Goal: Task Accomplishment & Management: Manage account settings

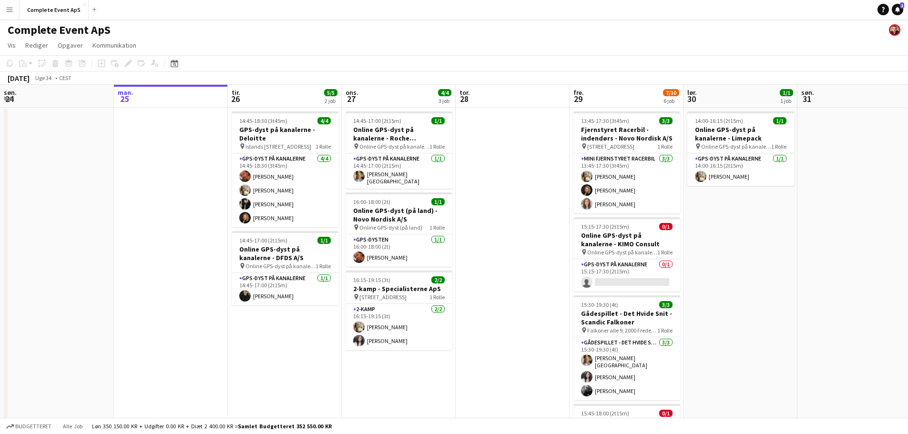
drag, startPoint x: 899, startPoint y: 6, endPoint x: 848, endPoint y: 9, distance: 51.1
click at [900, 6] on span "1" at bounding box center [902, 5] width 4 height 6
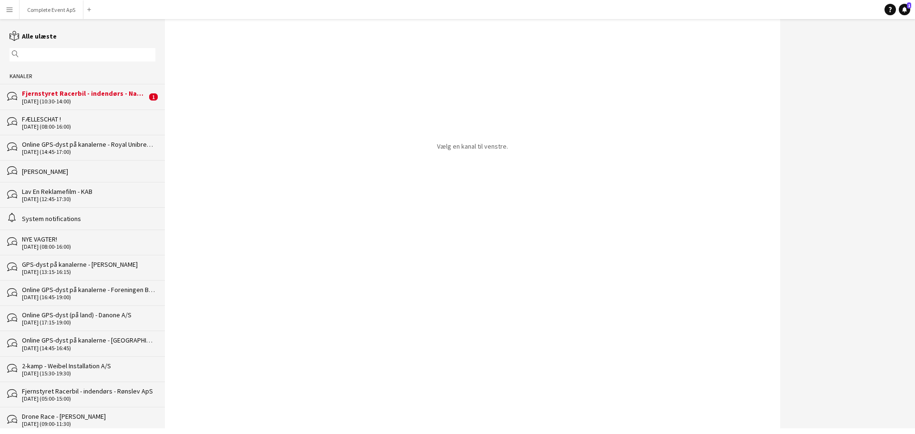
click at [63, 86] on div "bubbles Fjernstyret Racerbil - indendørs - Naviair [DATE] (10:30-14:00) 1" at bounding box center [82, 96] width 165 height 25
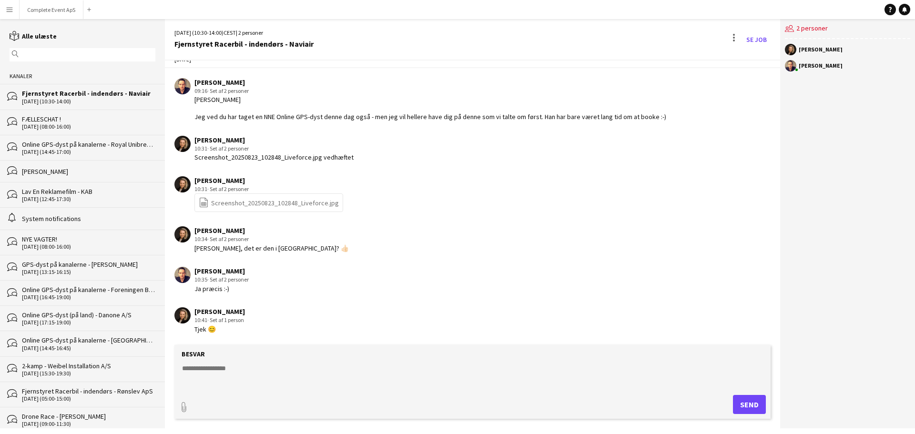
scroll to position [26, 0]
click at [51, 6] on button "Complete Event ApS Luk" at bounding box center [52, 9] width 64 height 19
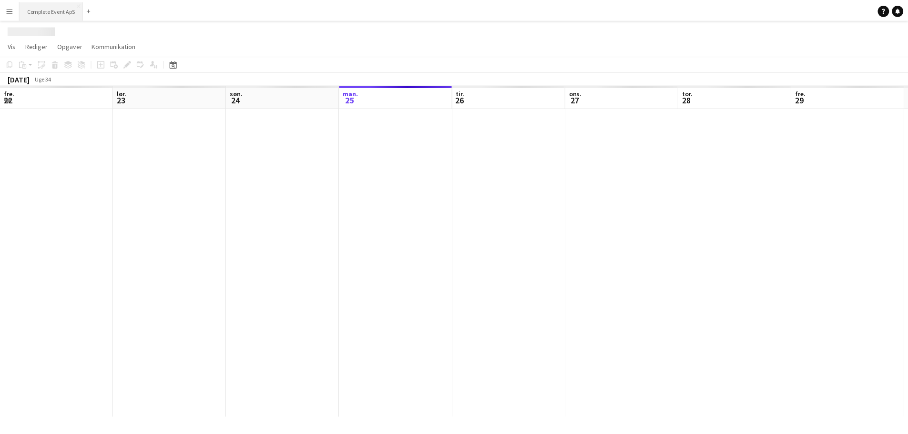
scroll to position [0, 228]
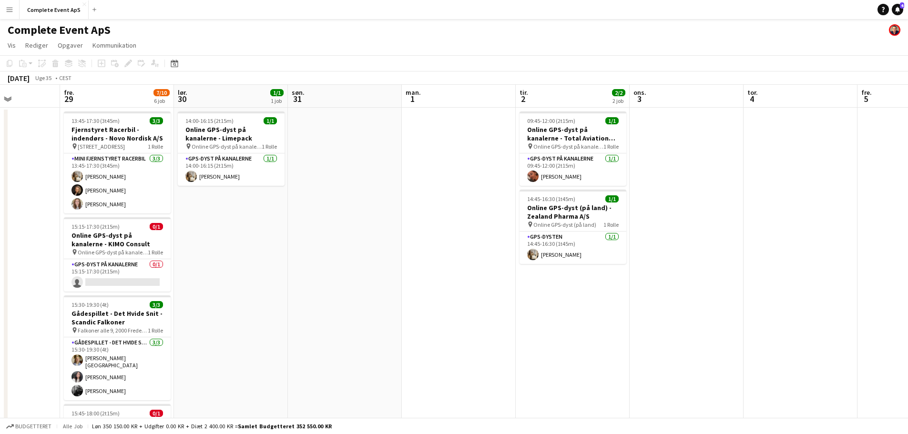
drag, startPoint x: 738, startPoint y: 205, endPoint x: 126, endPoint y: 206, distance: 612.0
click at [126, 206] on app-calendar-viewport "tir. 26 5/5 2 job ons. 27 4/4 3 job tor. 28 fre. 29 7/10 6 job lør. 30 1/1 1 jo…" at bounding box center [454, 370] width 908 height 571
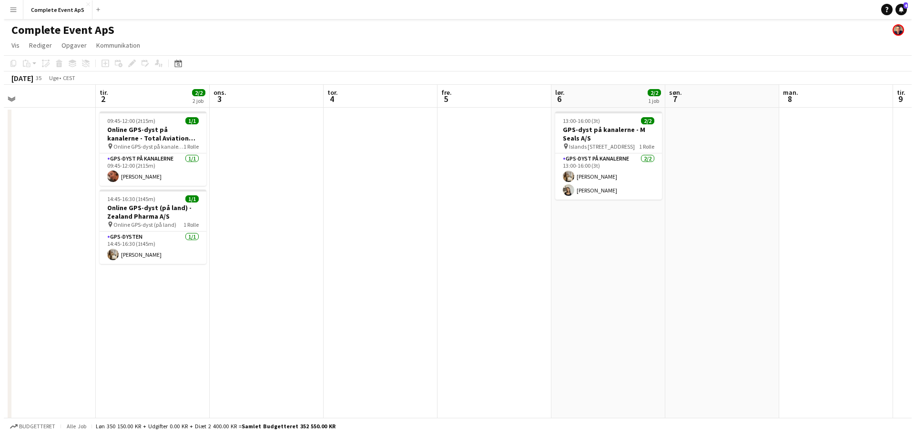
scroll to position [0, 353]
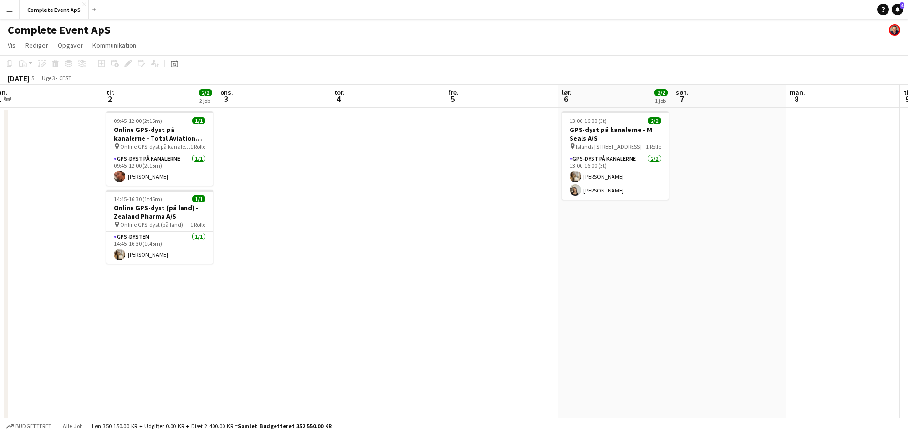
drag, startPoint x: 636, startPoint y: 235, endPoint x: 351, endPoint y: 259, distance: 286.1
click at [351, 259] on app-calendar-viewport "fre. 29 7/10 6 job lør. 30 1/1 1 job søn. 31 man. 1 tir. 2 2/2 2 job ons. 3 tor…" at bounding box center [454, 370] width 908 height 571
click at [893, 9] on link "Notifikationer 4" at bounding box center [897, 9] width 11 height 11
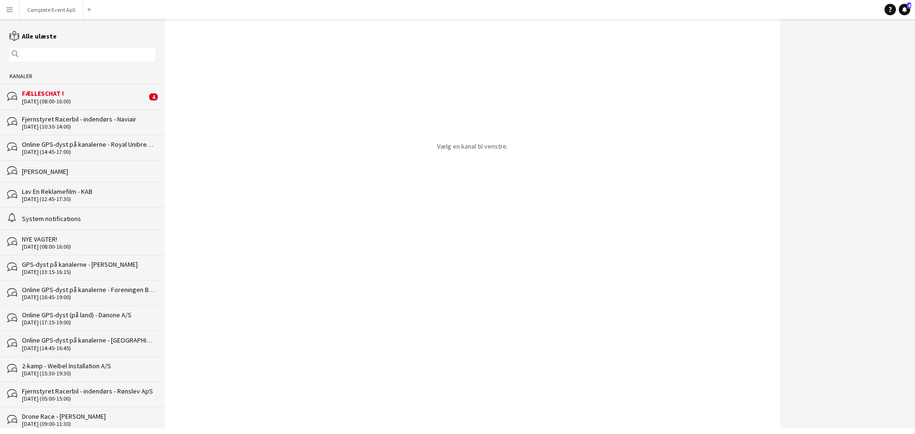
click at [94, 105] on div "bubbles FÆLLESCHAT ! 31-12-2027 (08:00-16:00) 4" at bounding box center [82, 96] width 165 height 25
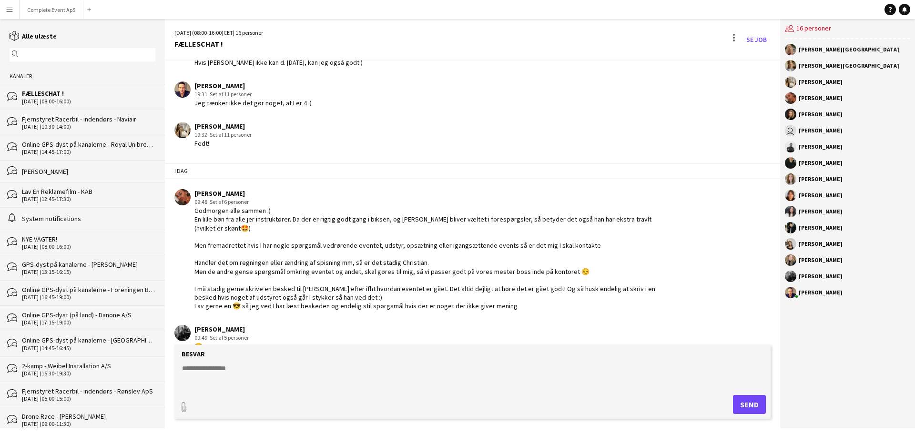
scroll to position [1525, 0]
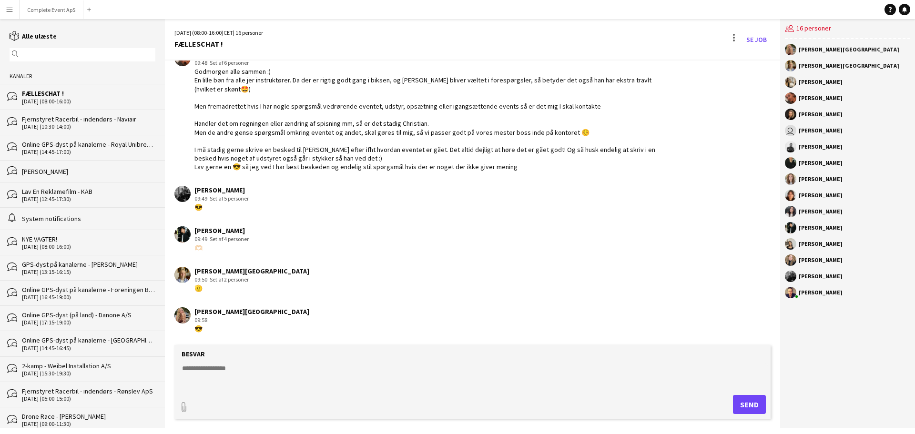
click at [398, 378] on textarea at bounding box center [474, 376] width 587 height 25
click at [46, 7] on button "Complete Event ApS Luk" at bounding box center [52, 9] width 64 height 19
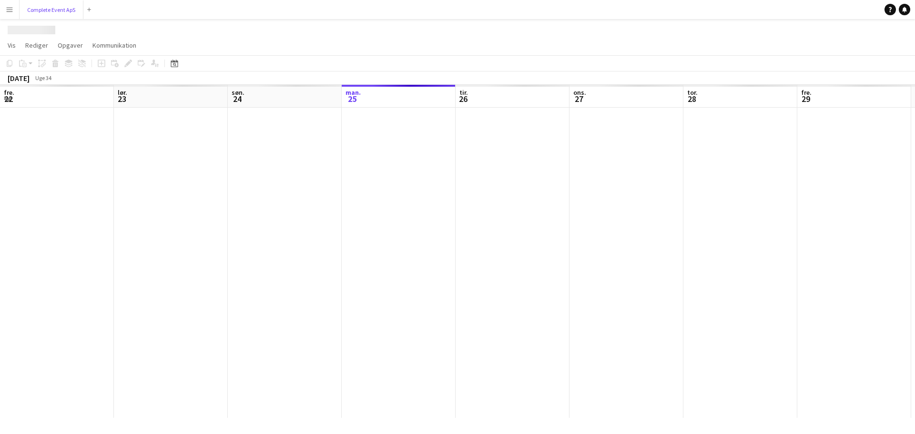
scroll to position [0, 228]
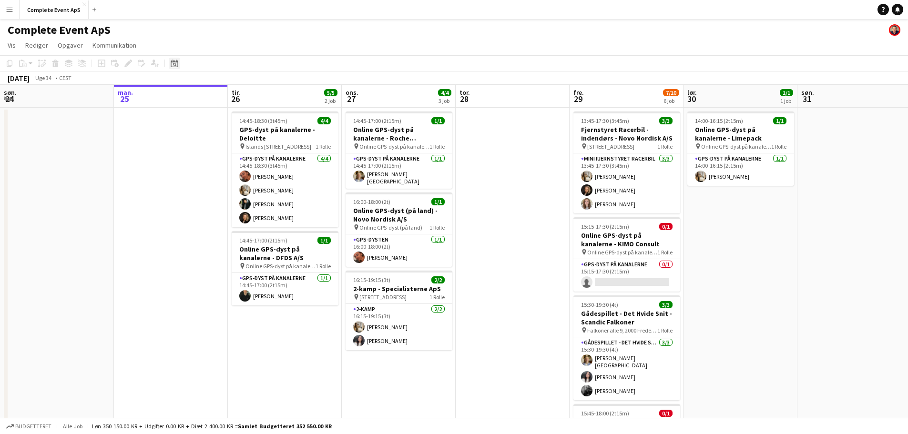
click at [174, 61] on icon at bounding box center [174, 64] width 7 height 8
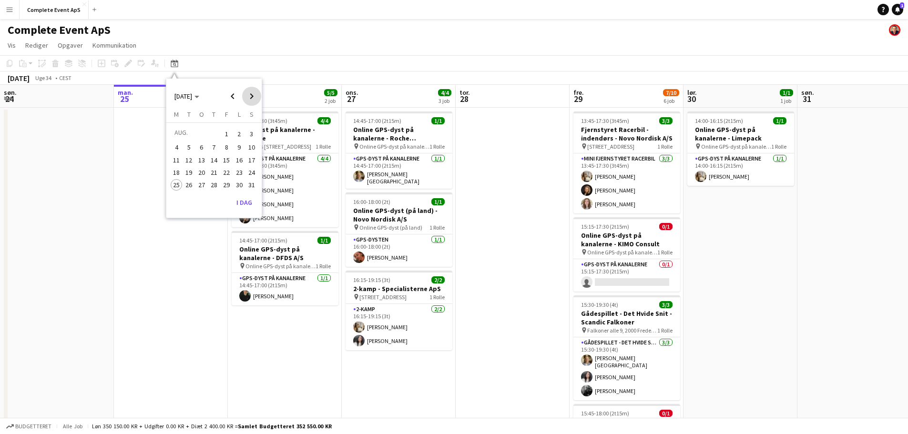
click at [253, 97] on span "Next month" at bounding box center [251, 96] width 19 height 19
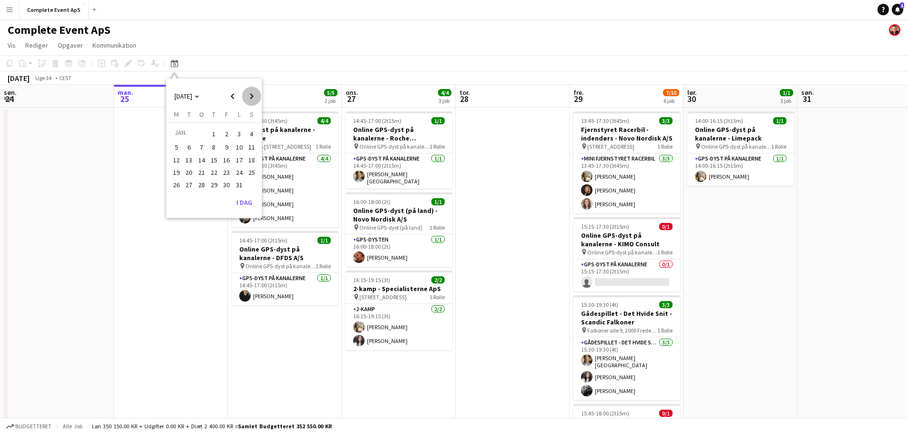
click at [253, 97] on span "Next month" at bounding box center [251, 96] width 19 height 19
click at [898, 12] on icon at bounding box center [897, 12] width 1 height 1
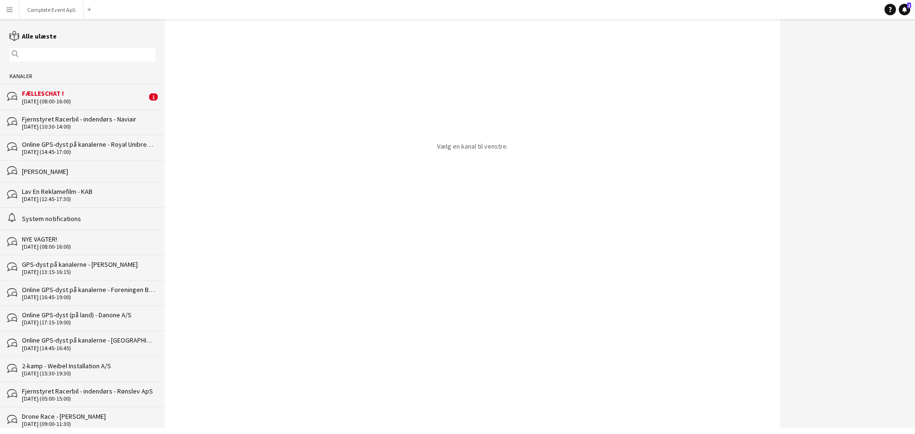
click at [91, 97] on div "FÆLLESCHAT !" at bounding box center [84, 93] width 125 height 9
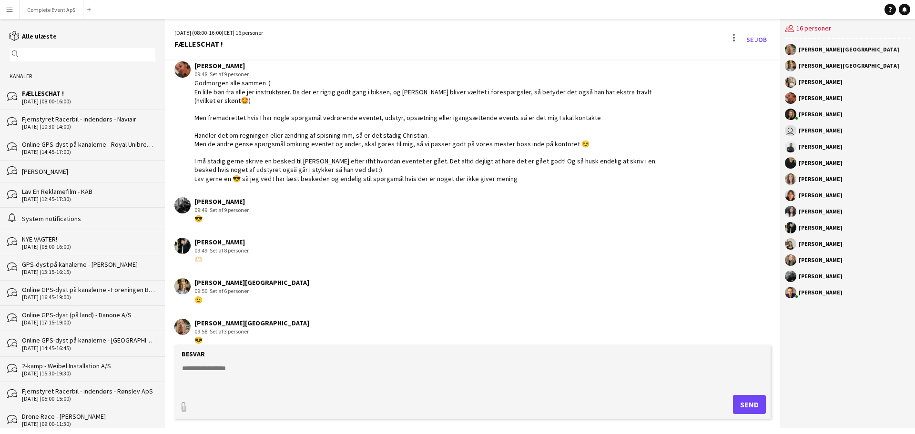
scroll to position [1440, 0]
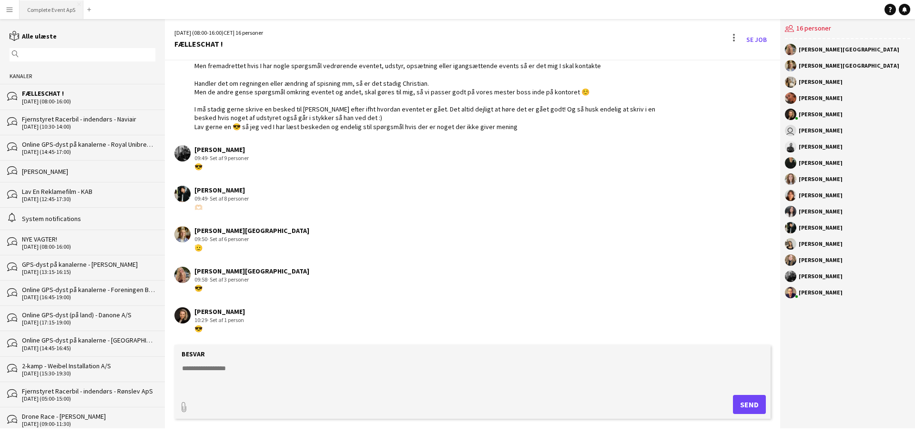
click at [53, 5] on button "Complete Event ApS Luk" at bounding box center [52, 9] width 64 height 19
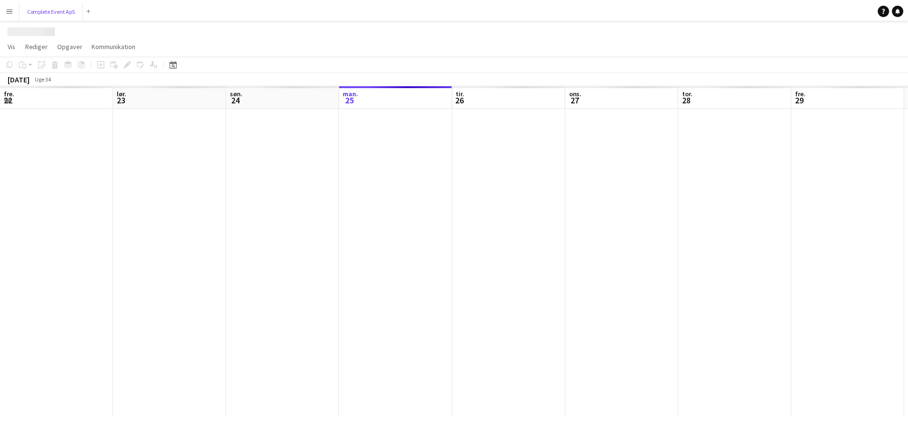
scroll to position [0, 228]
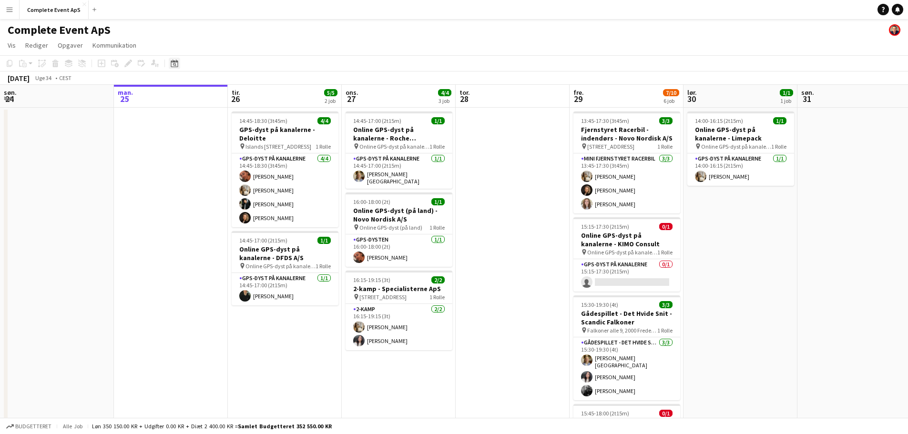
click at [172, 63] on icon "Datovælger" at bounding box center [175, 64] width 8 height 8
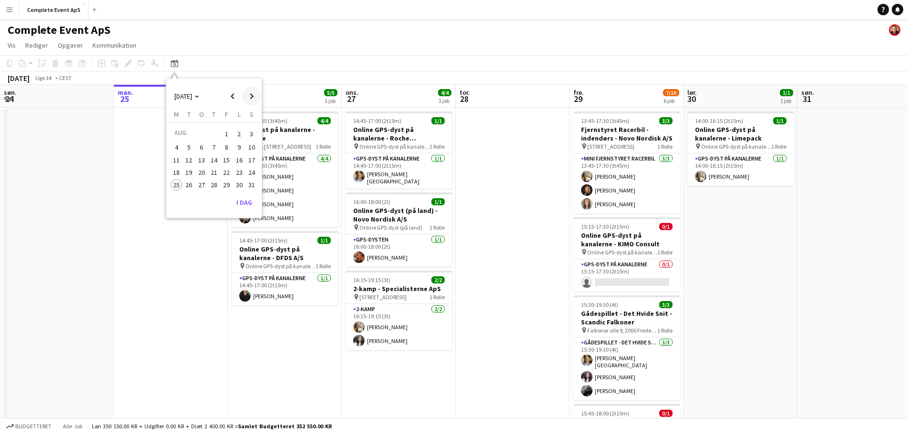
click at [253, 97] on span "Next month" at bounding box center [251, 96] width 19 height 19
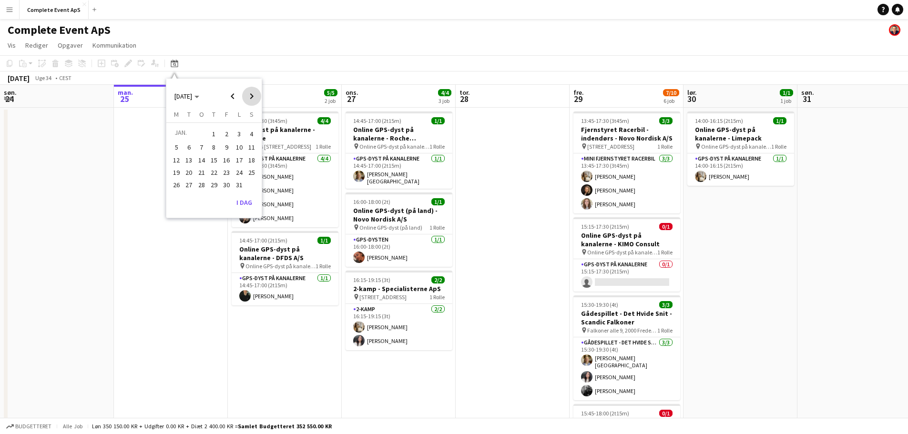
click at [253, 97] on span "Next month" at bounding box center [251, 96] width 19 height 19
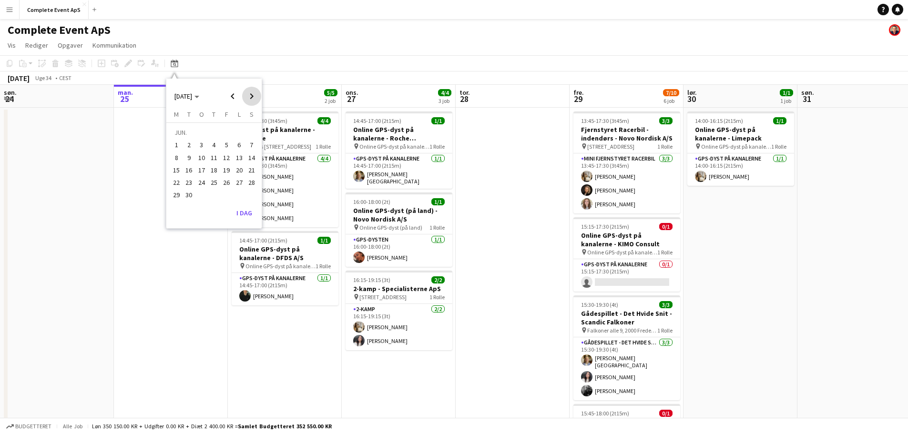
click at [253, 97] on span "Next month" at bounding box center [251, 96] width 19 height 19
click at [228, 96] on span "Previous month" at bounding box center [232, 96] width 19 height 19
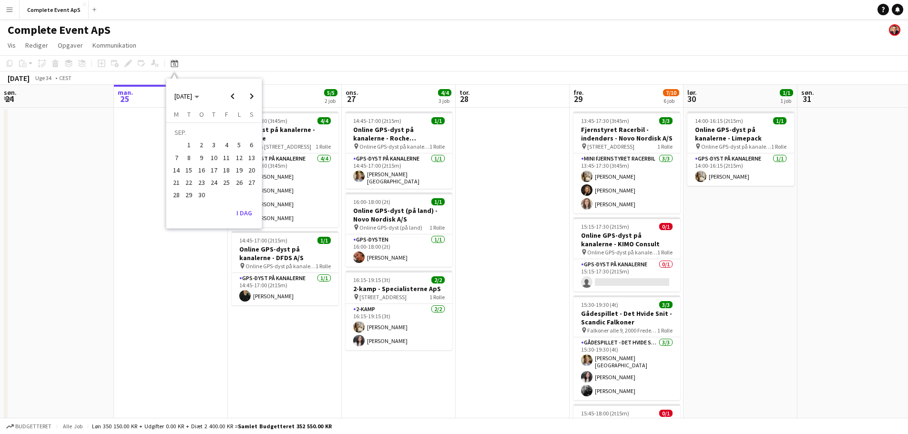
click at [238, 183] on span "26" at bounding box center [239, 182] width 11 height 11
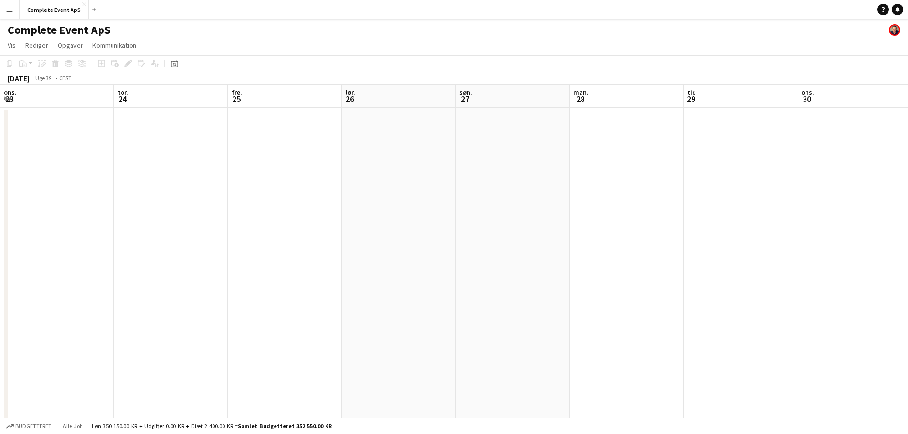
scroll to position [0, 328]
click at [285, 166] on app-date-cell at bounding box center [299, 382] width 114 height 548
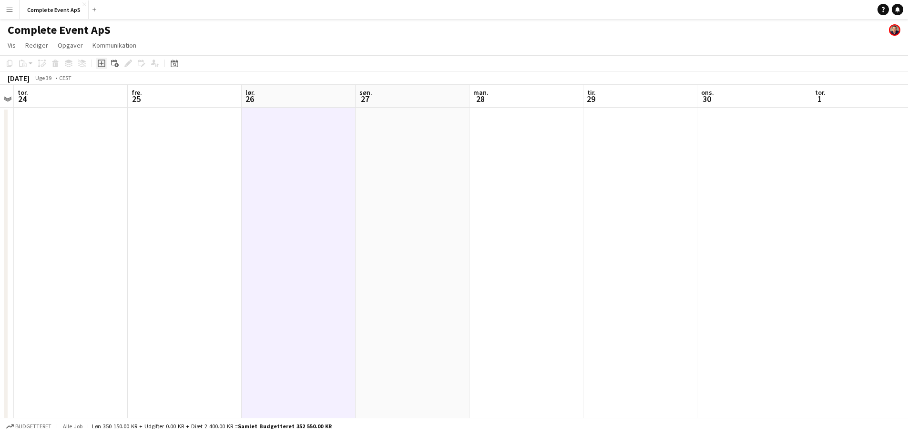
click at [99, 65] on icon "Tilføj opgave" at bounding box center [102, 64] width 8 height 8
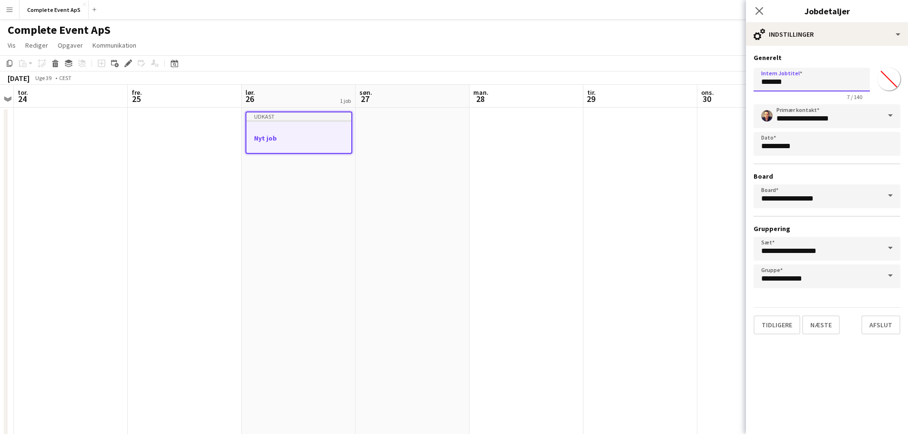
drag, startPoint x: 792, startPoint y: 85, endPoint x: 637, endPoint y: 82, distance: 154.5
click at [637, 82] on body "Menu Boards Boards Boards Alle job Status Arbejdsstyrke Arbejdsstyrke Min arbej…" at bounding box center [454, 336] width 908 height 672
type input "**********"
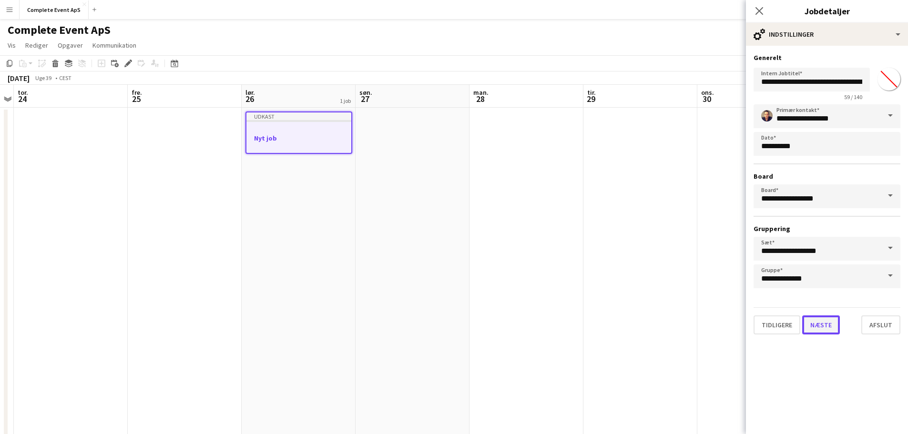
click at [823, 324] on button "Næste" at bounding box center [821, 325] width 38 height 19
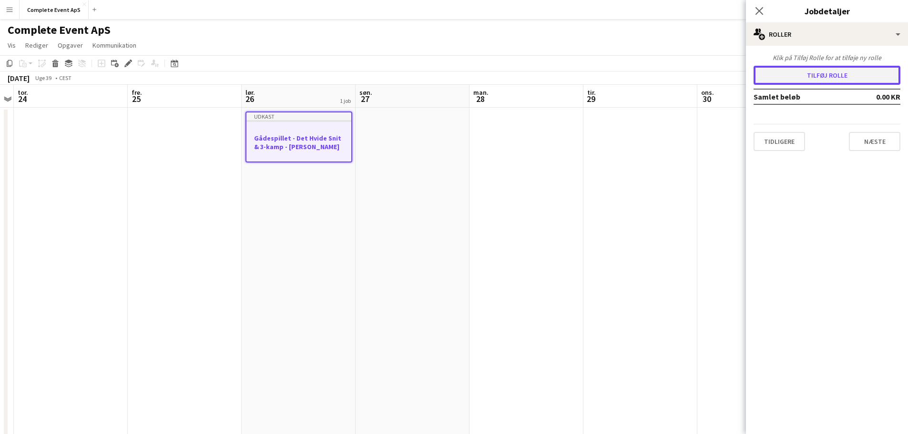
click at [826, 75] on button "Tilføj rolle" at bounding box center [827, 75] width 147 height 19
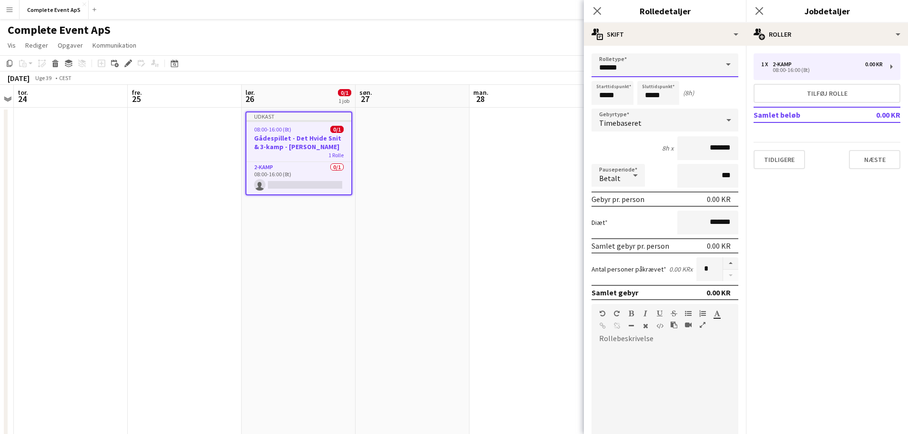
click at [639, 68] on input "******" at bounding box center [665, 65] width 147 height 24
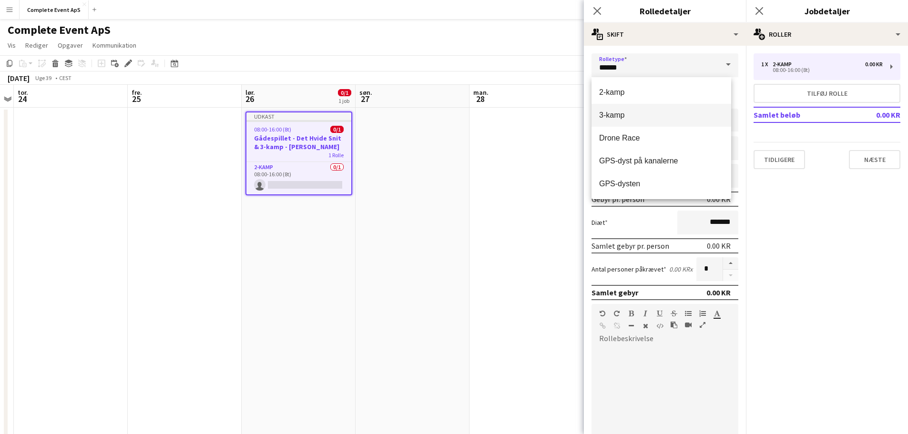
click at [649, 108] on mat-option "3-kamp" at bounding box center [662, 115] width 140 height 23
type input "******"
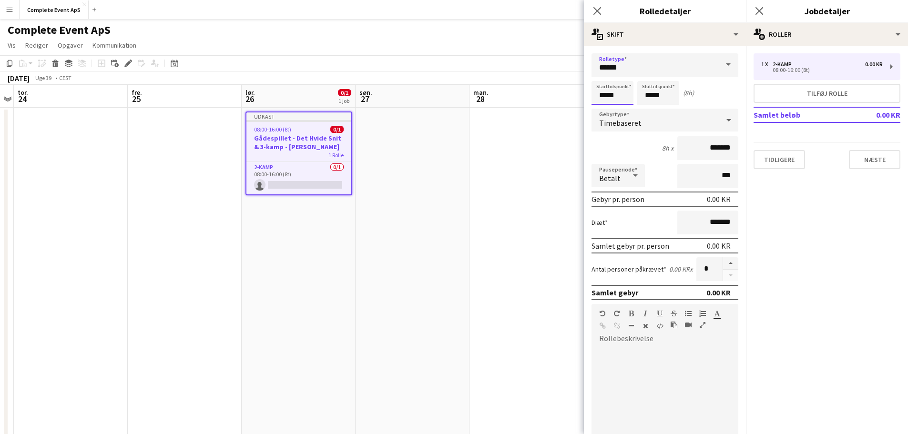
drag, startPoint x: 622, startPoint y: 99, endPoint x: 541, endPoint y: 87, distance: 81.0
click at [541, 87] on body "Menu Boards Boards Boards Alle job Status Arbejdsstyrke Arbejdsstyrke Min arbej…" at bounding box center [454, 336] width 908 height 672
click at [619, 95] on input "*****" at bounding box center [613, 93] width 42 height 24
type input "*****"
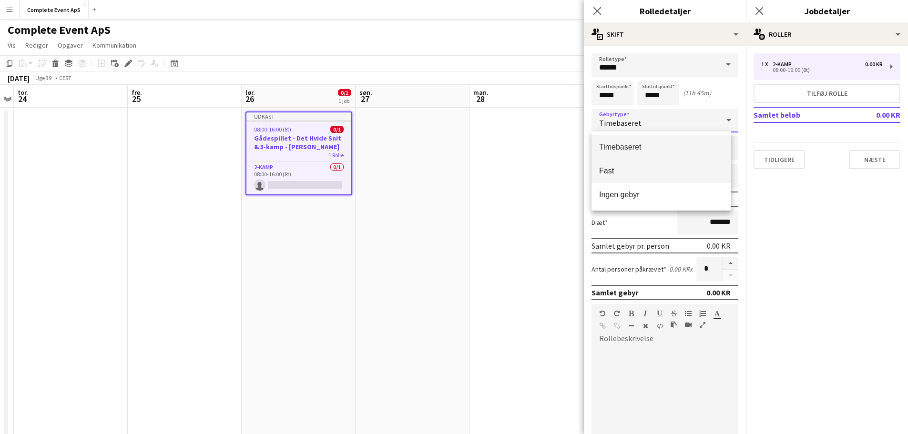
click at [637, 169] on span "Fast" at bounding box center [661, 170] width 124 height 9
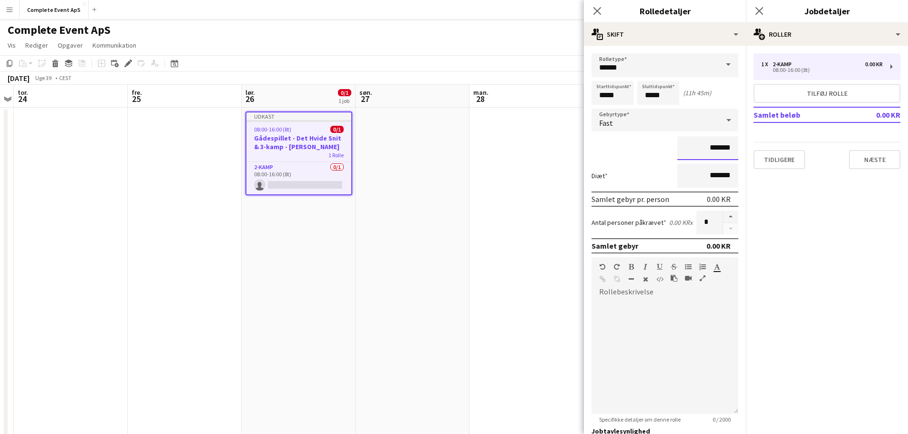
drag, startPoint x: 686, startPoint y: 149, endPoint x: 752, endPoint y: 151, distance: 66.3
click at [752, 151] on body "Menu Boards Boards Boards Alle job Status Arbejdsstyrke Arbejdsstyrke Min arbej…" at bounding box center [454, 336] width 908 height 672
drag, startPoint x: 727, startPoint y: 145, endPoint x: 739, endPoint y: 146, distance: 12.4
click at [739, 146] on mat-expansion-panel "users2 Rolledetaljer Rolletype ****** Starttidspunkt ***** Sluttidspunkt ***** …" at bounding box center [665, 240] width 162 height 388
drag, startPoint x: 694, startPoint y: 152, endPoint x: 758, endPoint y: 154, distance: 63.9
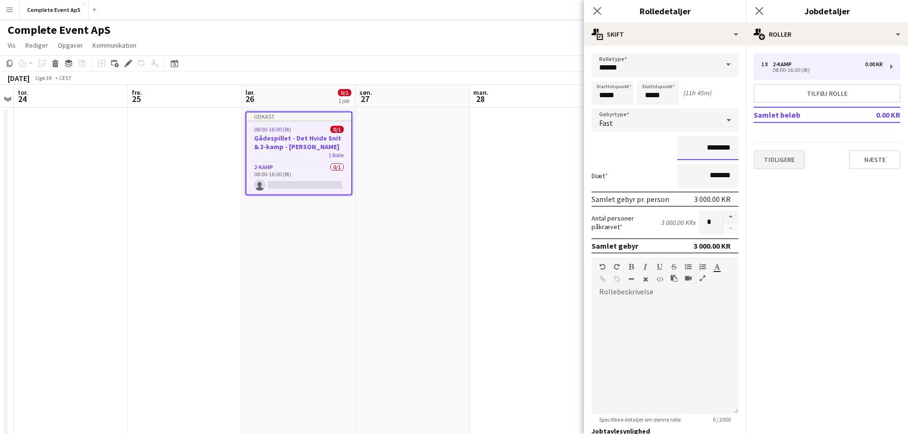
click at [755, 155] on body "Menu Boards Boards Boards Alle job Status Arbejdsstyrke Arbejdsstyrke Min arbej…" at bounding box center [454, 336] width 908 height 672
type input "****"
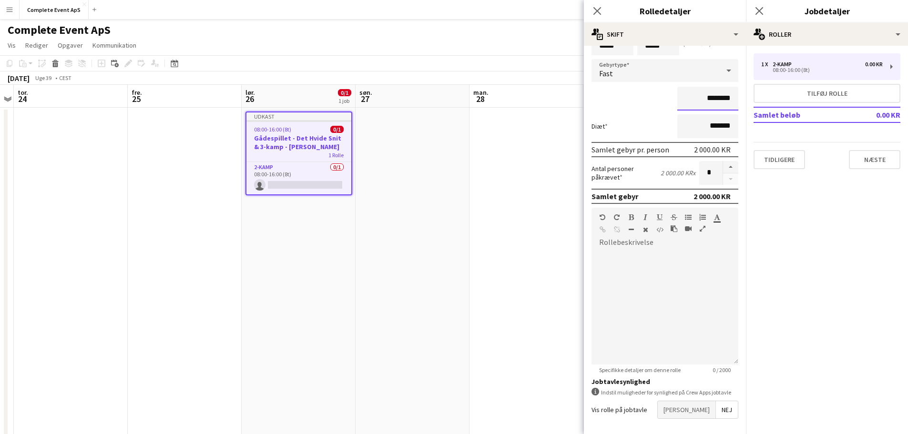
scroll to position [88, 0]
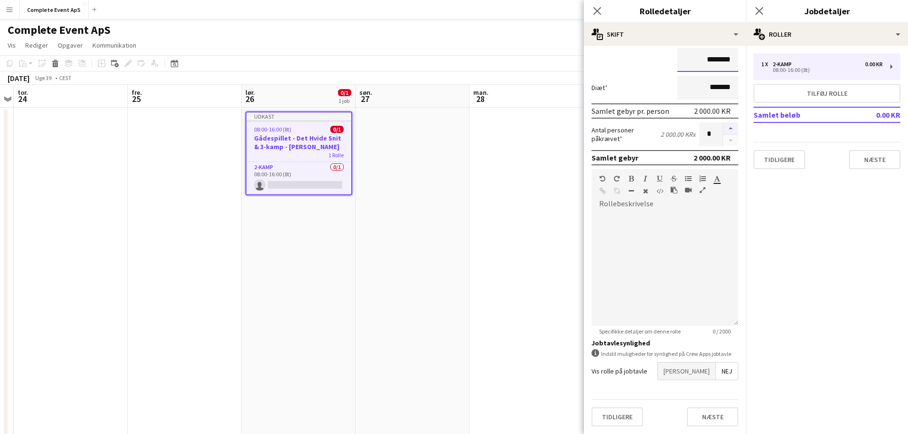
type input "********"
click at [728, 124] on button "button" at bounding box center [730, 128] width 15 height 12
click at [726, 128] on button "button" at bounding box center [730, 128] width 15 height 12
type input "*"
click at [701, 367] on span "Ja" at bounding box center [687, 371] width 58 height 17
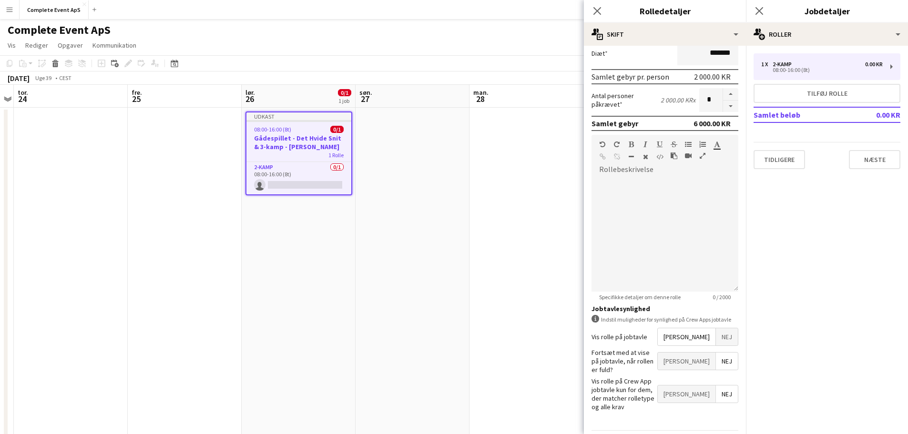
scroll to position [137, 0]
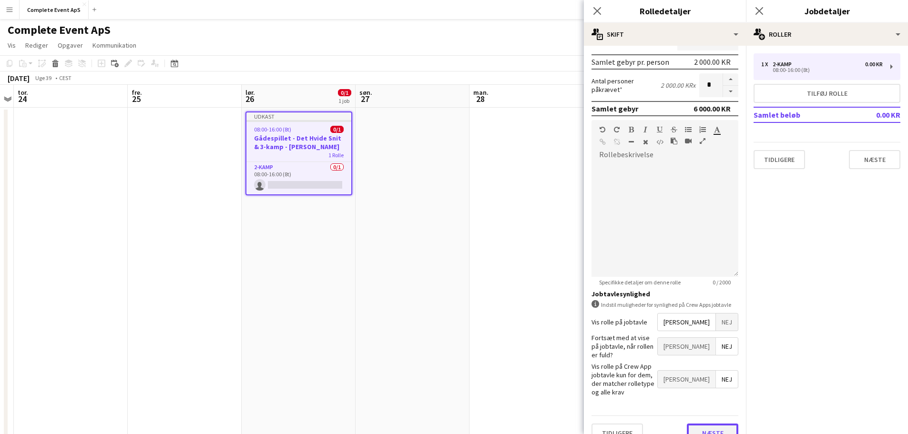
click at [715, 424] on button "Næste" at bounding box center [712, 433] width 51 height 19
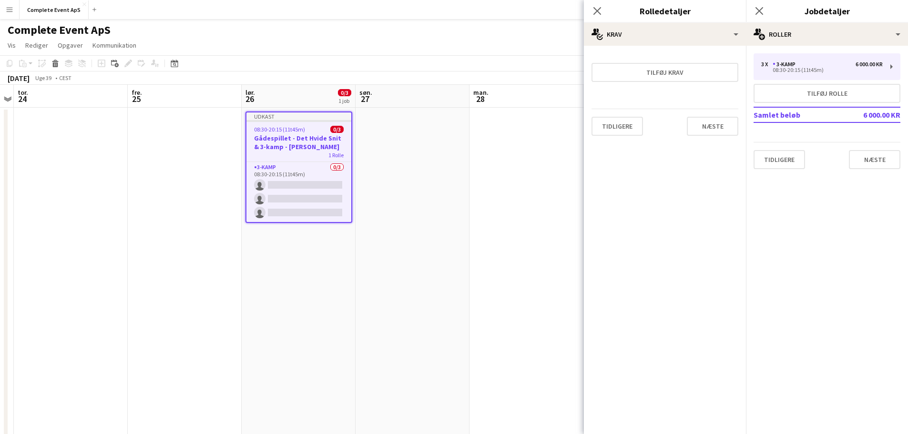
scroll to position [0, 0]
click at [714, 133] on button "Næste" at bounding box center [712, 126] width 51 height 19
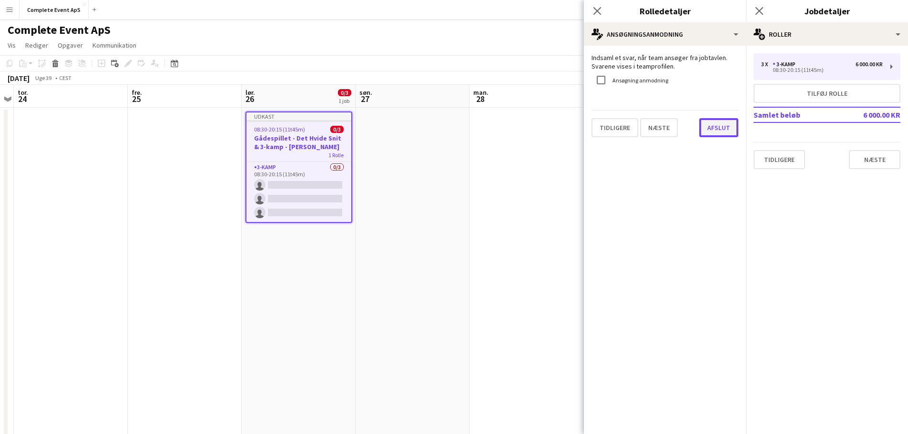
click at [715, 128] on button "Afslut" at bounding box center [718, 127] width 39 height 19
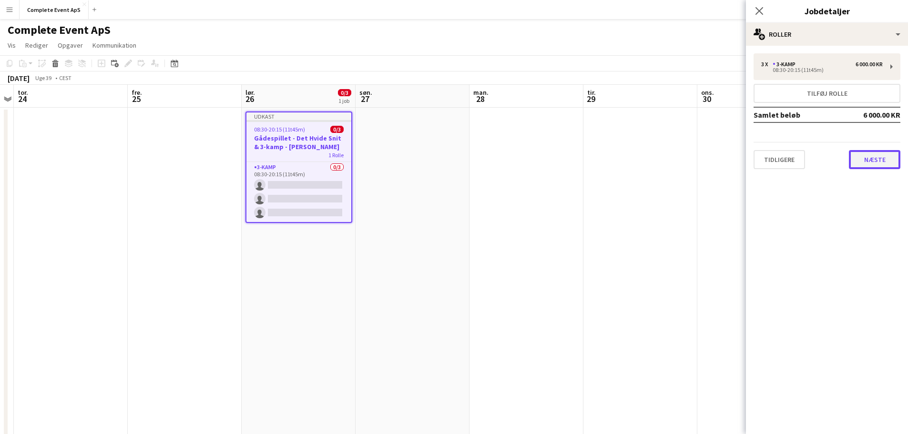
click at [871, 159] on button "Næste" at bounding box center [874, 159] width 51 height 19
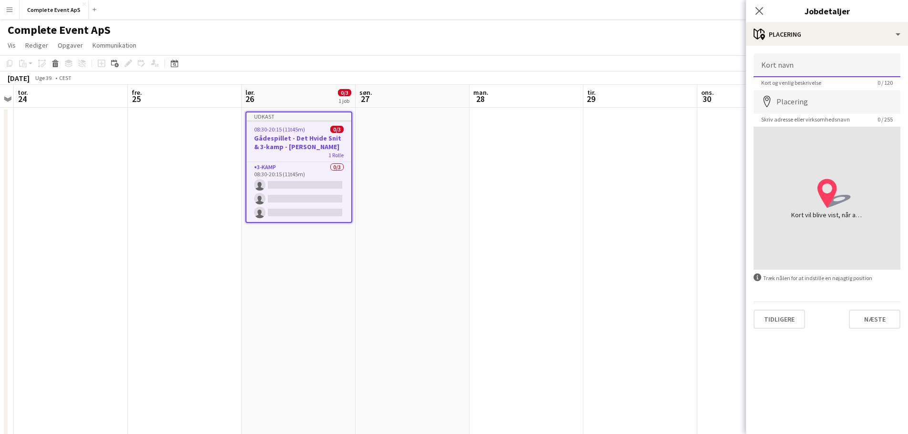
click at [817, 65] on input "Kort navn" at bounding box center [827, 65] width 147 height 24
click at [799, 102] on input "Placering" at bounding box center [827, 102] width 147 height 24
paste input "**********"
click at [795, 73] on input "Kort navn" at bounding box center [827, 65] width 147 height 24
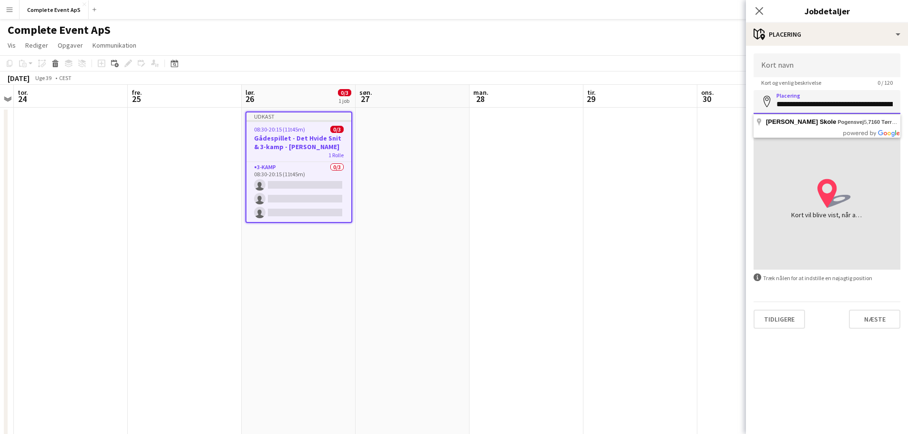
click at [787, 104] on input "**********" at bounding box center [827, 102] width 147 height 24
type input "**********"
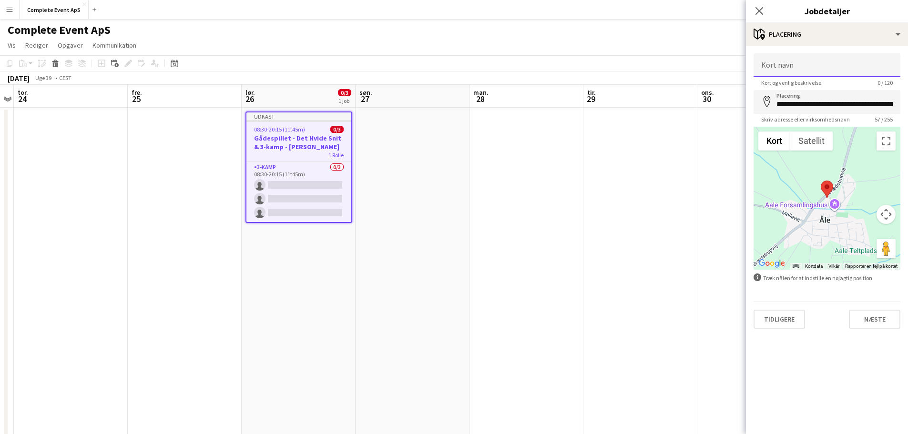
click at [799, 68] on input "Kort navn" at bounding box center [827, 65] width 147 height 24
paste input "**********"
type input "**********"
click at [878, 321] on button "Næste" at bounding box center [874, 319] width 51 height 19
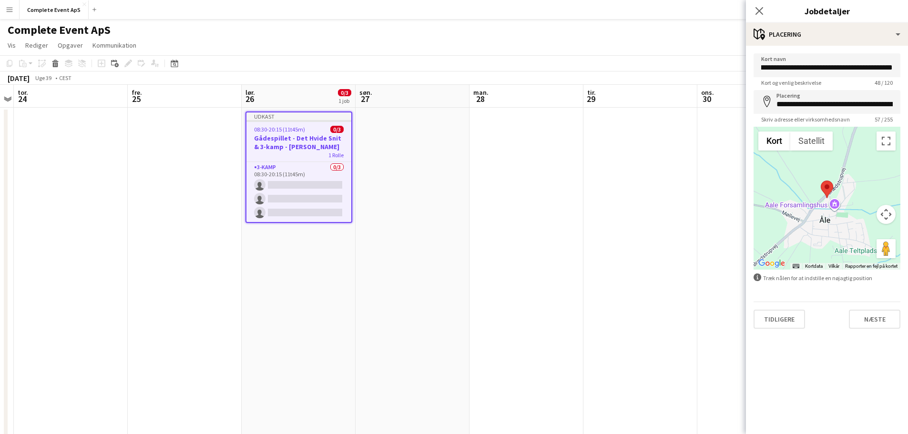
scroll to position [0, 0]
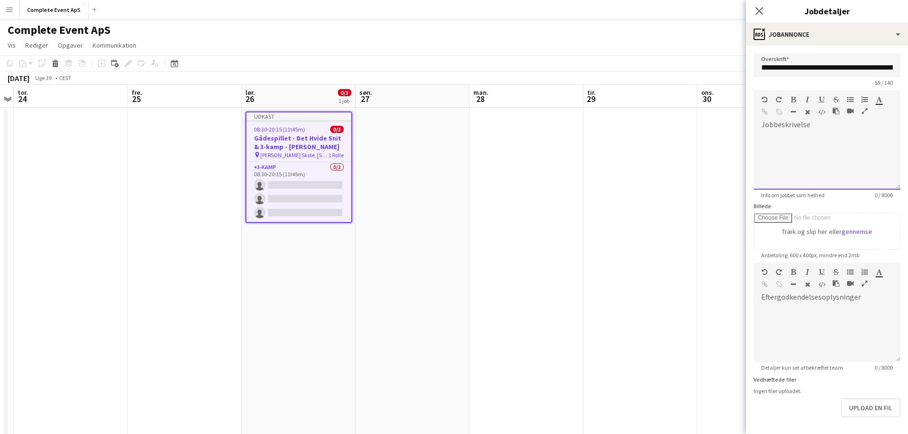
click at [827, 133] on div at bounding box center [827, 161] width 147 height 57
paste div
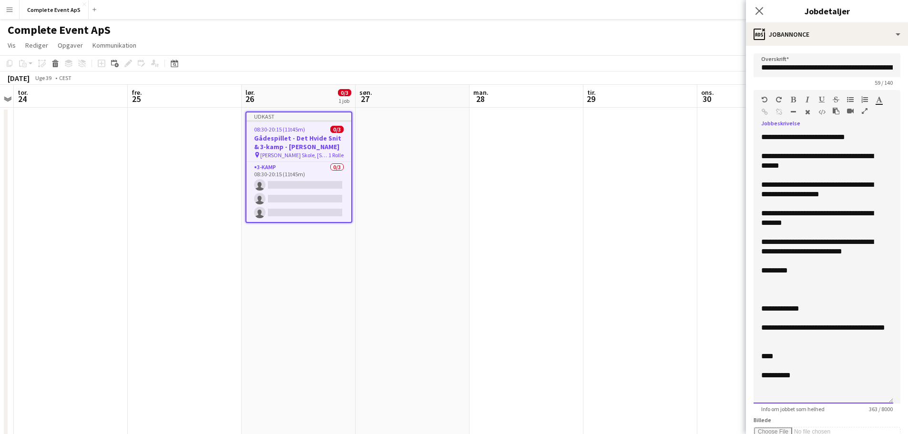
drag, startPoint x: 890, startPoint y: 186, endPoint x: 914, endPoint y: 429, distance: 243.8
click at [908, 430] on html "Menu Boards Boards Boards Alle job Status Arbejdsstyrke Arbejdsstyrke Min arbej…" at bounding box center [454, 336] width 908 height 672
drag, startPoint x: 876, startPoint y: 144, endPoint x: 813, endPoint y: 140, distance: 63.1
click at [813, 140] on div "**********" at bounding box center [824, 283] width 140 height 301
click at [865, 159] on div "**********" at bounding box center [823, 161] width 124 height 19
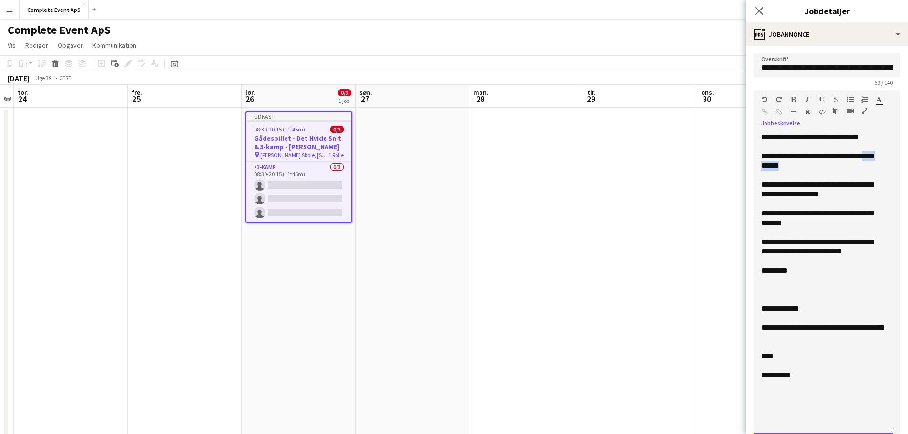
click at [800, 166] on div "**********" at bounding box center [823, 161] width 124 height 19
click at [815, 217] on div "**********" at bounding box center [823, 218] width 124 height 19
click at [851, 215] on div "**********" at bounding box center [823, 218] width 124 height 19
click at [793, 226] on div "**********" at bounding box center [823, 218] width 124 height 19
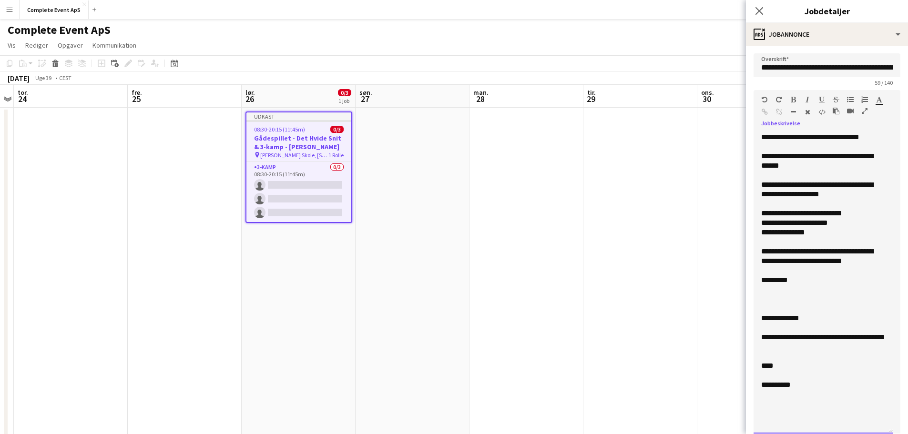
click at [877, 260] on div "**********" at bounding box center [823, 256] width 124 height 19
click at [781, 252] on div "**********" at bounding box center [823, 256] width 124 height 19
click at [784, 293] on div at bounding box center [823, 290] width 124 height 10
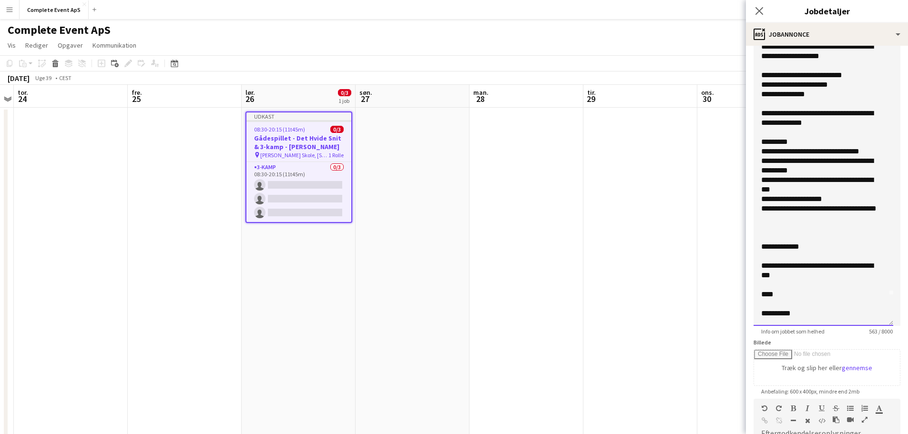
scroll to position [191, 0]
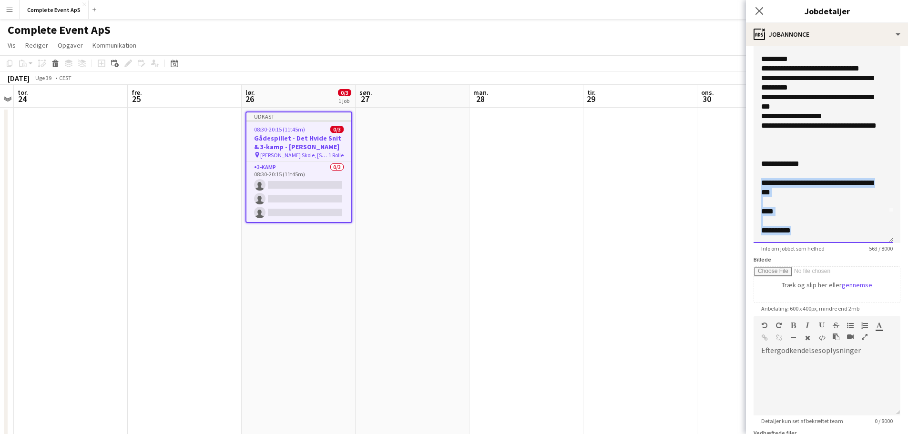
drag, startPoint x: 811, startPoint y: 232, endPoint x: 757, endPoint y: 185, distance: 71.6
click at [757, 185] on div "**********" at bounding box center [824, 92] width 140 height 301
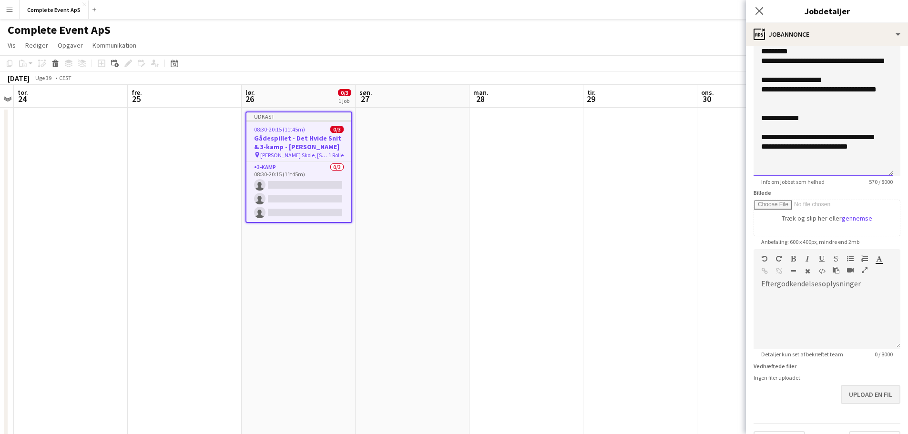
scroll to position [281, 0]
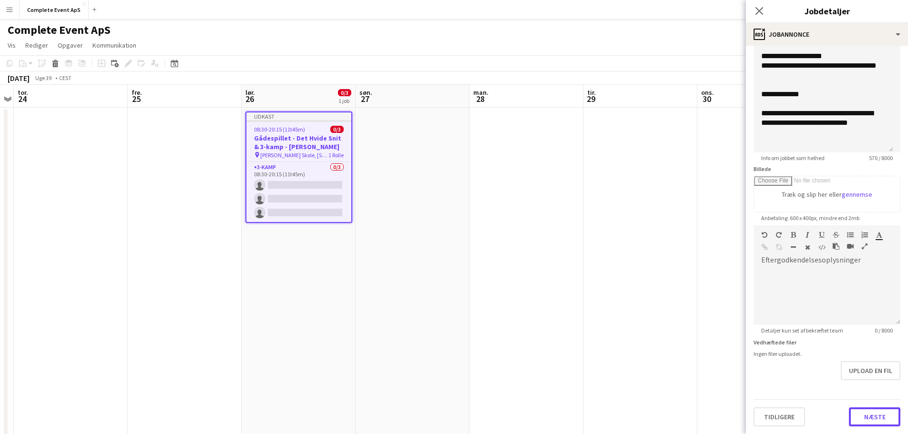
drag, startPoint x: 867, startPoint y: 414, endPoint x: 875, endPoint y: 350, distance: 64.4
click at [868, 414] on button "Næste" at bounding box center [874, 417] width 51 height 19
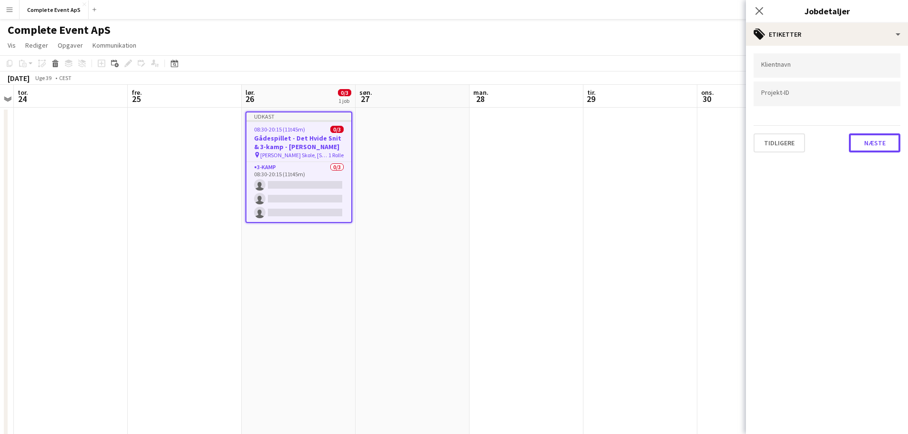
click at [871, 146] on button "Næste" at bounding box center [874, 142] width 51 height 19
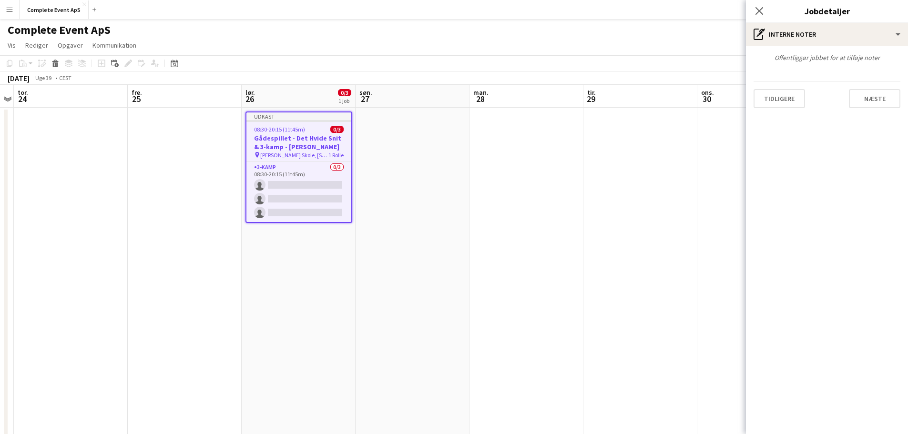
click at [871, 111] on div "Offentliggør jobbet for at tilføje noter Tidligere Næste" at bounding box center [827, 81] width 162 height 70
click at [875, 99] on button "Næste" at bounding box center [874, 98] width 51 height 19
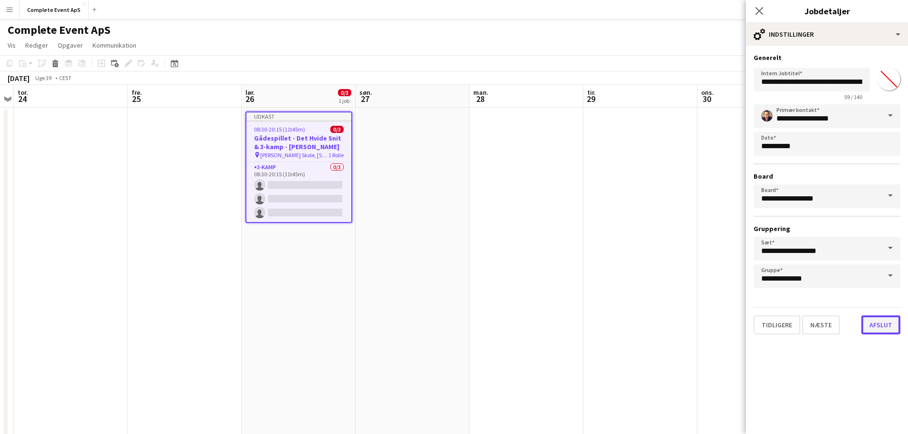
click at [883, 325] on button "Afslut" at bounding box center [880, 325] width 39 height 19
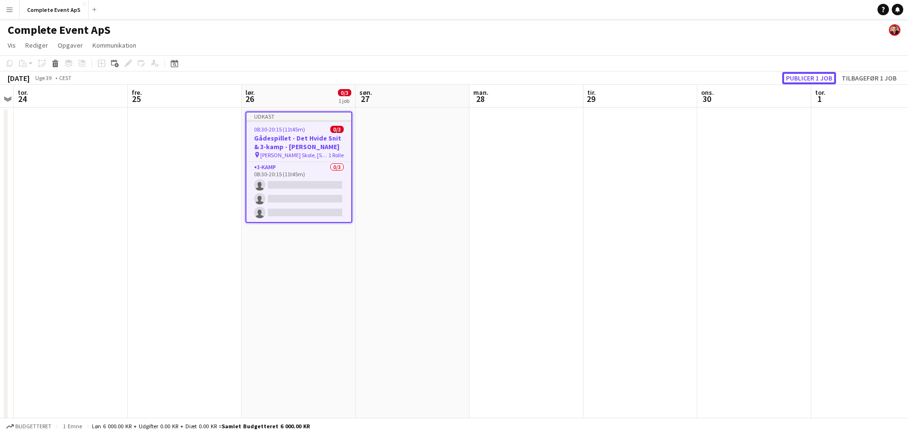
drag, startPoint x: 815, startPoint y: 79, endPoint x: 647, endPoint y: 77, distance: 167.8
click at [815, 79] on button "Publicer 1 job" at bounding box center [809, 78] width 54 height 12
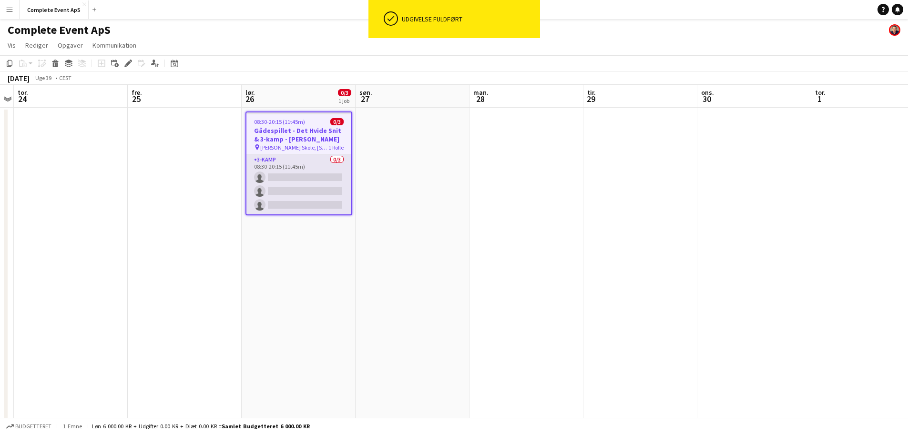
click at [303, 176] on app-card-role "3-kamp 0/3 08:30-20:15 (11t45m) single-neutral-actions single-neutral-actions s…" at bounding box center [298, 184] width 105 height 60
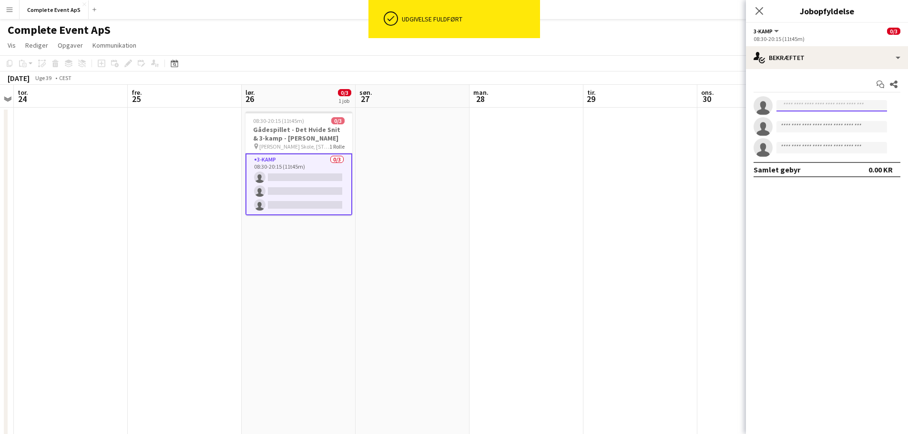
click at [817, 107] on input at bounding box center [831, 105] width 111 height 11
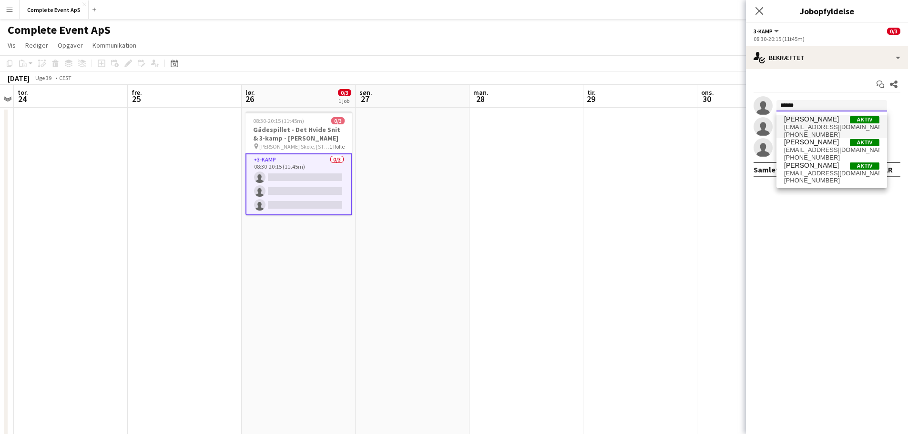
type input "******"
click at [830, 123] on span "[EMAIL_ADDRESS][DOMAIN_NAME]" at bounding box center [831, 127] width 95 height 8
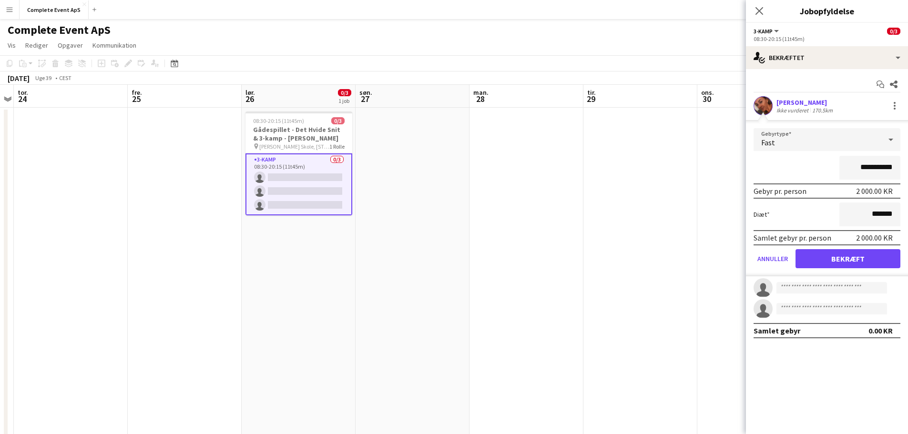
drag, startPoint x: 934, startPoint y: 175, endPoint x: 939, endPoint y: 176, distance: 5.3
click at [908, 176] on html "Menu Boards Boards Boards Alle job Status Arbejdsstyrke Arbejdsstyrke Min arbej…" at bounding box center [454, 336] width 908 height 672
type input "********"
click at [849, 257] on button "Bekræft" at bounding box center [848, 258] width 105 height 19
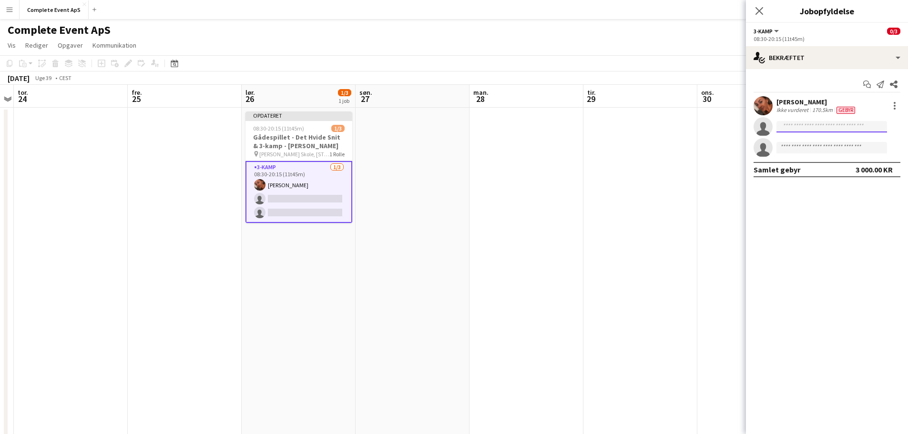
click at [806, 126] on input at bounding box center [831, 126] width 111 height 11
type input "*******"
click at [816, 144] on span "[EMAIL_ADDRESS][DOMAIN_NAME]" at bounding box center [831, 148] width 95 height 8
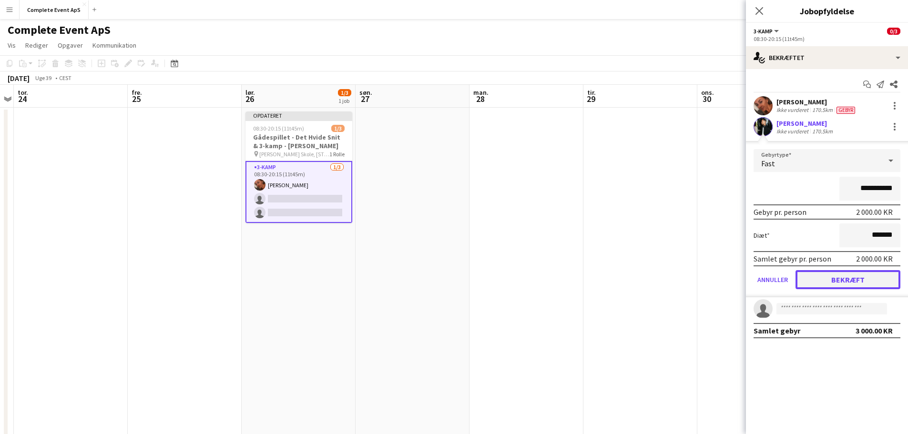
click at [856, 279] on button "Bekræft" at bounding box center [848, 279] width 105 height 19
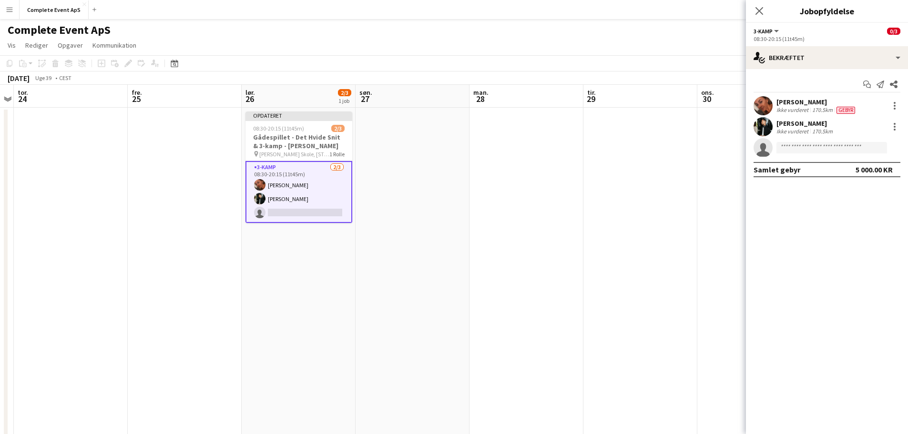
click at [635, 194] on app-date-cell at bounding box center [640, 382] width 114 height 548
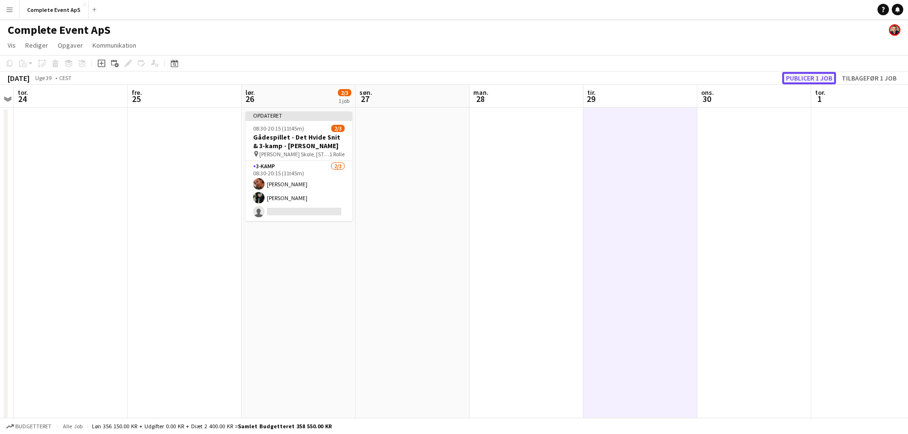
click at [805, 78] on button "Publicer 1 job" at bounding box center [809, 78] width 54 height 12
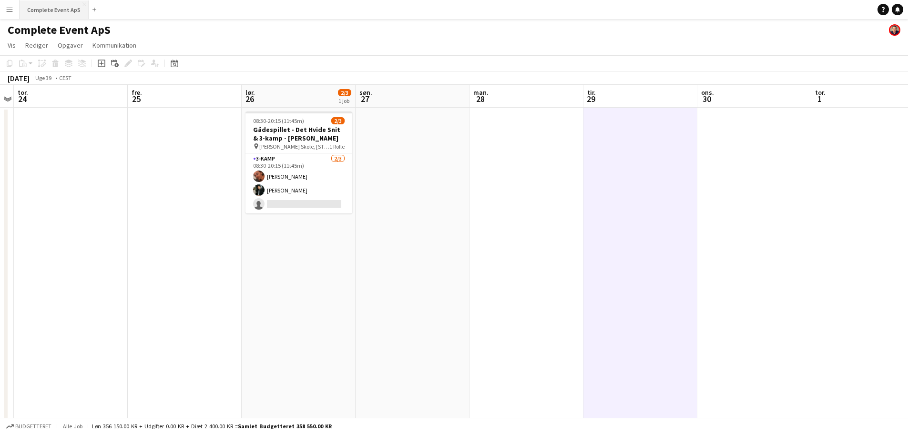
click at [50, 6] on button "Complete Event ApS Luk" at bounding box center [54, 9] width 69 height 19
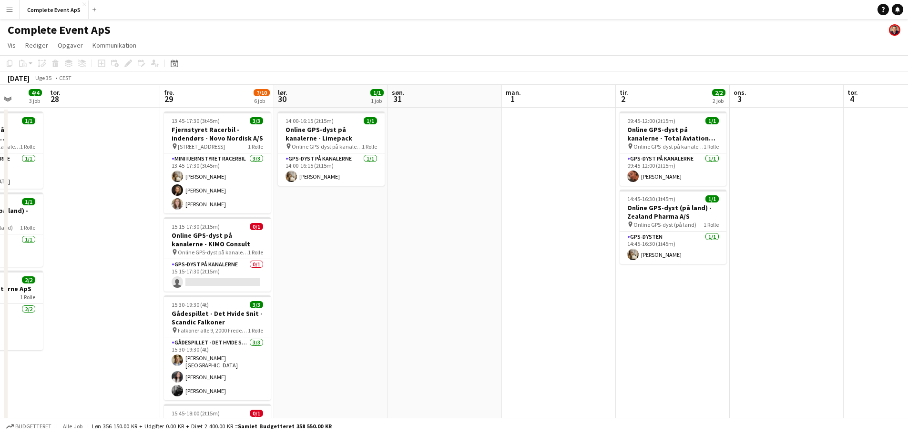
scroll to position [0, 370]
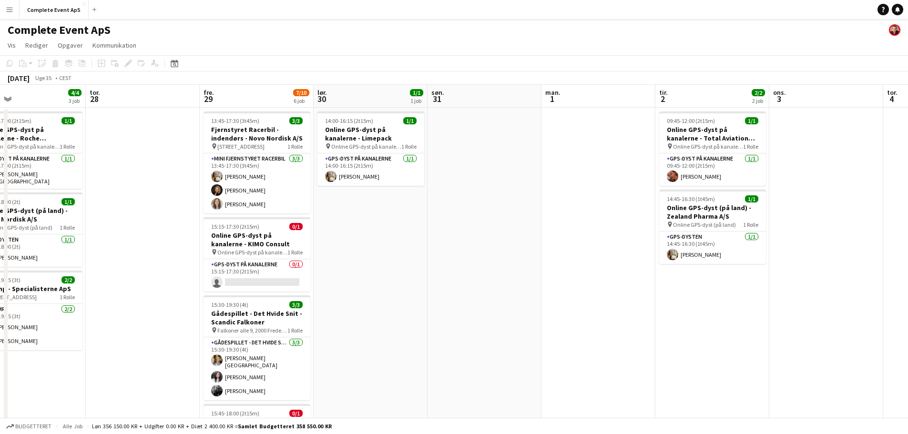
drag, startPoint x: 633, startPoint y: 280, endPoint x: 445, endPoint y: 272, distance: 188.4
click at [445, 272] on app-calendar-viewport "søn. 24 man. 25 tir. 26 5/5 2 job ons. 27 4/4 3 job tor. 28 fre. 29 7/10 6 job …" at bounding box center [454, 370] width 908 height 571
click at [493, 153] on app-date-cell at bounding box center [485, 382] width 114 height 548
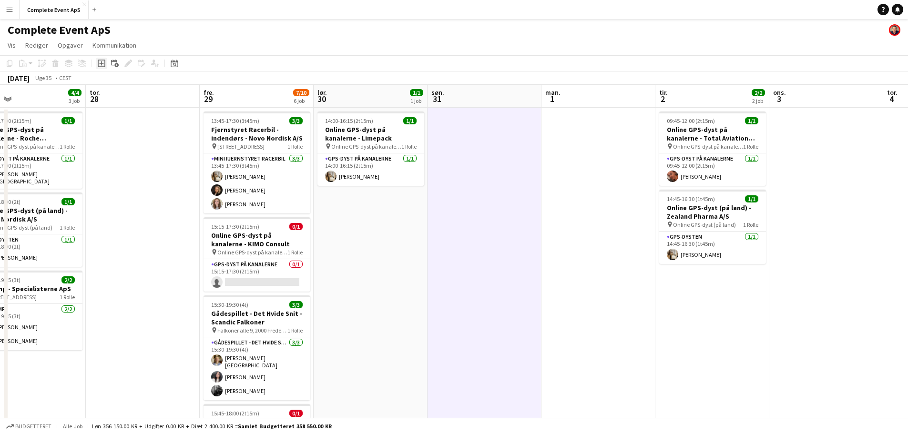
click at [102, 66] on icon "Tilføj opgave" at bounding box center [102, 64] width 8 height 8
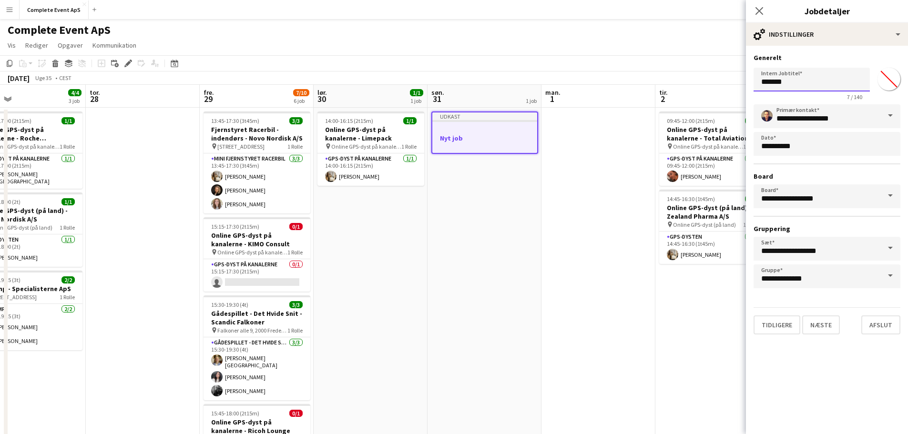
click at [791, 85] on input "*******" at bounding box center [812, 80] width 116 height 24
type input "**********"
click at [822, 333] on button "Næste" at bounding box center [821, 325] width 38 height 19
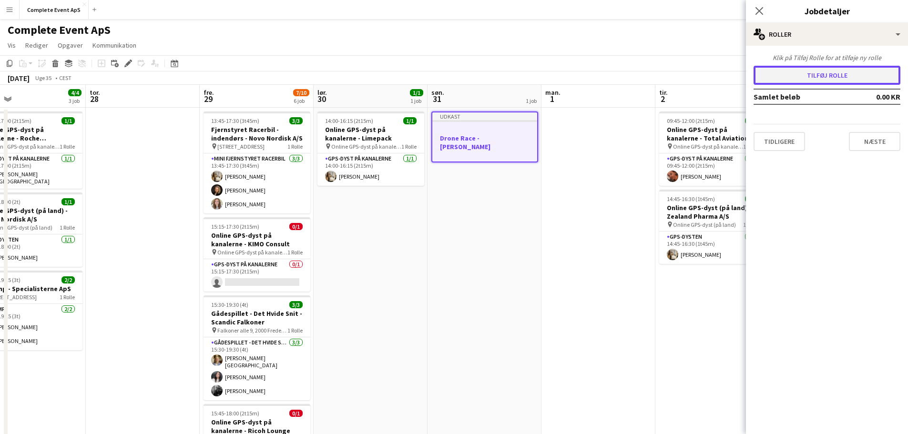
click at [808, 76] on button "Tilføj rolle" at bounding box center [827, 75] width 147 height 19
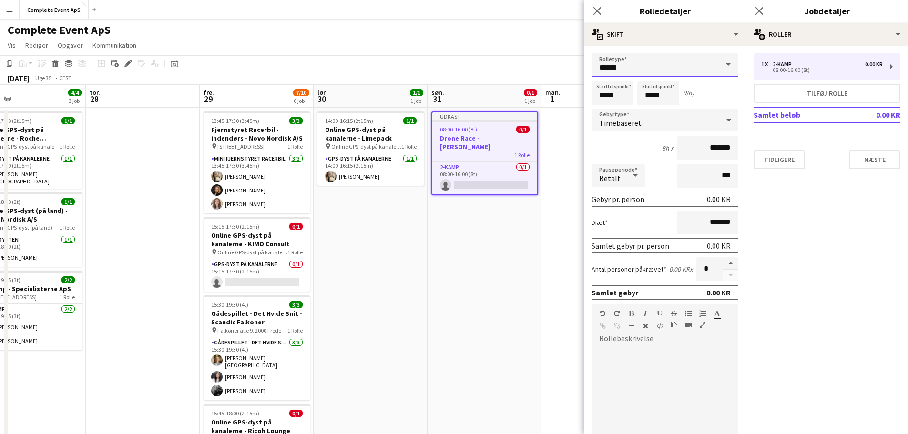
click at [650, 69] on input "******" at bounding box center [665, 65] width 147 height 24
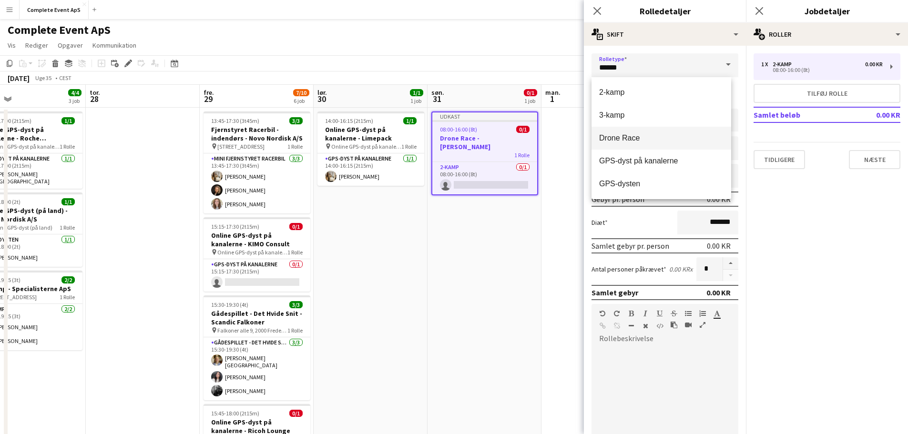
click at [630, 139] on span "Drone Race" at bounding box center [661, 137] width 124 height 9
type input "**********"
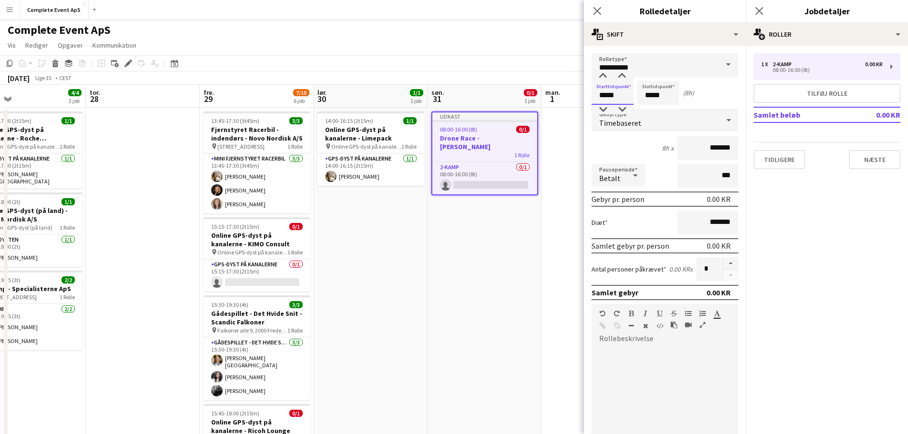
drag, startPoint x: 622, startPoint y: 95, endPoint x: 581, endPoint y: 94, distance: 41.0
click at [581, 94] on body "Menu Boards Boards Boards Alle job Status Arbejdsstyrke Arbejdsstyrke Min arbej…" at bounding box center [454, 336] width 908 height 672
type input "*****"
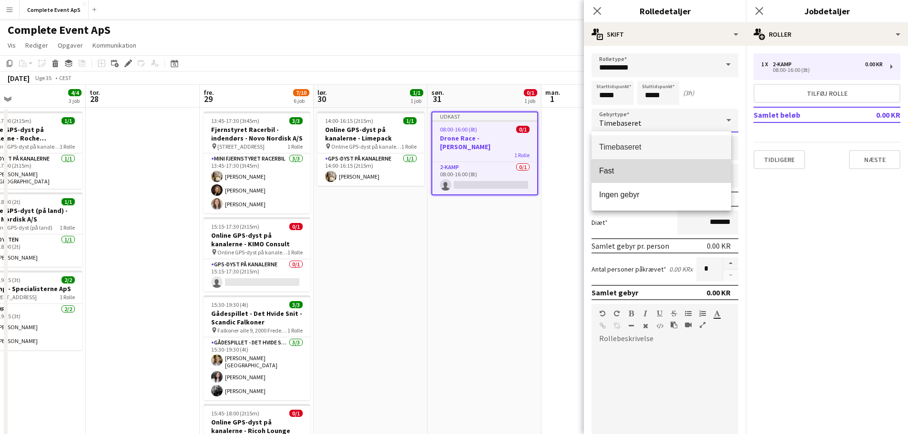
click at [663, 175] on span "Fast" at bounding box center [661, 170] width 124 height 9
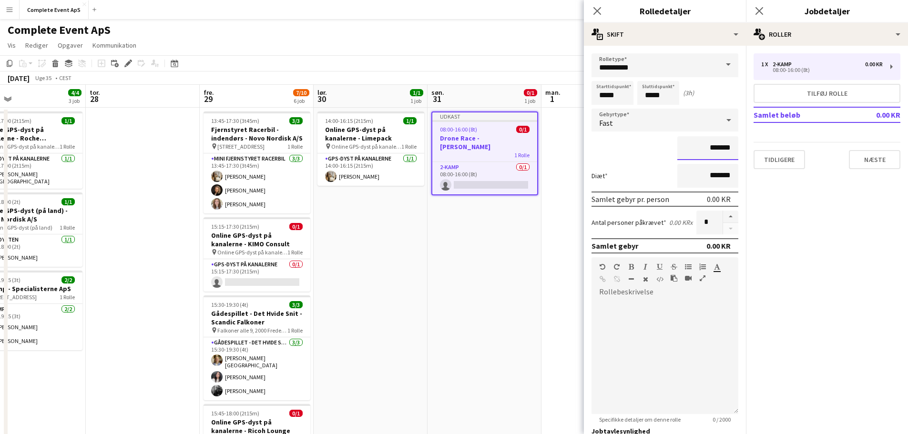
drag, startPoint x: 695, startPoint y: 154, endPoint x: 732, endPoint y: 153, distance: 36.7
click at [732, 153] on form "**********" at bounding box center [665, 287] width 162 height 469
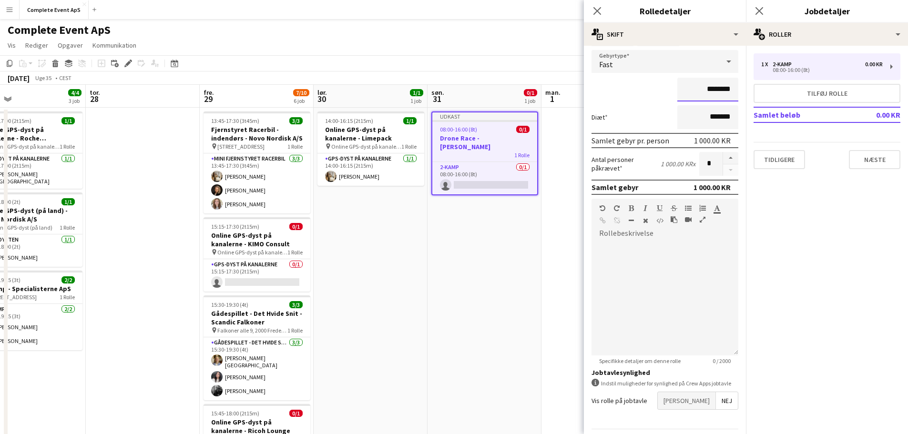
scroll to position [88, 0]
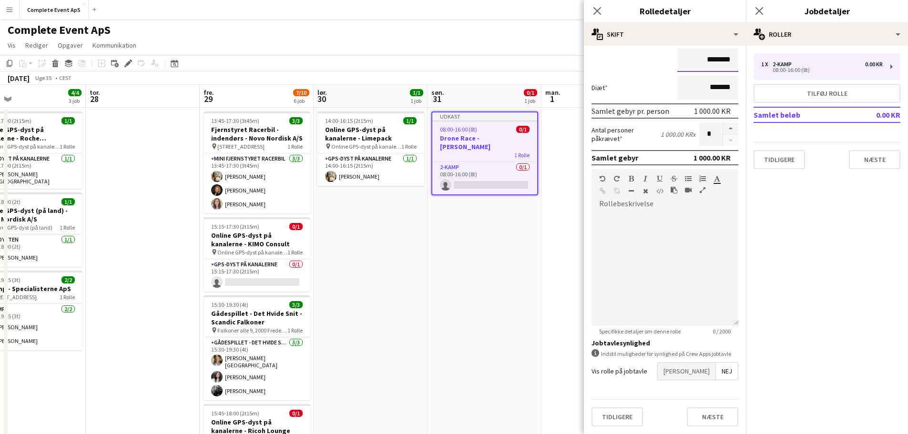
type input "********"
click at [702, 383] on form "**********" at bounding box center [665, 199] width 162 height 469
click at [704, 374] on span "Ja" at bounding box center [687, 371] width 58 height 17
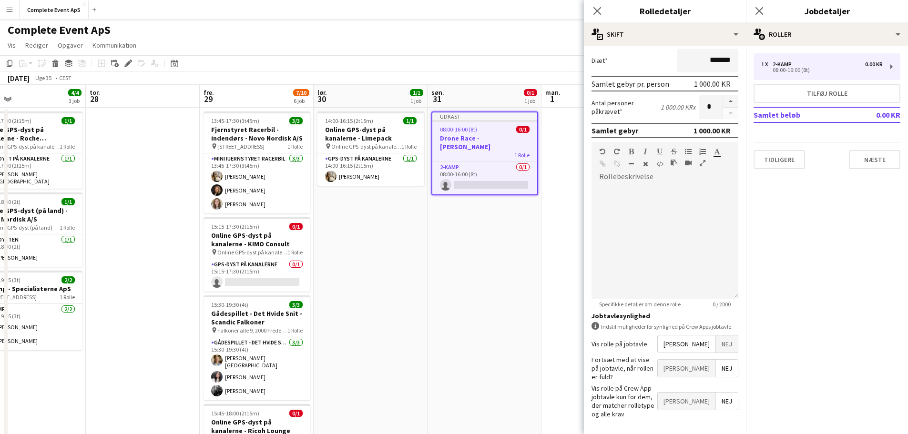
scroll to position [137, 0]
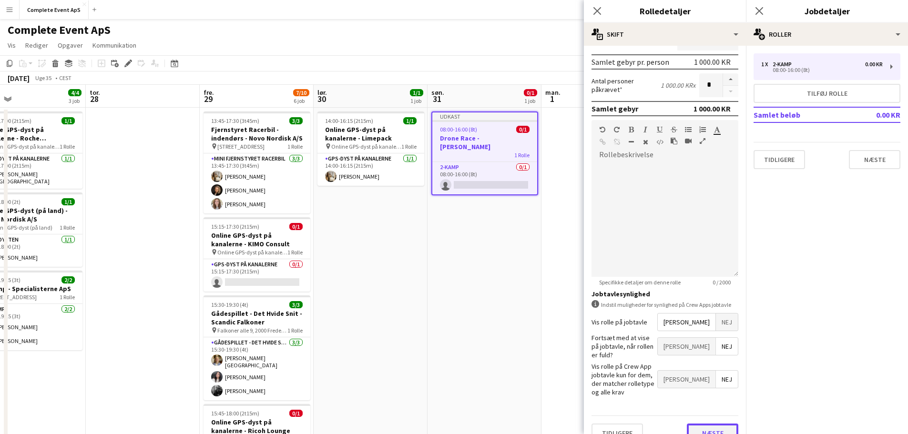
click at [708, 424] on button "Næste" at bounding box center [712, 433] width 51 height 19
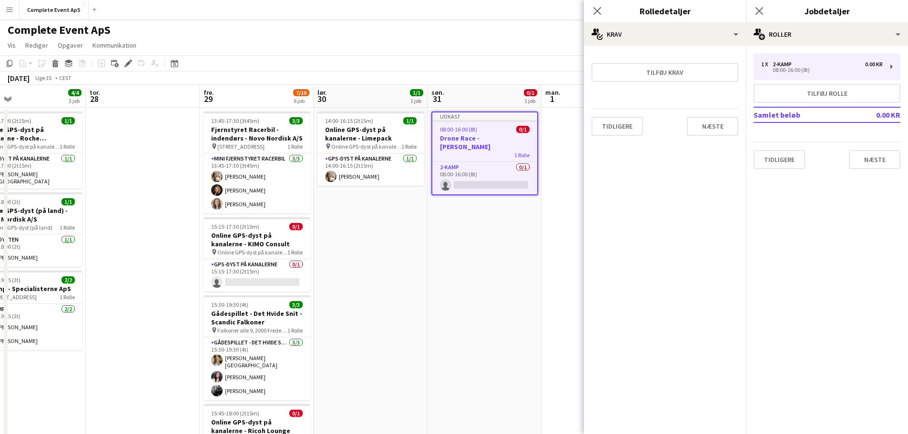
scroll to position [0, 0]
click at [711, 125] on button "Næste" at bounding box center [712, 126] width 51 height 19
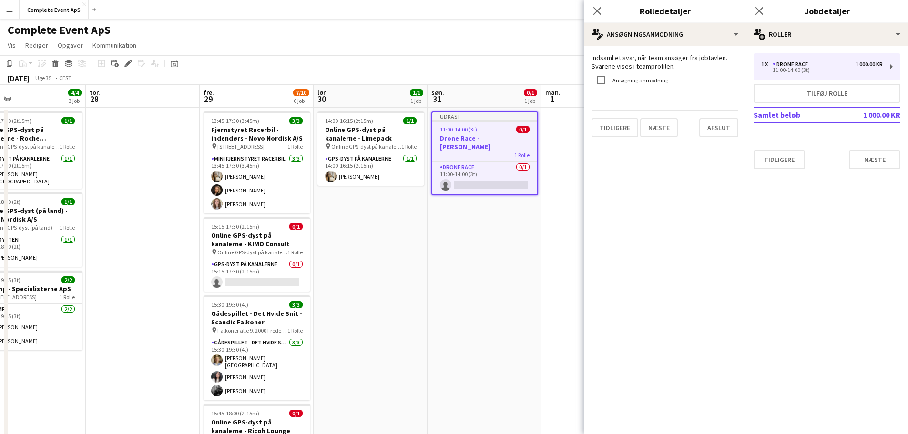
click at [730, 117] on div "Tidligere Næste Afslut" at bounding box center [665, 123] width 147 height 27
click at [725, 123] on button "Afslut" at bounding box center [718, 127] width 39 height 19
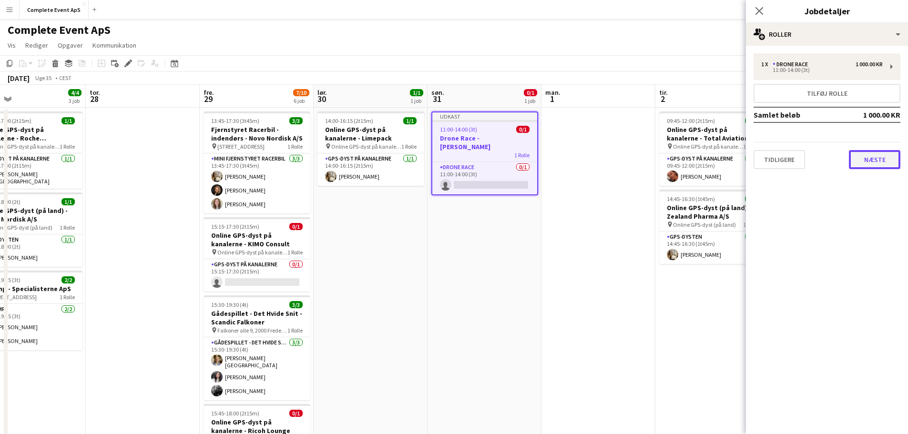
click at [872, 163] on button "Næste" at bounding box center [874, 159] width 51 height 19
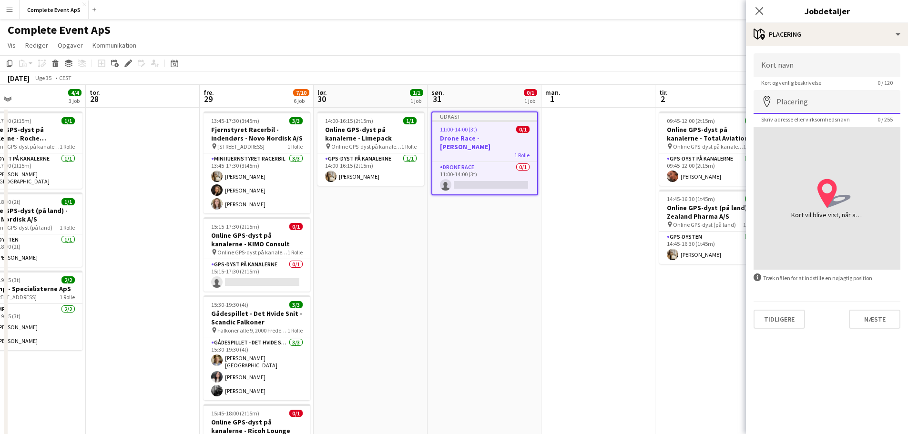
click at [817, 104] on input "Placering" at bounding box center [827, 102] width 147 height 24
type input "**********"
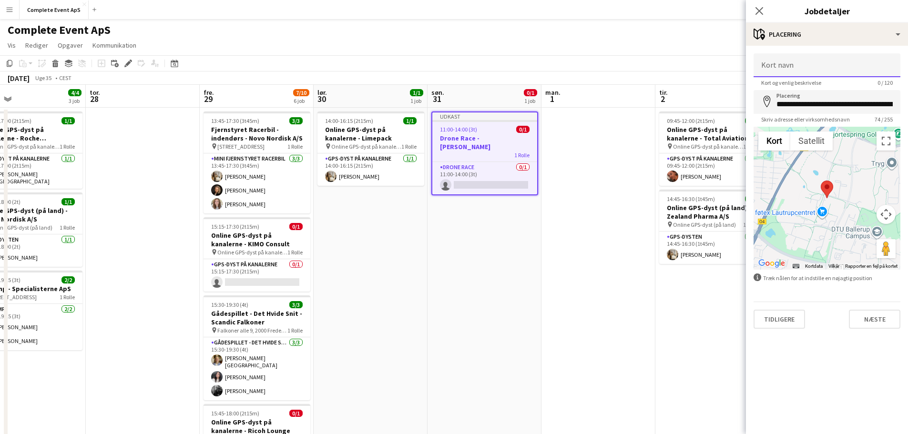
click at [796, 72] on input "Kort navn" at bounding box center [827, 65] width 147 height 24
type input "*"
type input "**********"
click at [871, 318] on button "Næste" at bounding box center [874, 319] width 51 height 19
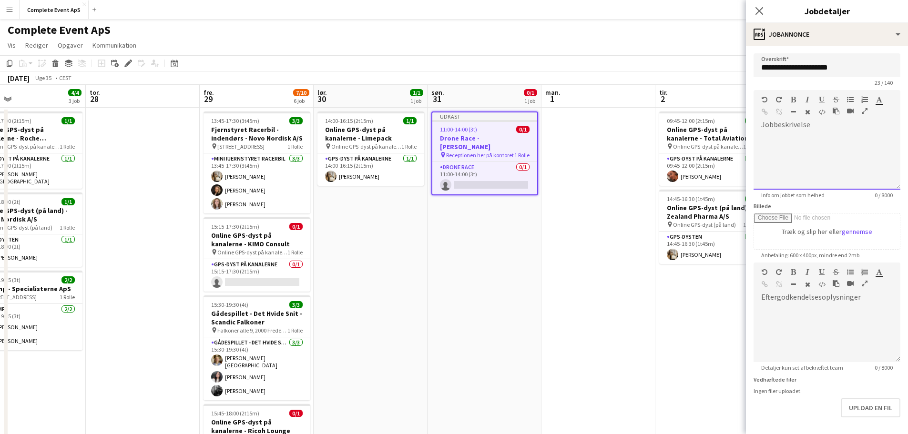
click at [803, 124] on div "default Heading 1 Heading 2 Heading 3 Heading 4 Heading 5 Heading 6 Heading 7 P…" at bounding box center [827, 108] width 147 height 36
paste div
drag, startPoint x: 890, startPoint y: 189, endPoint x: 897, endPoint y: 247, distance: 58.1
click at [905, 308] on mat-expansion-panel "**********" at bounding box center [827, 240] width 162 height 388
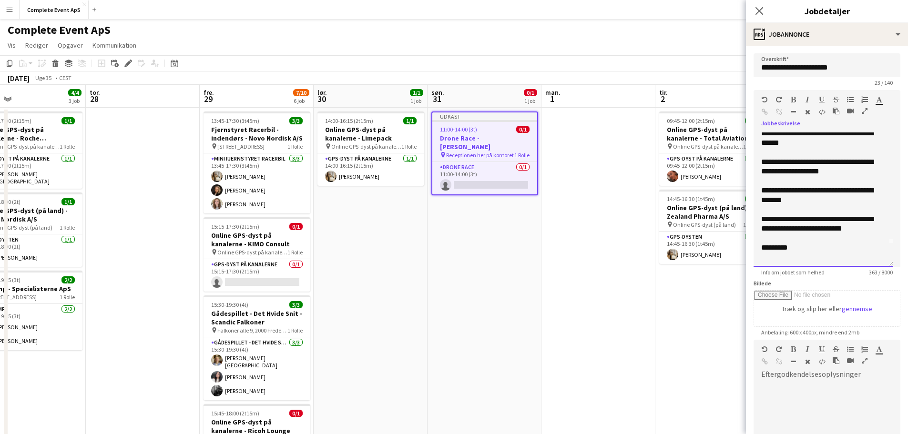
scroll to position [0, 0]
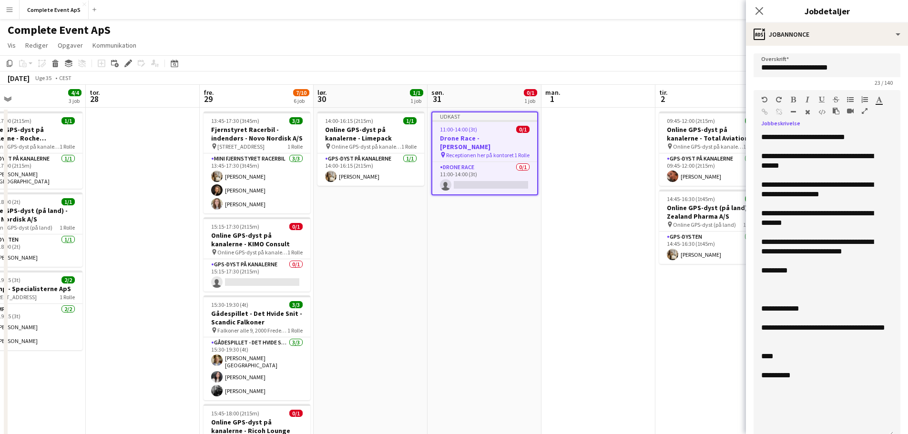
drag, startPoint x: 890, startPoint y: 184, endPoint x: 912, endPoint y: 432, distance: 248.4
click at [908, 432] on html "Menu Boards Boards Boards Alle job Status Arbejdsstyrke Arbejdsstyrke Min arbej…" at bounding box center [454, 336] width 908 height 672
click at [870, 133] on div "**********" at bounding box center [823, 138] width 124 height 10
click at [812, 138] on div "**********" at bounding box center [823, 138] width 124 height 10
click at [866, 153] on div "**********" at bounding box center [823, 161] width 124 height 19
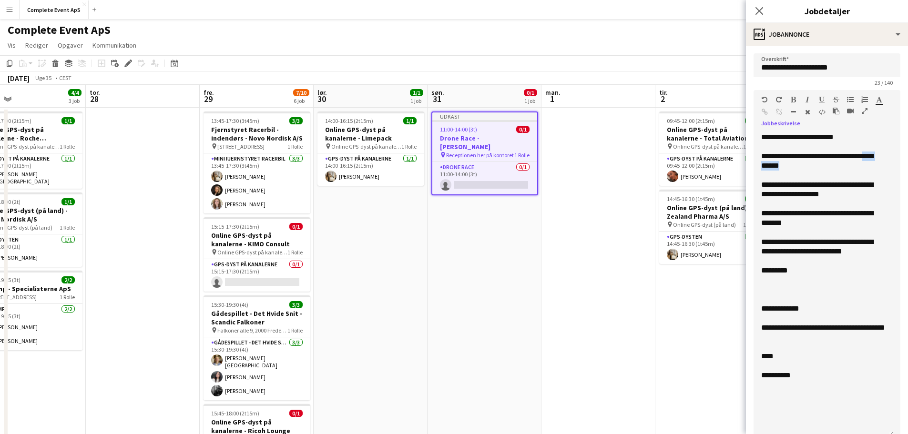
click at [799, 166] on div "**********" at bounding box center [823, 161] width 124 height 19
click at [814, 214] on div "**********" at bounding box center [823, 218] width 124 height 19
click at [765, 222] on div "**********" at bounding box center [823, 218] width 124 height 19
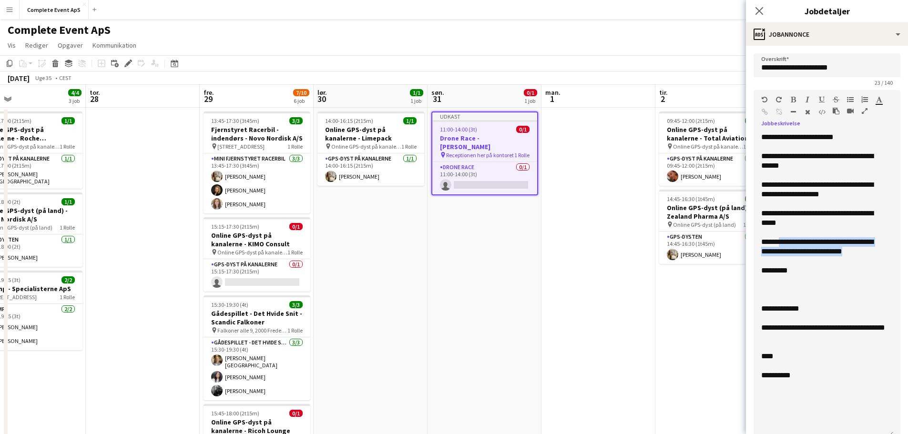
drag, startPoint x: 879, startPoint y: 252, endPoint x: 781, endPoint y: 244, distance: 98.6
click at [781, 244] on div "**********" at bounding box center [823, 246] width 124 height 19
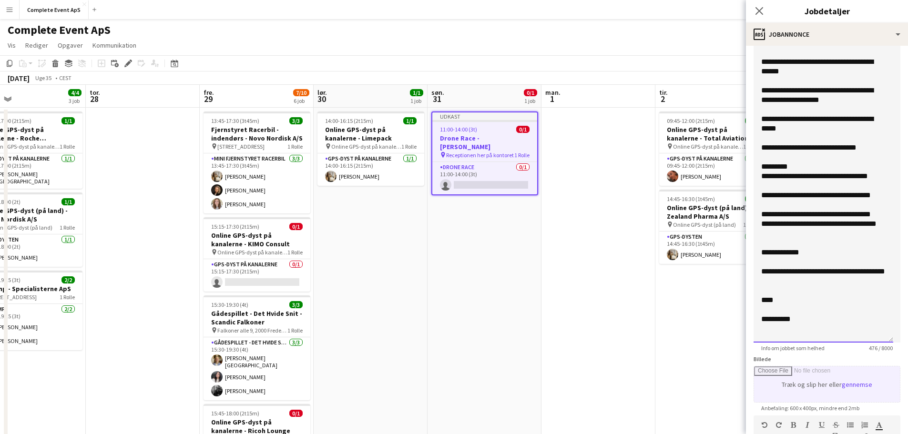
scroll to position [143, 0]
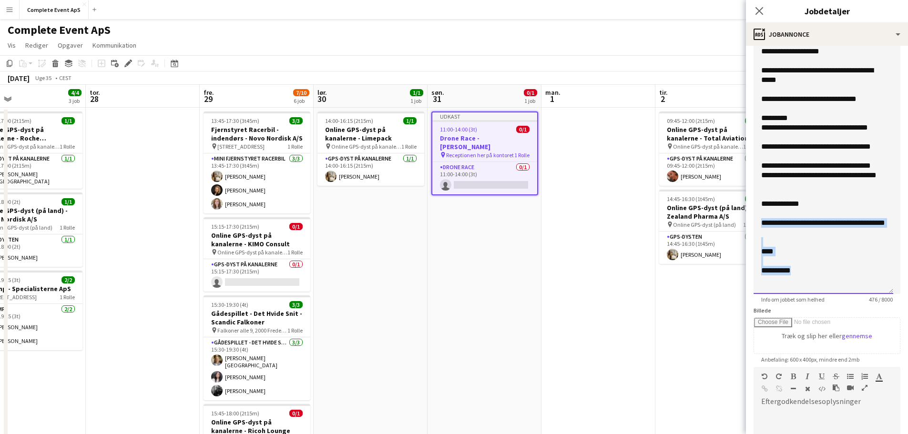
drag, startPoint x: 811, startPoint y: 274, endPoint x: 763, endPoint y: 225, distance: 68.8
click at [763, 225] on div "**********" at bounding box center [824, 142] width 140 height 305
click at [826, 235] on div "**********" at bounding box center [824, 142] width 140 height 305
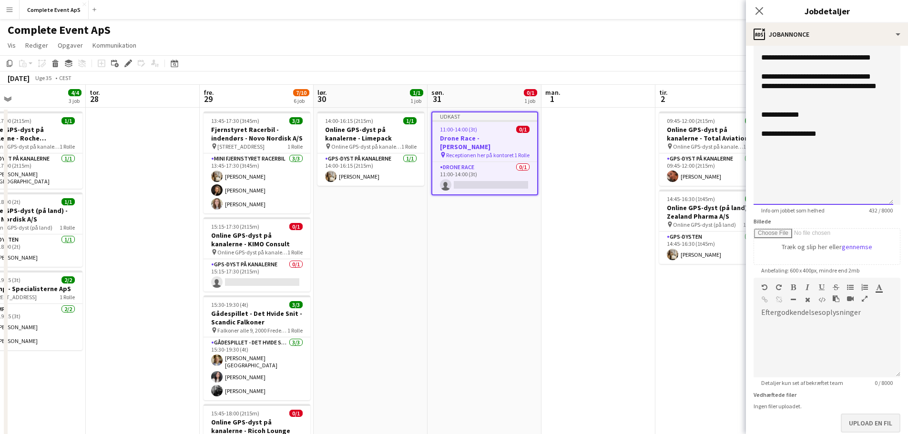
scroll to position [285, 0]
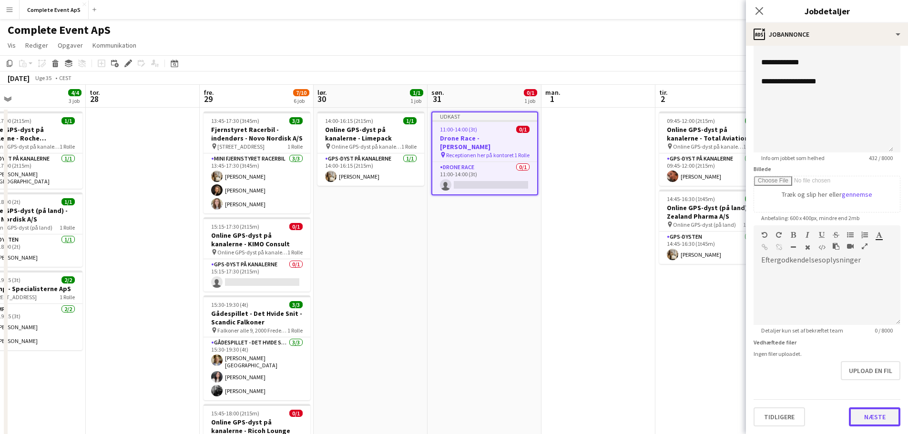
click at [866, 415] on button "Næste" at bounding box center [874, 417] width 51 height 19
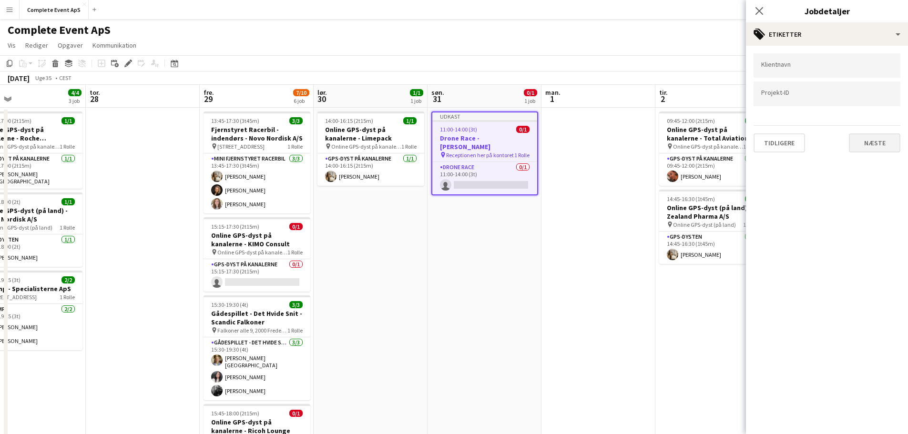
scroll to position [0, 0]
click at [874, 145] on button "Næste" at bounding box center [874, 142] width 51 height 19
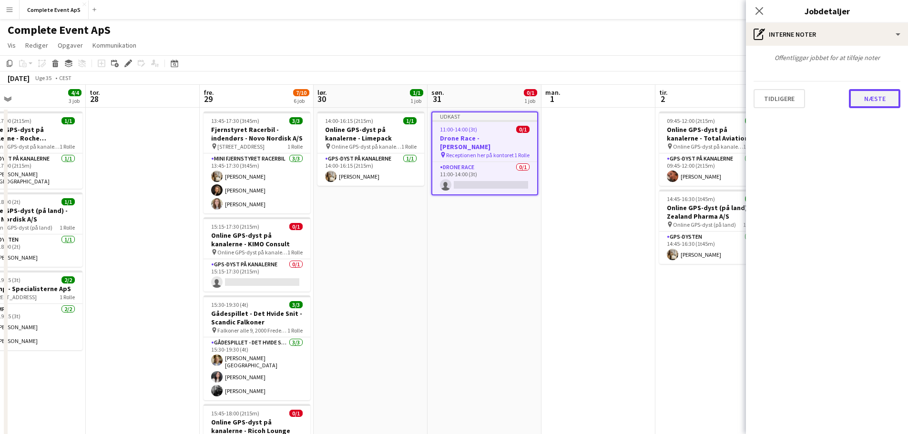
click at [869, 104] on button "Næste" at bounding box center [874, 98] width 51 height 19
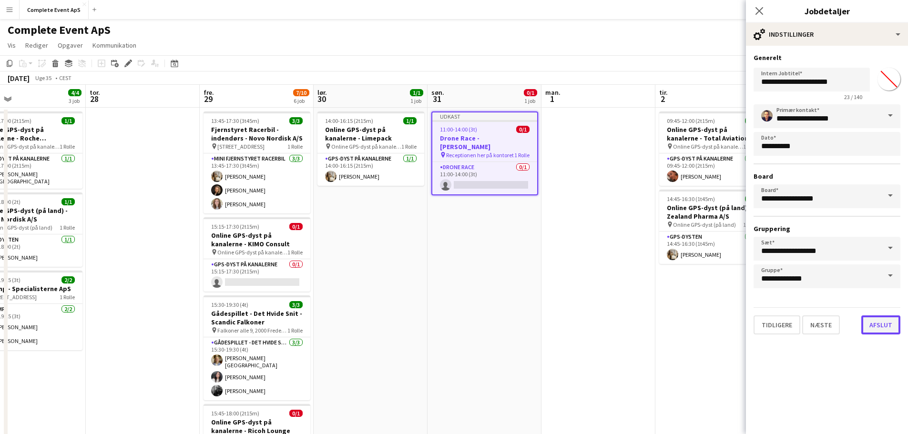
click at [886, 328] on button "Afslut" at bounding box center [880, 325] width 39 height 19
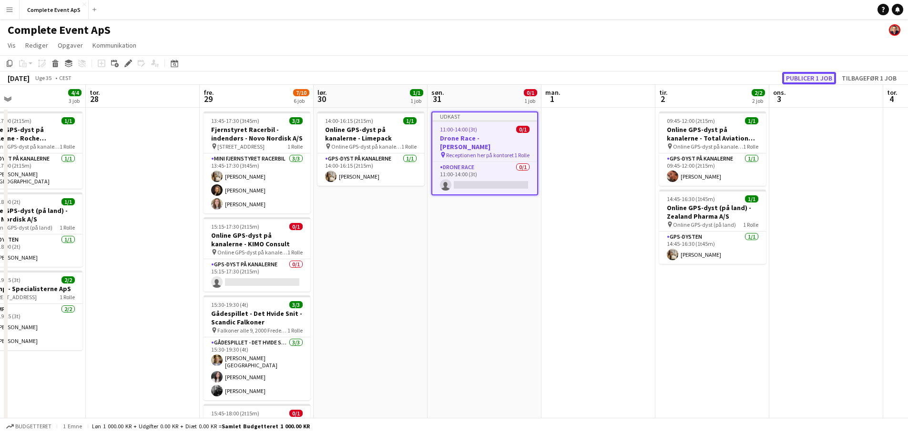
click at [803, 79] on button "Publicer 1 job" at bounding box center [809, 78] width 54 height 12
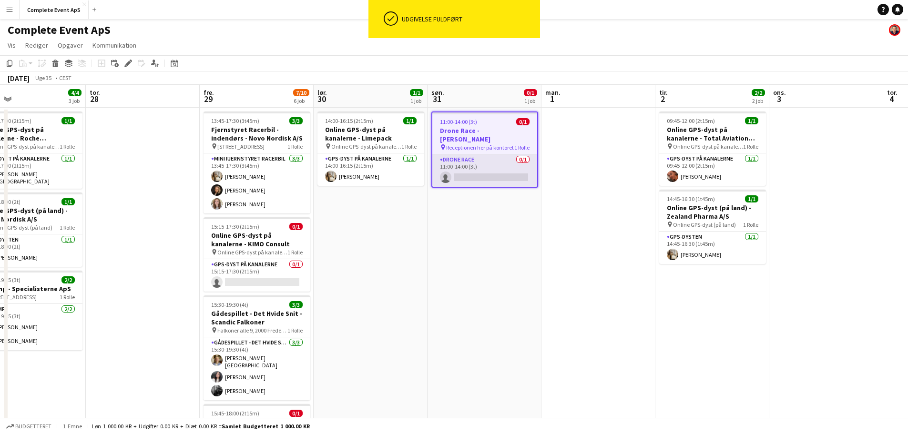
click at [480, 166] on app-card-role "Drone Race 0/1 11:00-14:00 (3t) single-neutral-actions" at bounding box center [484, 170] width 105 height 32
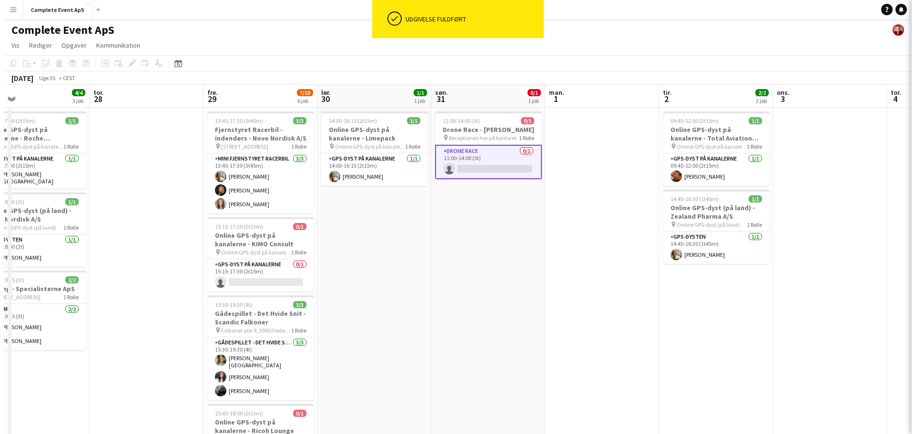
scroll to position [0, 369]
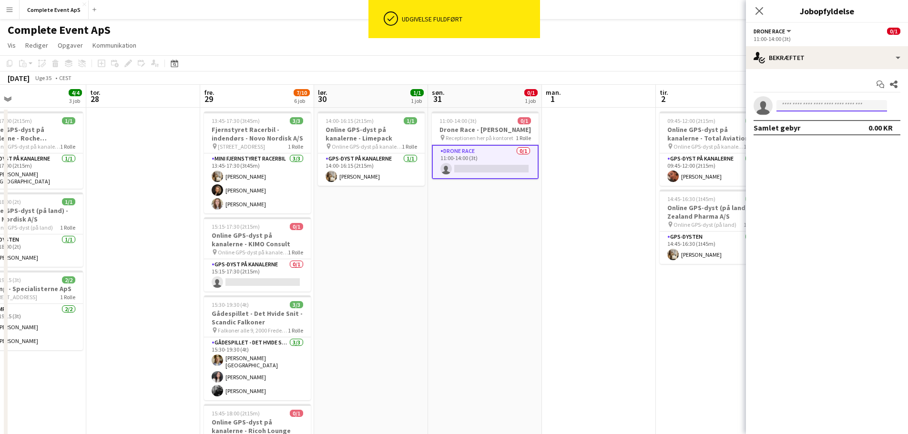
click at [792, 107] on input at bounding box center [831, 105] width 111 height 11
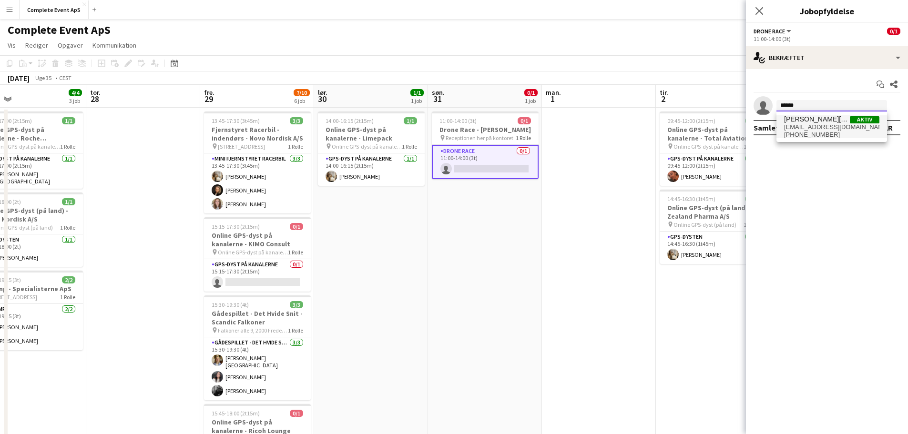
type input "******"
click at [820, 125] on span "emiliebuddelund@gmail.com" at bounding box center [831, 127] width 95 height 8
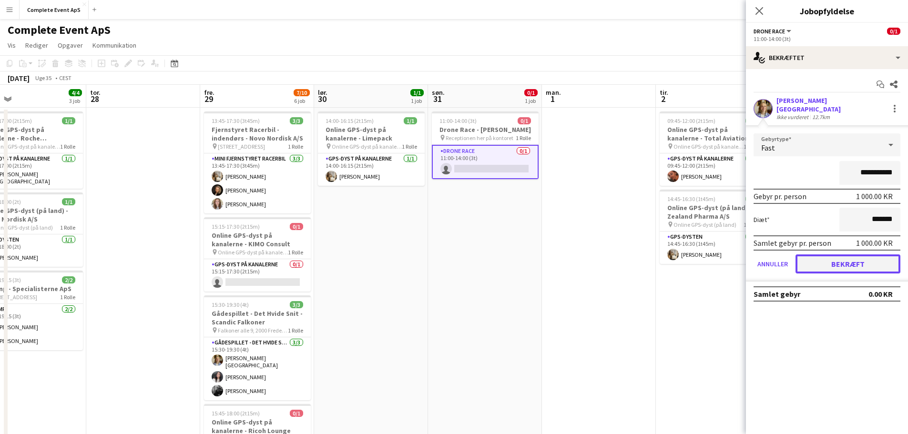
click at [848, 261] on button "Bekræft" at bounding box center [848, 264] width 105 height 19
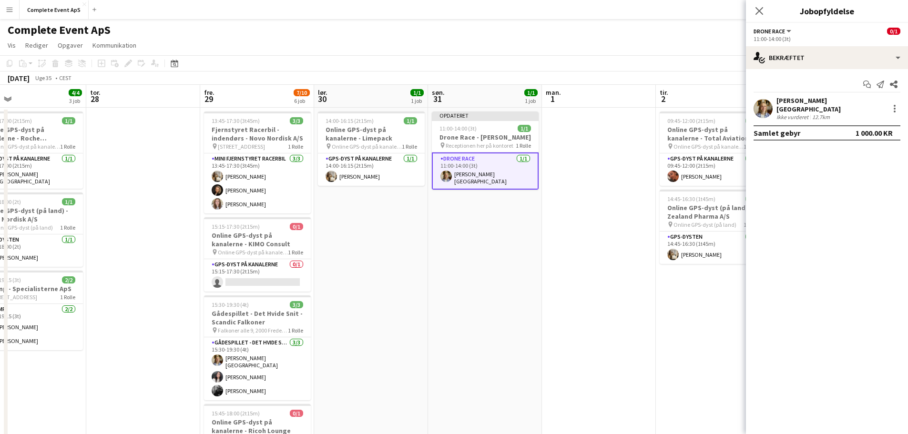
click at [601, 294] on app-date-cell at bounding box center [599, 382] width 114 height 548
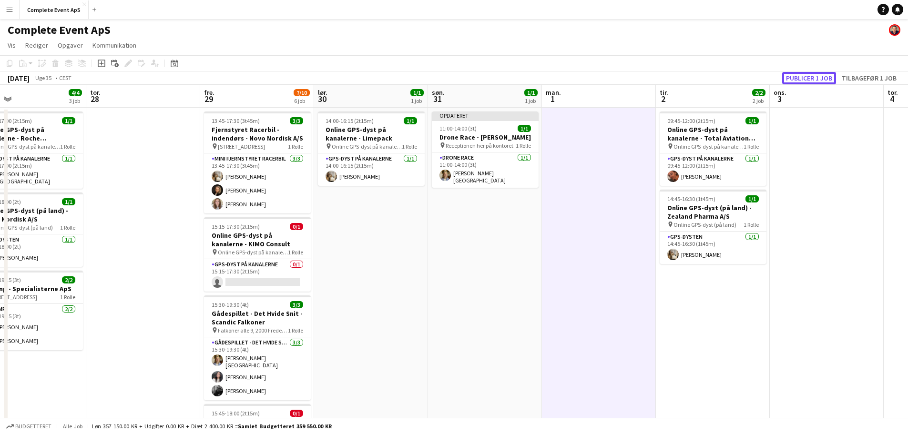
click at [795, 80] on button "Publicer 1 job" at bounding box center [809, 78] width 54 height 12
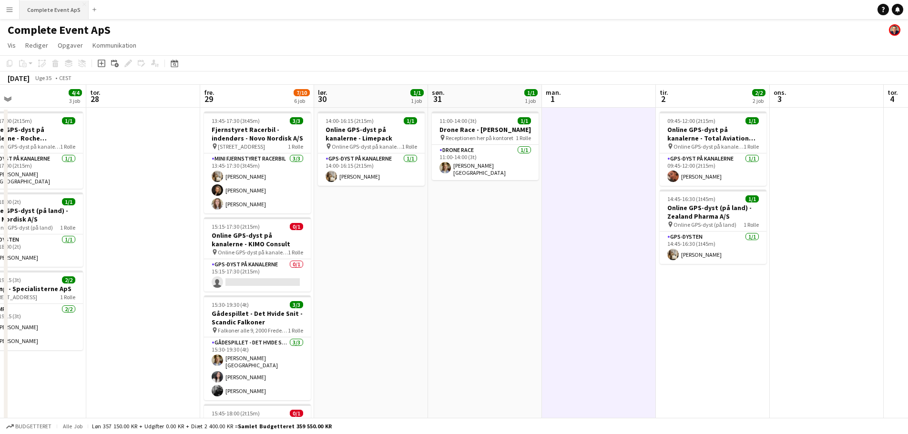
click at [51, 10] on button "Complete Event ApS Luk" at bounding box center [54, 9] width 69 height 19
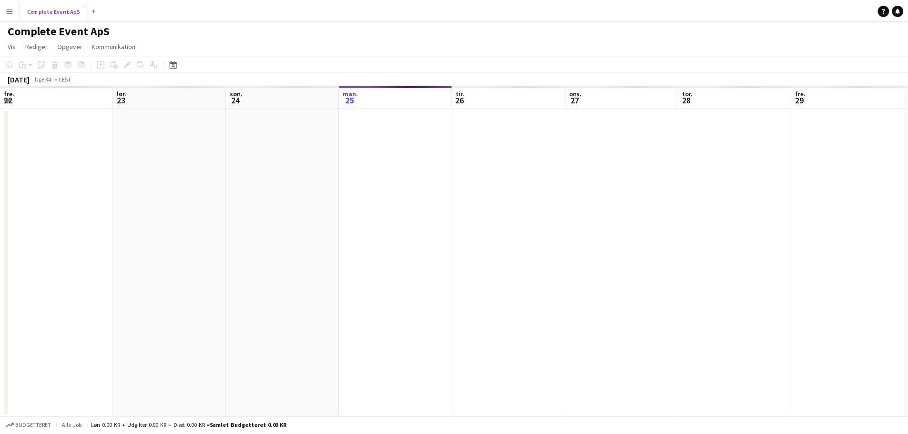
scroll to position [0, 228]
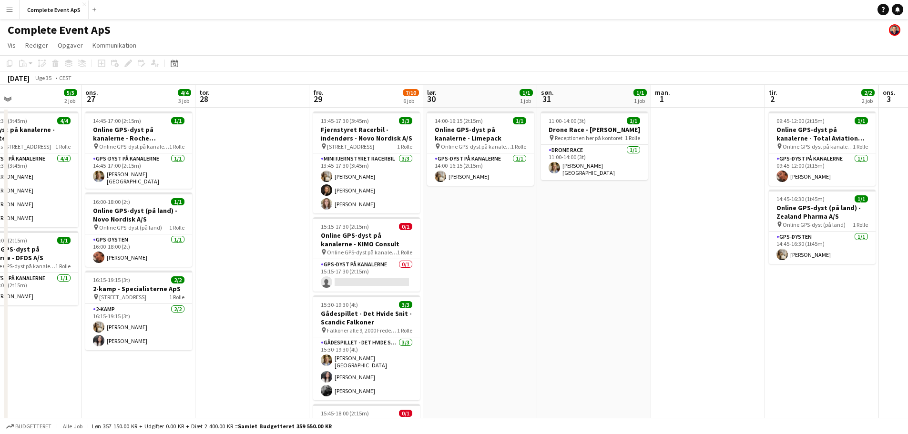
drag, startPoint x: 723, startPoint y: 308, endPoint x: 63, endPoint y: 253, distance: 661.5
click at [35, 255] on app-calendar-viewport "lør. 23 søn. 24 man. 25 tir. 26 5/5 2 job ons. 27 4/4 3 job tor. 28 fre. 29 7/1…" at bounding box center [454, 370] width 908 height 571
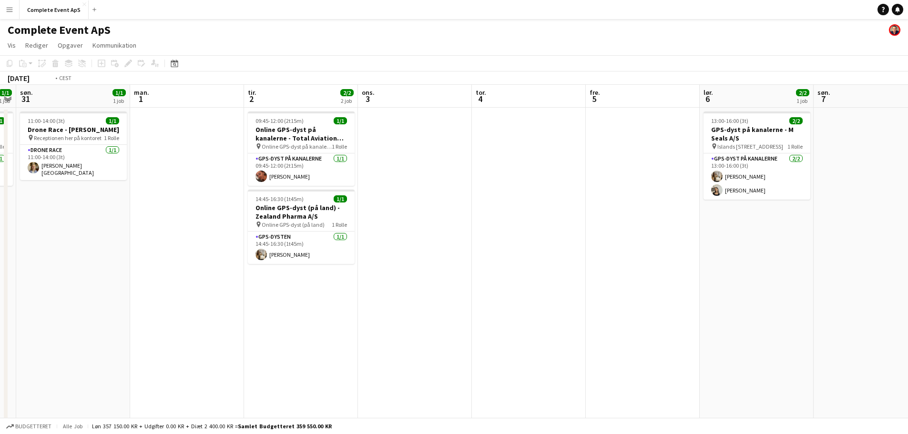
drag, startPoint x: 722, startPoint y: 305, endPoint x: 265, endPoint y: 285, distance: 458.0
click at [263, 286] on app-calendar-viewport "tor. 28 fre. 29 7/10 6 job lør. 30 1/1 1 job søn. 31 1/1 1 job man. 1 tir. 2 2/…" at bounding box center [454, 370] width 908 height 571
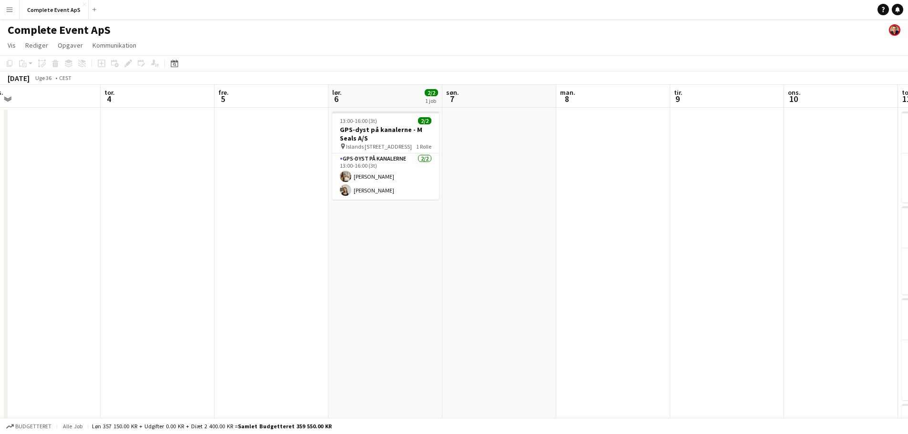
drag, startPoint x: 236, startPoint y: 290, endPoint x: 165, endPoint y: 274, distance: 72.5
click at [175, 281] on app-calendar-viewport "man. 1 tir. 2 2/2 2 job ons. 3 tor. 4 fre. 5 lør. 6 2/2 1 job søn. 7 man. 8 tir…" at bounding box center [454, 370] width 908 height 571
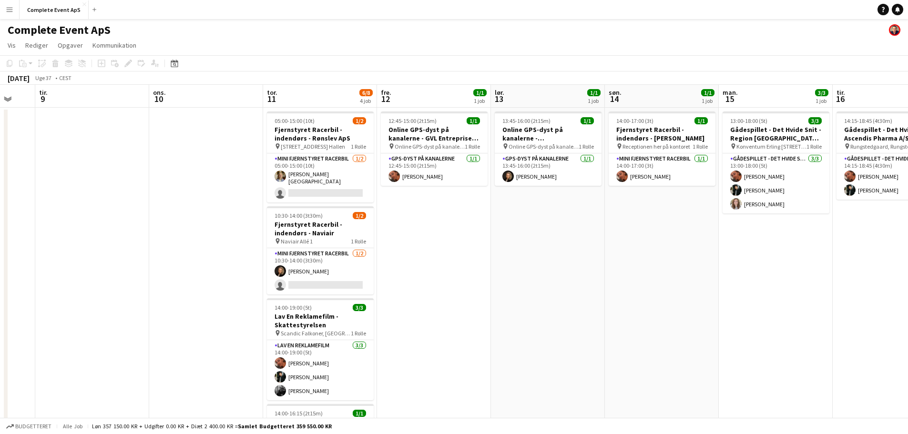
scroll to position [0, 360]
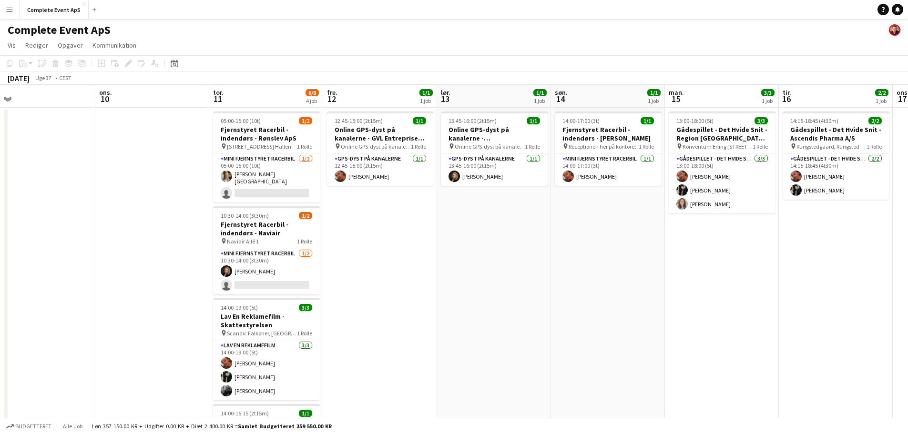
drag, startPoint x: 603, startPoint y: 306, endPoint x: 459, endPoint y: 302, distance: 143.5
click at [459, 302] on app-calendar-viewport "lør. 6 2/2 1 job søn. 7 man. 8 tir. 9 ons. 10 tor. 11 6/8 4 job fre. 12 1/1 1 j…" at bounding box center [454, 370] width 908 height 571
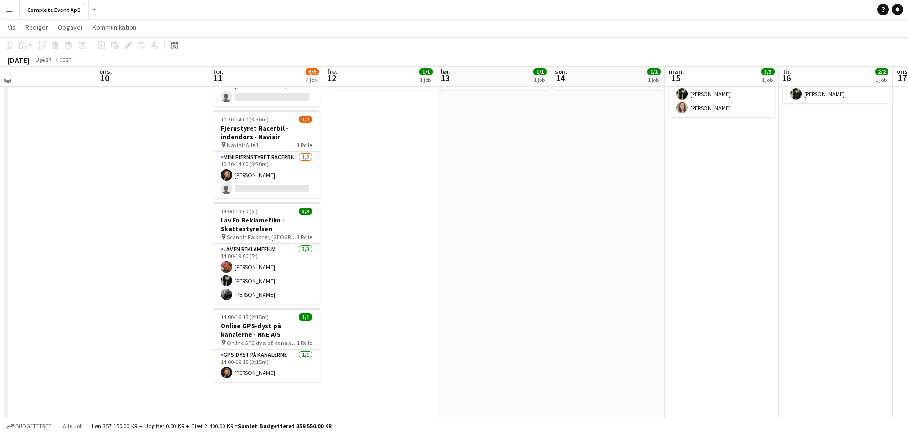
scroll to position [48, 0]
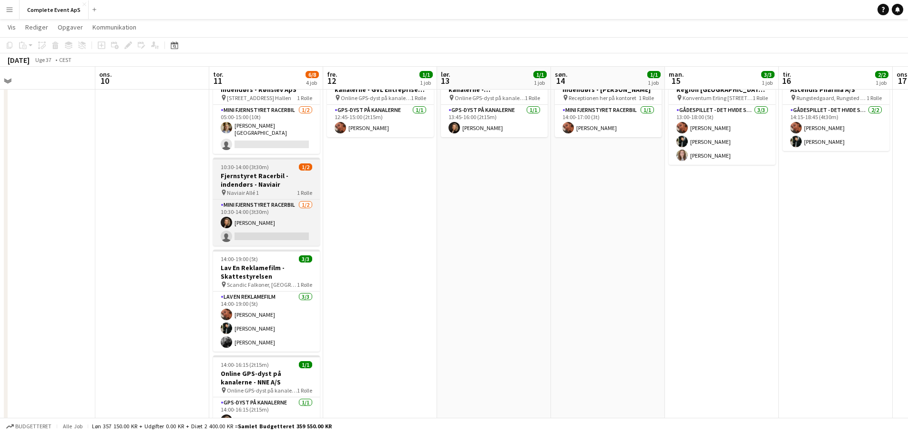
click at [279, 166] on div "10:30-14:00 (3t30m) 1/2" at bounding box center [266, 166] width 107 height 7
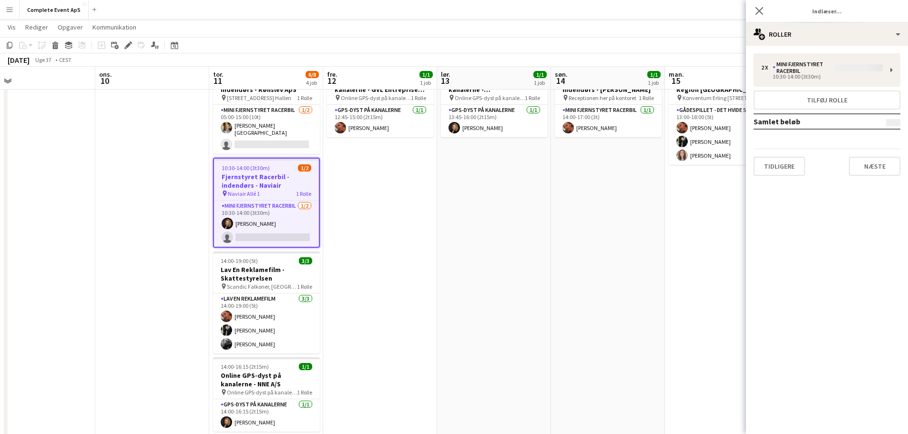
type input "**********"
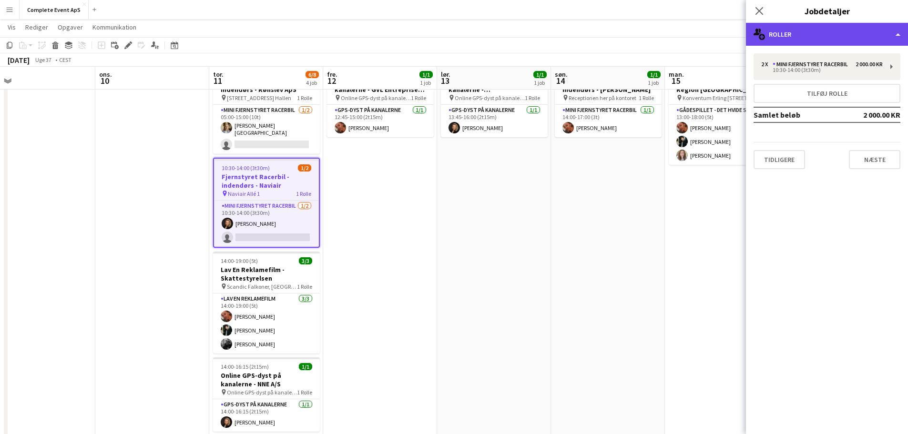
click at [828, 38] on div "multiple-users-add Roller" at bounding box center [827, 34] width 162 height 23
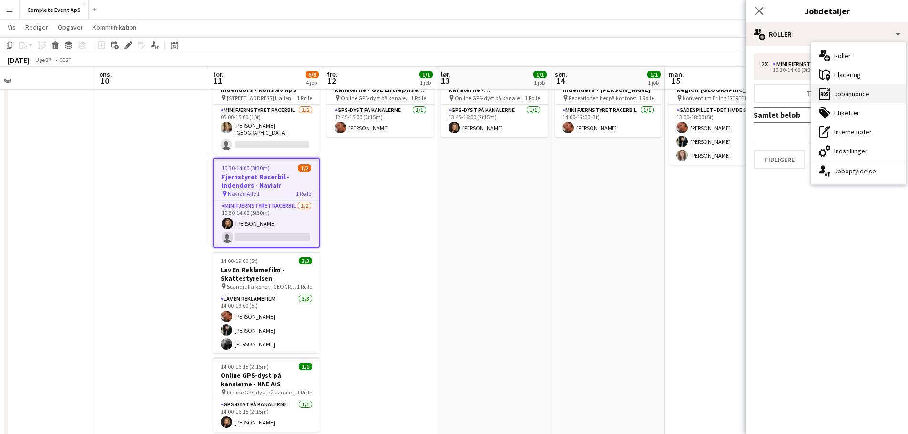
click at [859, 90] on div "ads-window Jobannonce" at bounding box center [858, 93] width 94 height 19
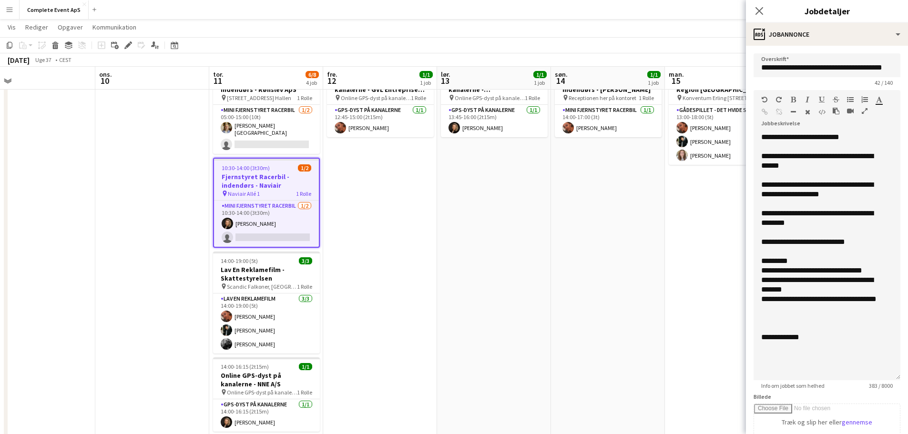
drag, startPoint x: 885, startPoint y: 196, endPoint x: 889, endPoint y: 387, distance: 190.7
click at [889, 387] on app-form-group "**********" at bounding box center [827, 239] width 147 height 299
drag, startPoint x: 854, startPoint y: 244, endPoint x: 781, endPoint y: 245, distance: 73.4
click at [781, 245] on div "**********" at bounding box center [823, 242] width 124 height 10
copy span "**********"
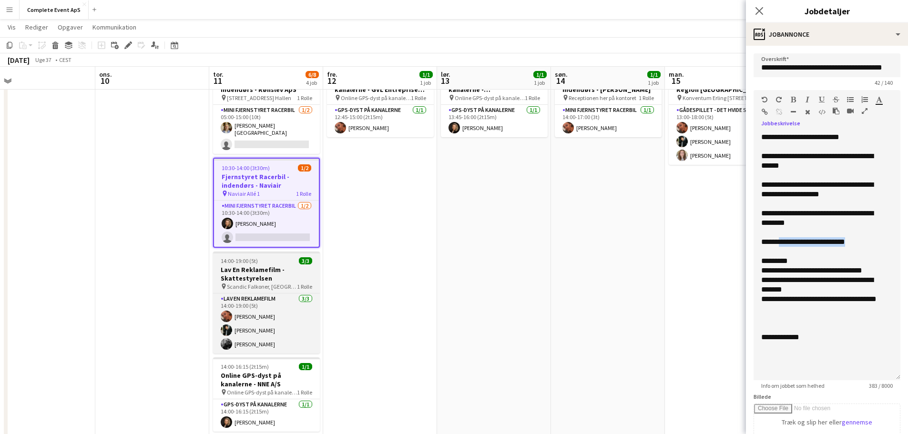
click at [284, 259] on div "14:00-19:00 (5t) 3/3" at bounding box center [266, 260] width 107 height 7
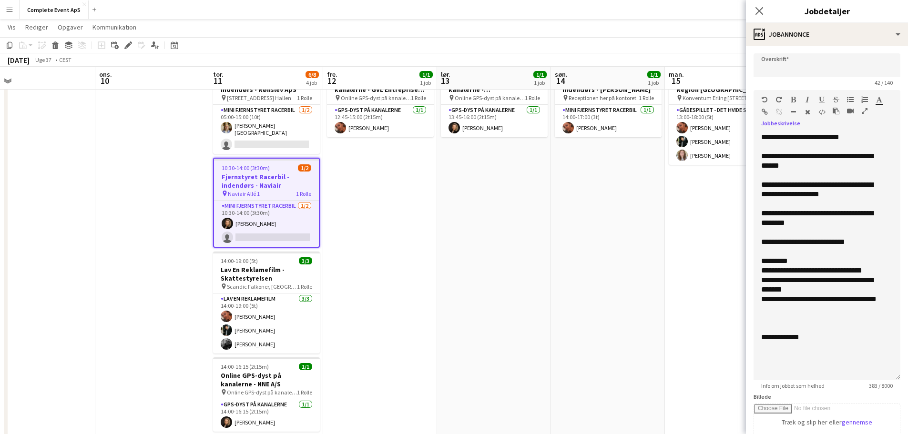
type input "**********"
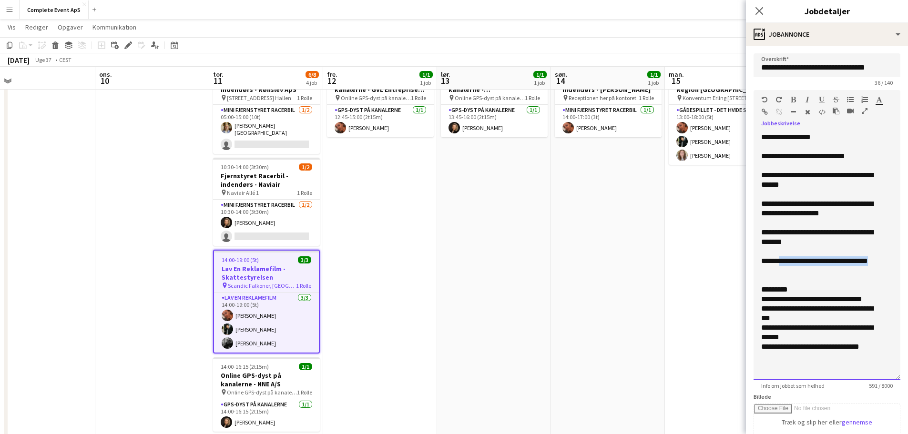
drag, startPoint x: 779, startPoint y: 258, endPoint x: 829, endPoint y: 271, distance: 51.7
click at [829, 271] on div "**********" at bounding box center [819, 265] width 117 height 19
copy div "**********"
click at [834, 272] on div "**********" at bounding box center [819, 265] width 117 height 19
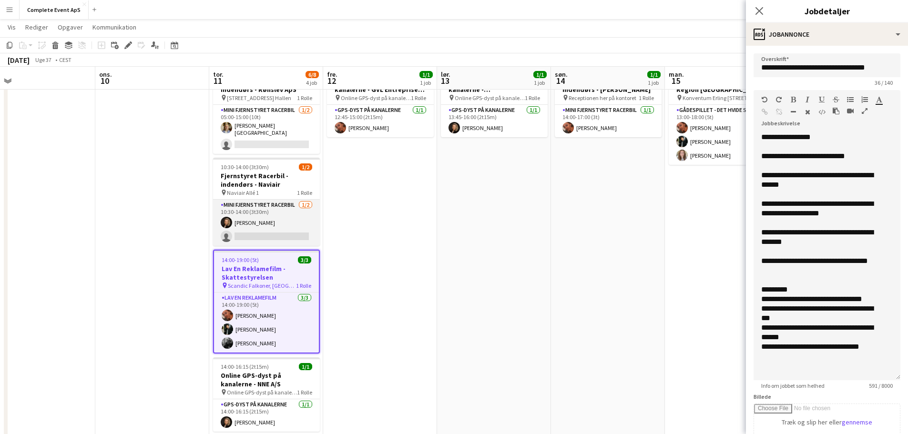
click at [273, 214] on app-card-role "Mini Fjernstyret Racerbil [DATE] 10:30-14:00 (3t30m) [PERSON_NAME] single-neutr…" at bounding box center [266, 223] width 107 height 46
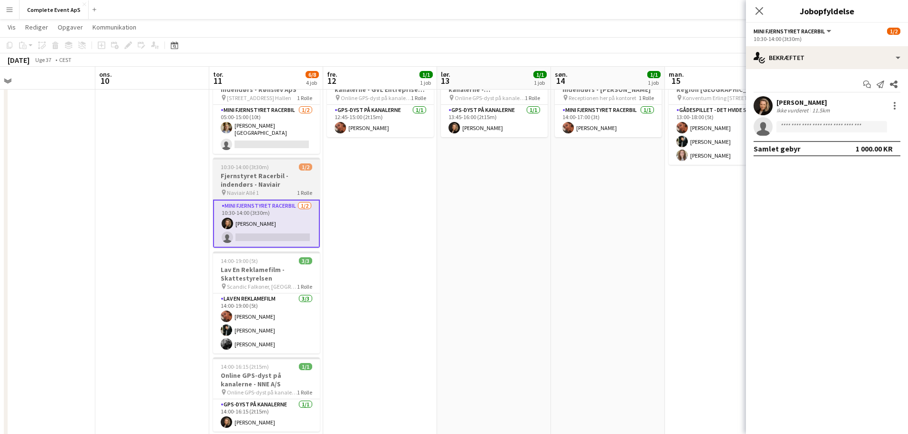
click at [276, 158] on app-job-card "10:30-14:00 (3t30m) 1/2 Fjernstyret Racerbil - indendørs - Naviair pin Naviair …" at bounding box center [266, 203] width 107 height 90
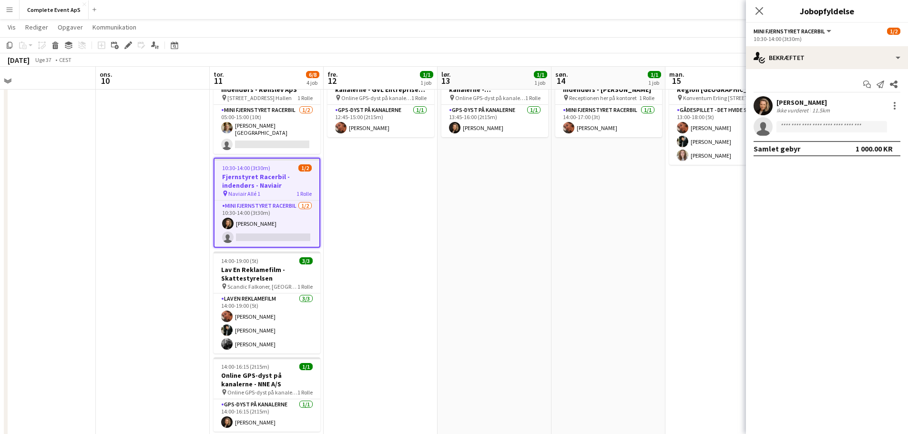
click at [291, 159] on app-job-card "10:30-14:00 (3t30m) 1/2 Fjernstyret Racerbil - indendørs - Naviair pin Naviair …" at bounding box center [267, 203] width 107 height 90
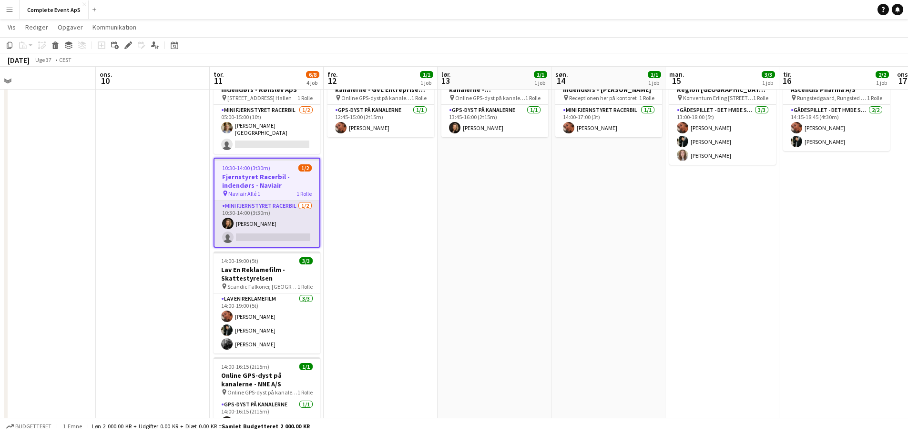
click at [278, 214] on app-card-role "Mini Fjernstyret Racerbil [DATE] 10:30-14:00 (3t30m) [PERSON_NAME] single-neutr…" at bounding box center [266, 224] width 105 height 46
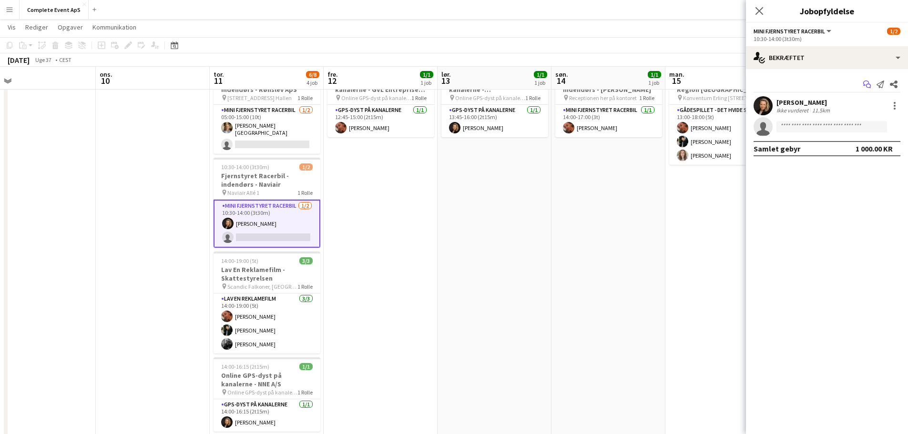
click at [866, 86] on icon at bounding box center [868, 86] width 5 height 5
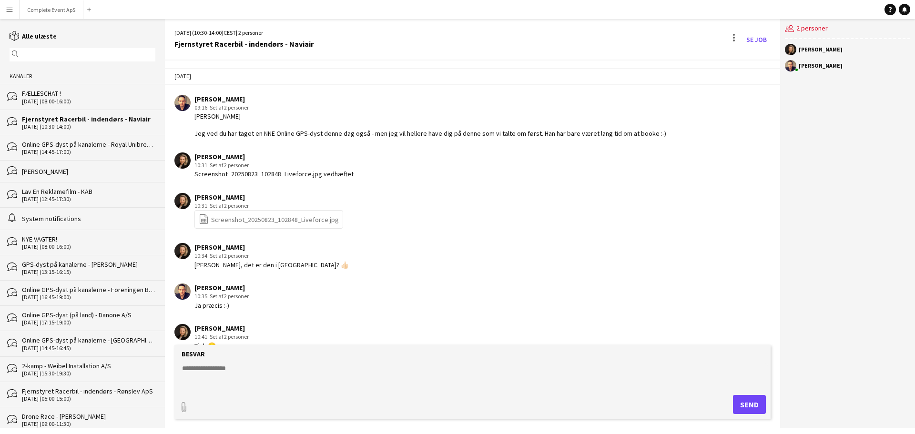
click at [319, 369] on textarea at bounding box center [474, 376] width 587 height 25
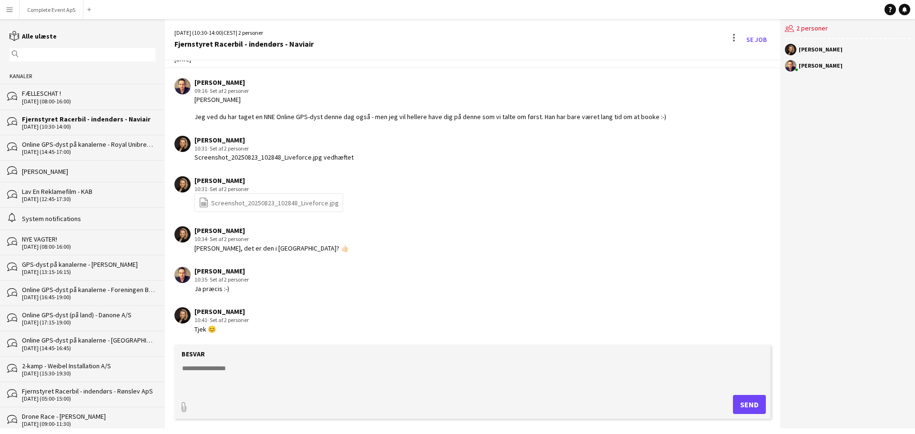
scroll to position [26, 0]
click at [251, 378] on textarea at bounding box center [474, 376] width 587 height 25
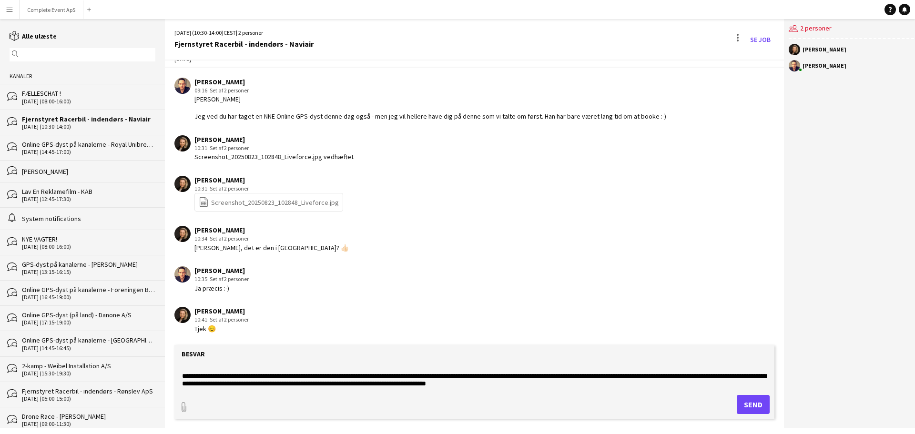
scroll to position [0, 0]
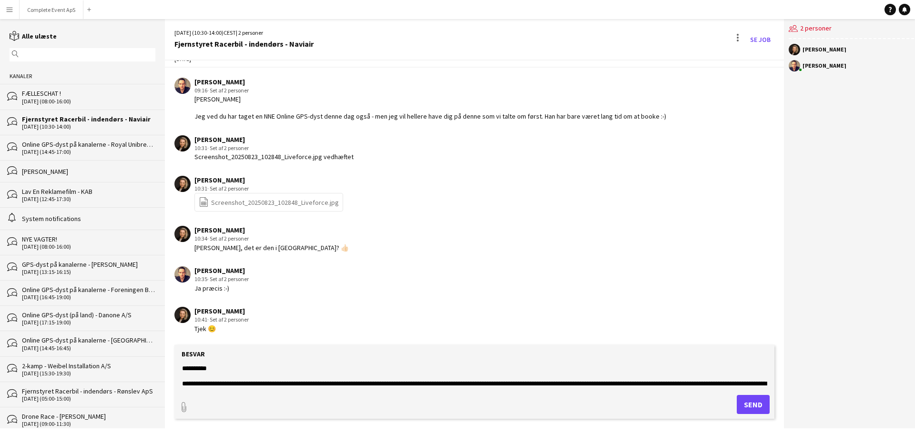
click at [439, 384] on textarea "**********" at bounding box center [474, 376] width 587 height 25
drag, startPoint x: 252, startPoint y: 384, endPoint x: 163, endPoint y: 358, distance: 92.3
click at [163, 358] on div "reading Alle ulæste magnifier Kanaler bubbles FÆLLESCHAT ! 31-12-2027 (08:00-16…" at bounding box center [457, 223] width 915 height 409
click at [228, 371] on textarea "**********" at bounding box center [474, 376] width 587 height 25
type textarea "**********"
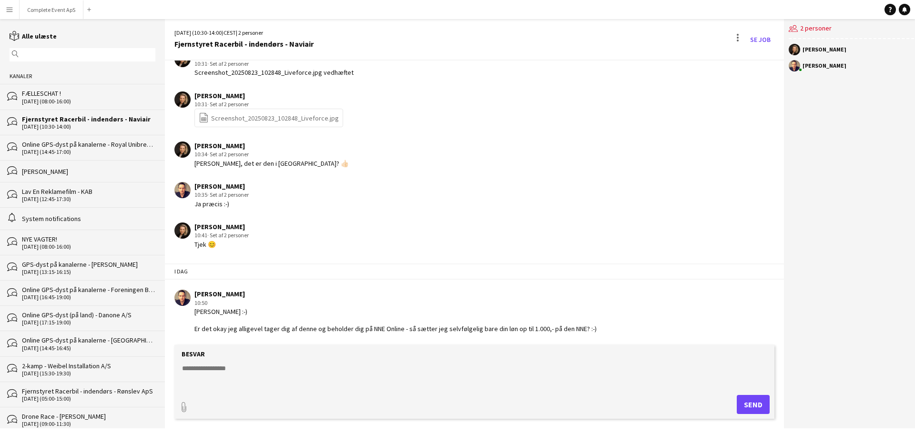
scroll to position [110, 0]
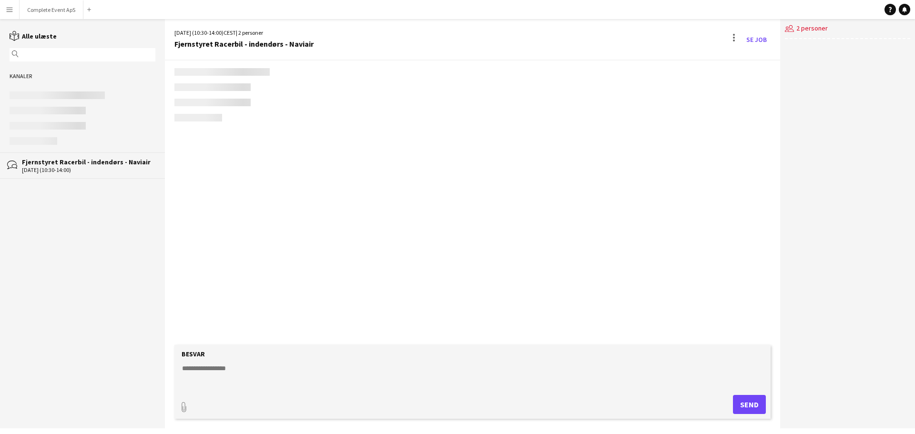
scroll to position [110, 0]
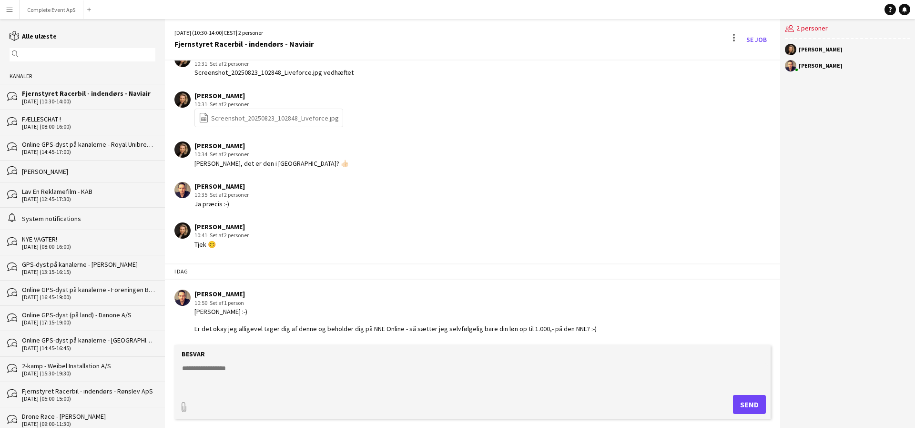
click at [110, 120] on div "FÆLLESCHAT !" at bounding box center [88, 119] width 133 height 9
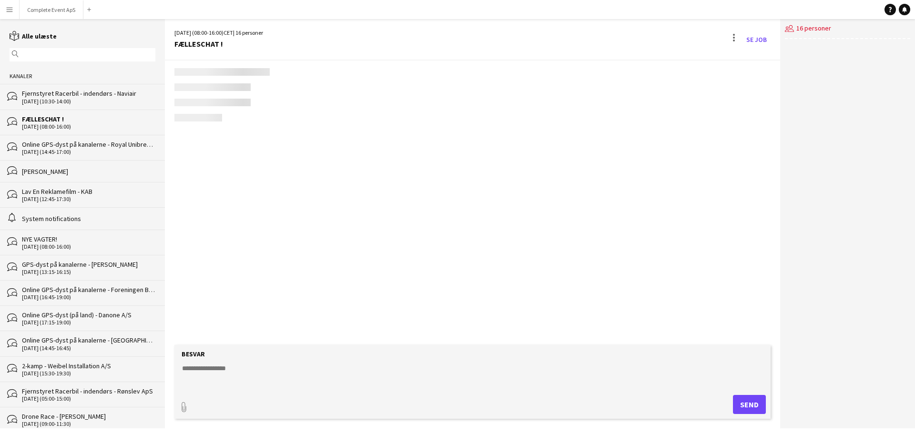
scroll to position [1440, 0]
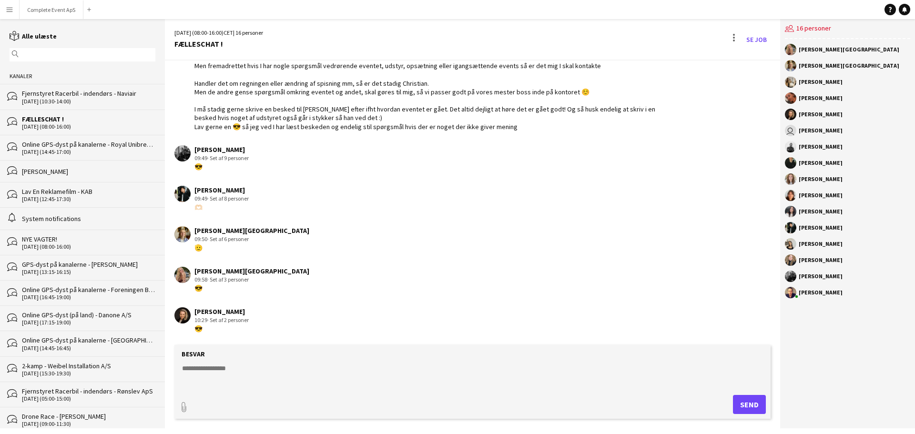
click at [74, 93] on div "Fjernstyret Racerbil - indendørs - Naviair" at bounding box center [88, 93] width 133 height 9
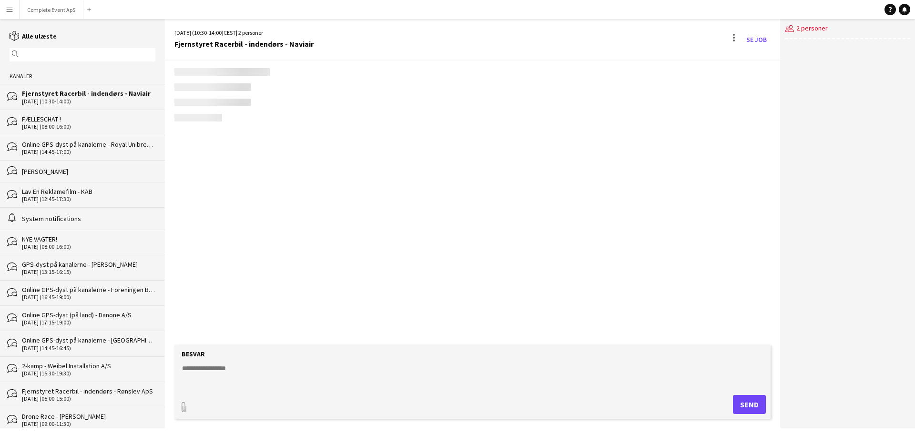
scroll to position [110, 0]
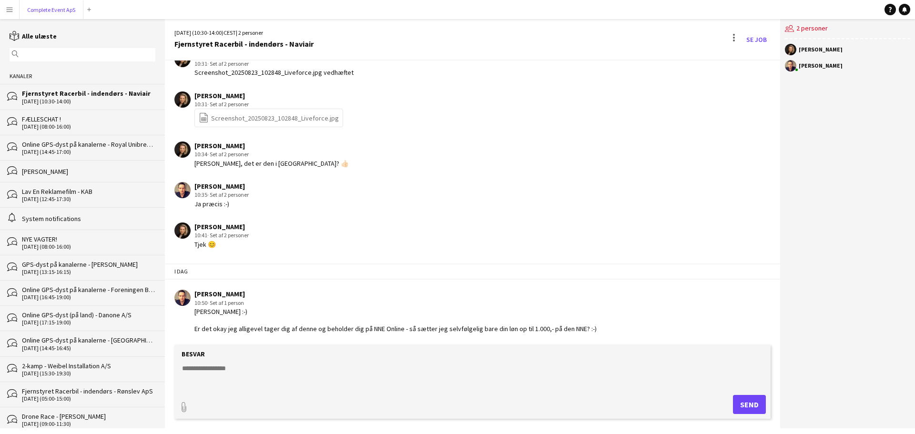
drag, startPoint x: 43, startPoint y: 9, endPoint x: 120, endPoint y: 9, distance: 76.7
click at [43, 8] on button "Complete Event ApS Luk" at bounding box center [52, 9] width 64 height 19
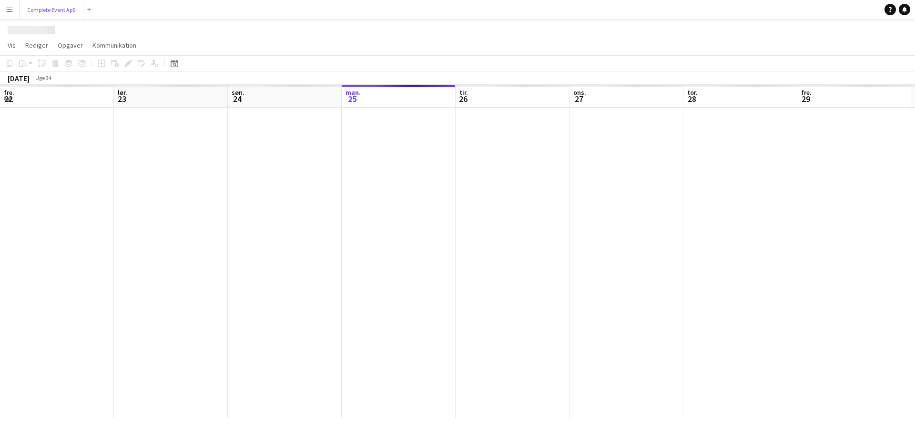
scroll to position [0, 228]
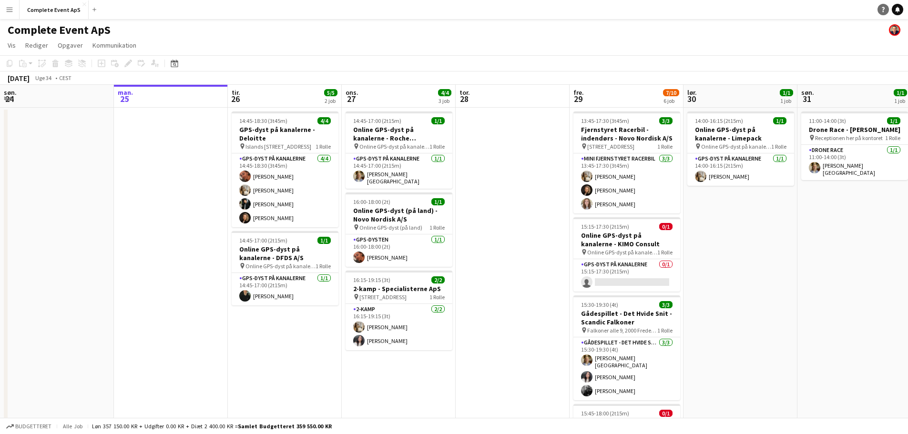
click at [901, 11] on link "Notifikationer" at bounding box center [897, 9] width 11 height 11
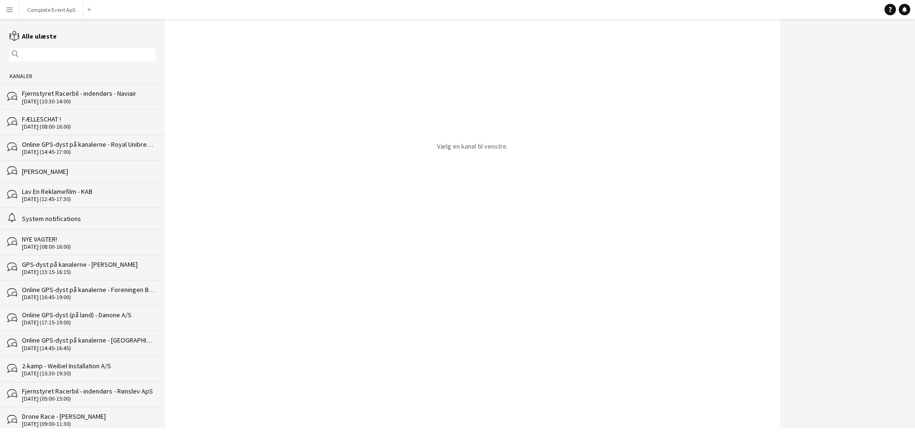
click at [97, 98] on div "Fjernstyret Racerbil - indendørs - Naviair" at bounding box center [88, 93] width 133 height 9
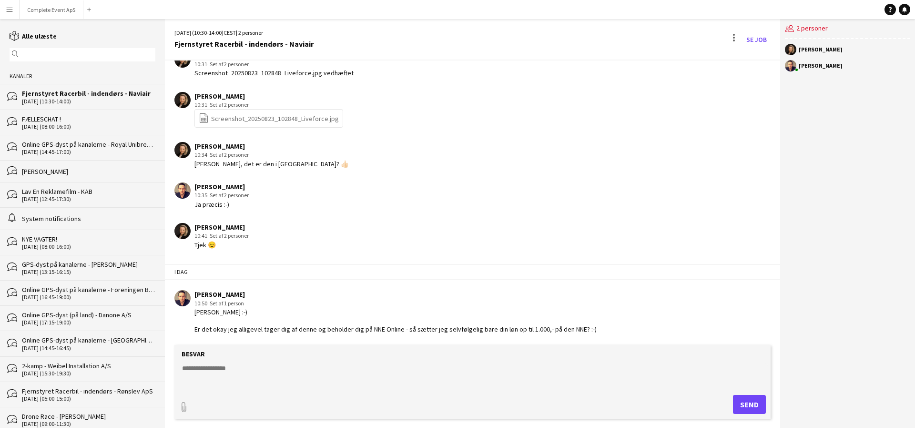
scroll to position [110, 0]
click at [55, 9] on button "Complete Event ApS Luk" at bounding box center [52, 9] width 64 height 19
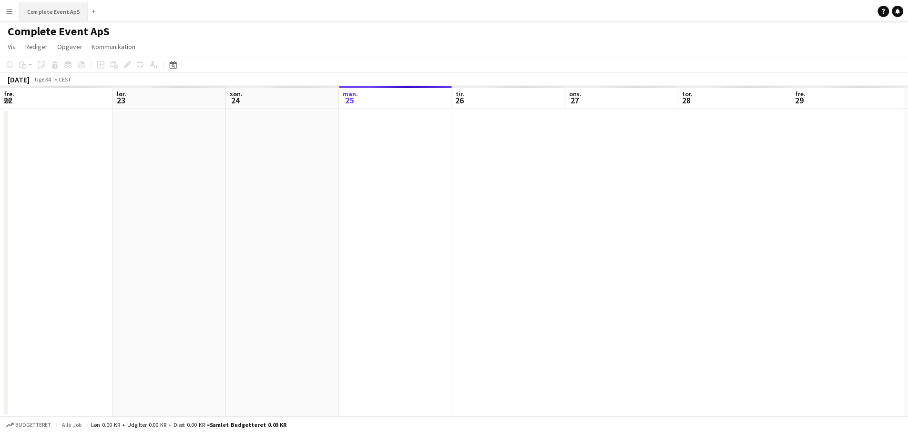
scroll to position [0, 228]
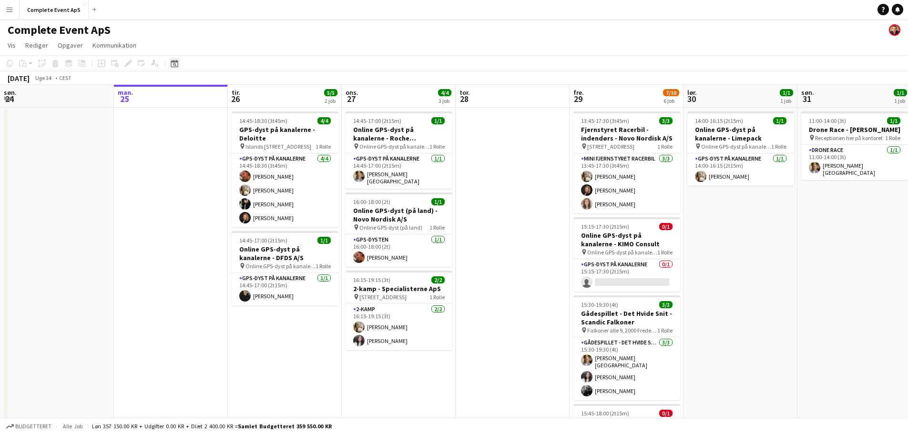
click at [174, 65] on icon "Datovælger" at bounding box center [175, 64] width 8 height 8
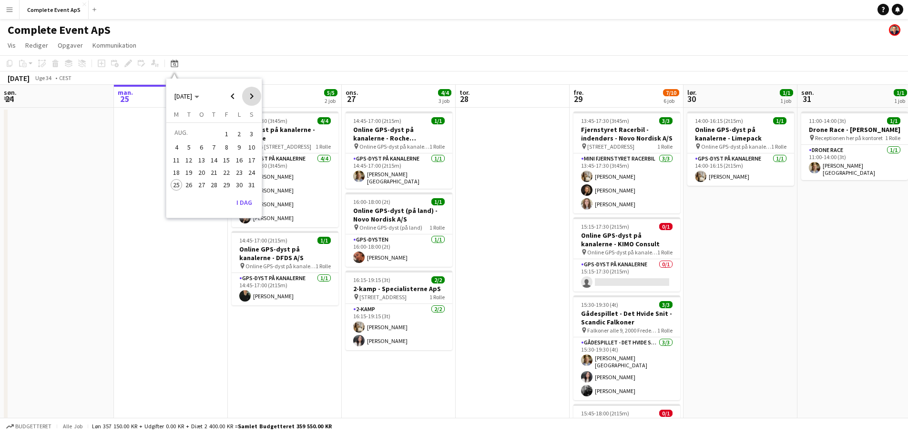
click at [254, 95] on span "Next month" at bounding box center [251, 96] width 19 height 19
click at [214, 161] on span "11" at bounding box center [213, 157] width 11 height 11
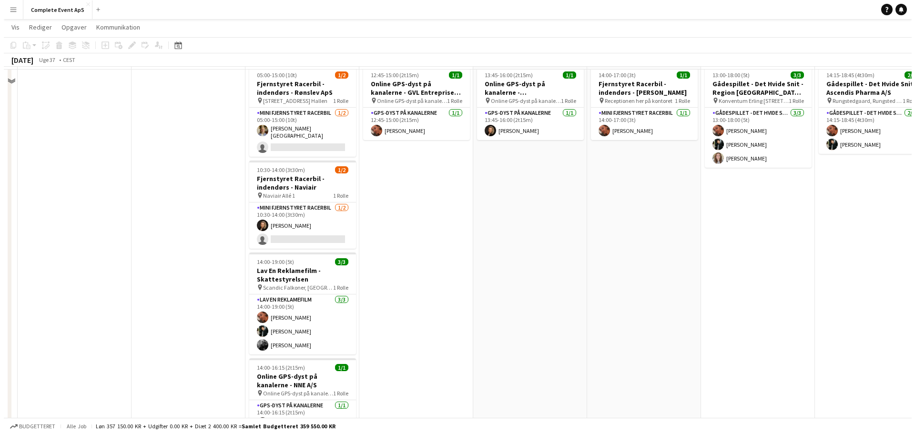
scroll to position [0, 0]
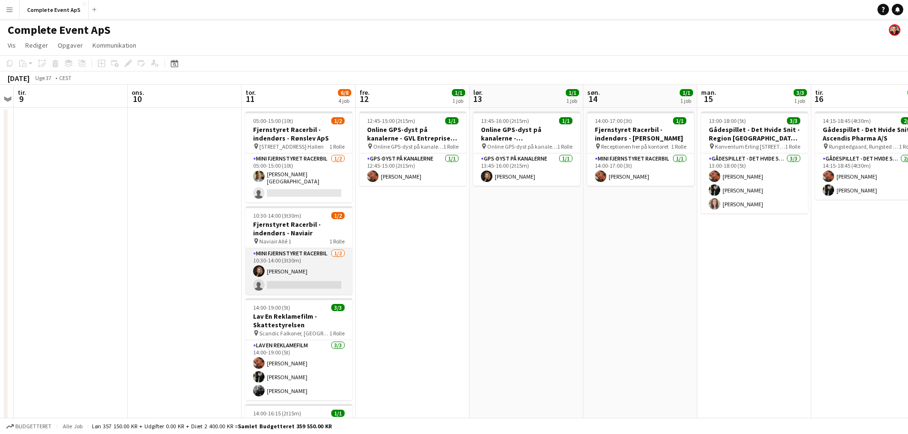
click at [313, 264] on app-card-role "Mini Fjernstyret Racerbil [DATE] 10:30-14:00 (3t30m) [PERSON_NAME] single-neutr…" at bounding box center [298, 271] width 107 height 46
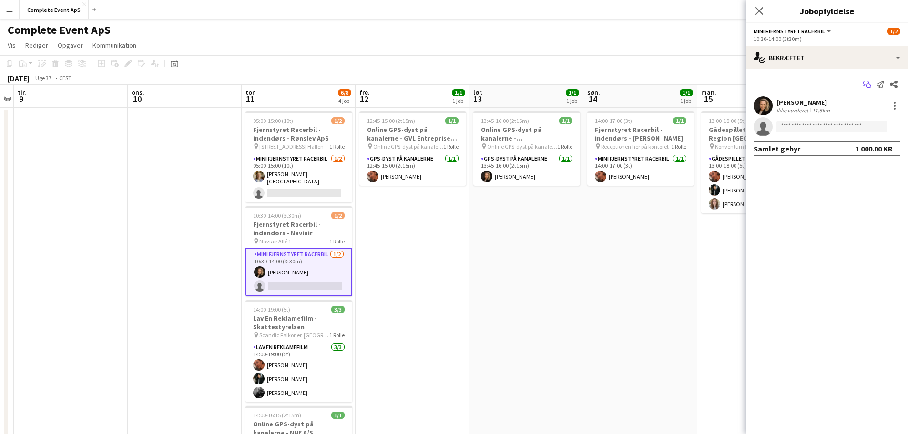
click at [863, 85] on icon "Start chat" at bounding box center [867, 85] width 8 height 8
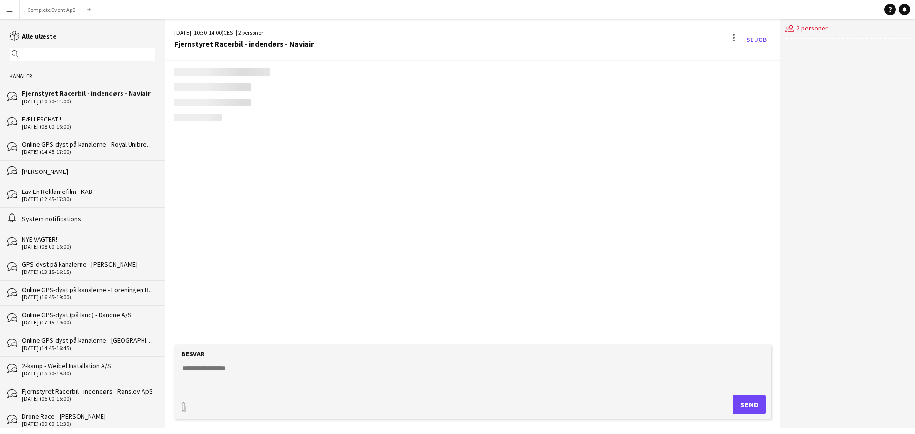
scroll to position [110, 0]
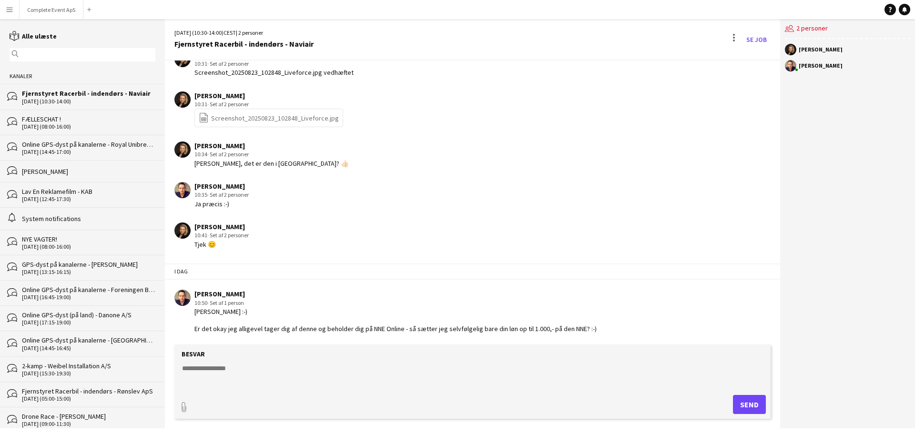
click at [305, 378] on textarea at bounding box center [474, 376] width 587 height 25
type textarea "**********"
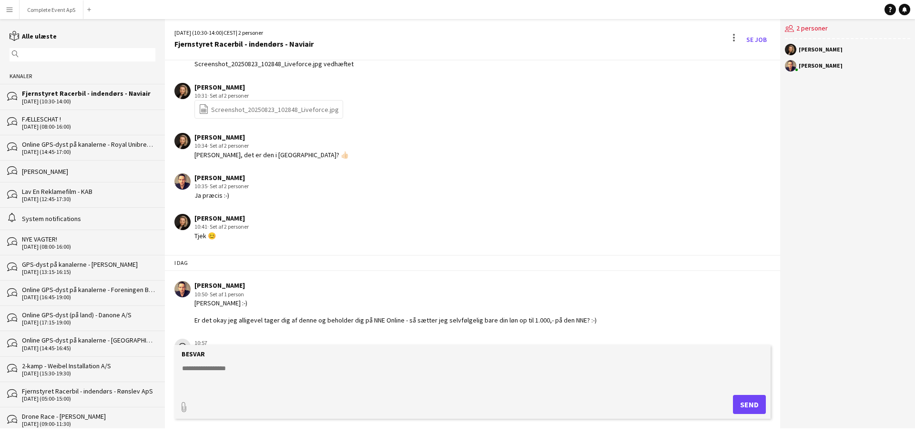
scroll to position [151, 0]
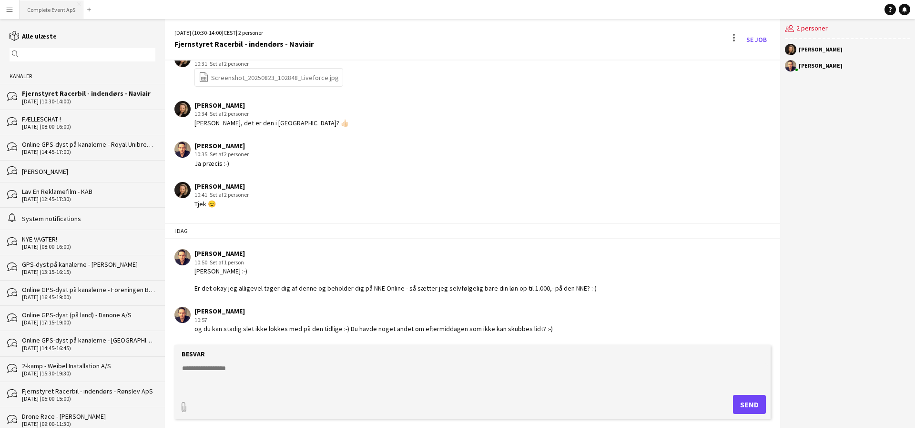
click at [51, 8] on button "Complete Event ApS Luk" at bounding box center [52, 9] width 64 height 19
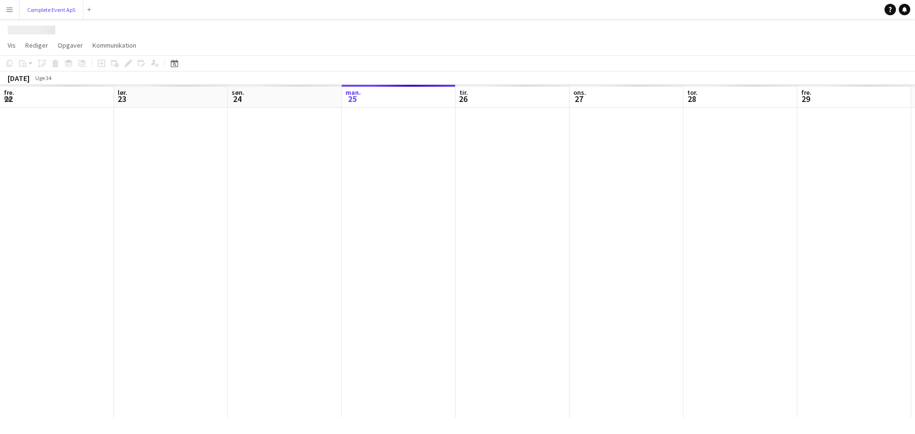
scroll to position [0, 228]
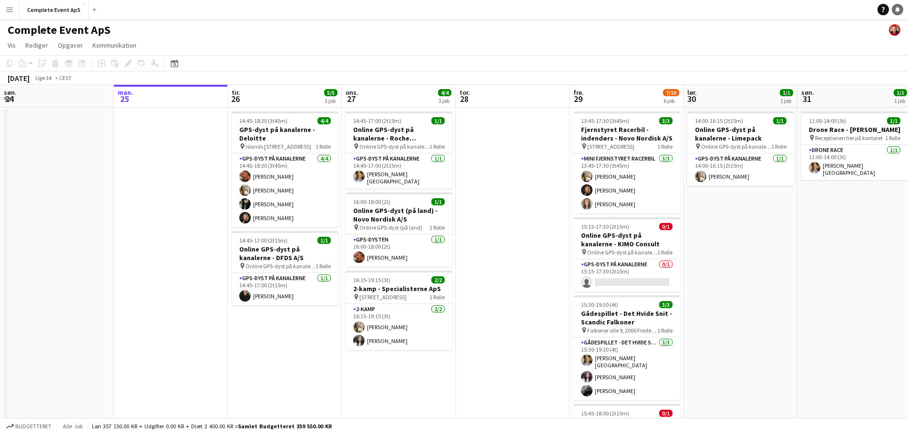
click at [896, 11] on icon at bounding box center [897, 9] width 5 height 5
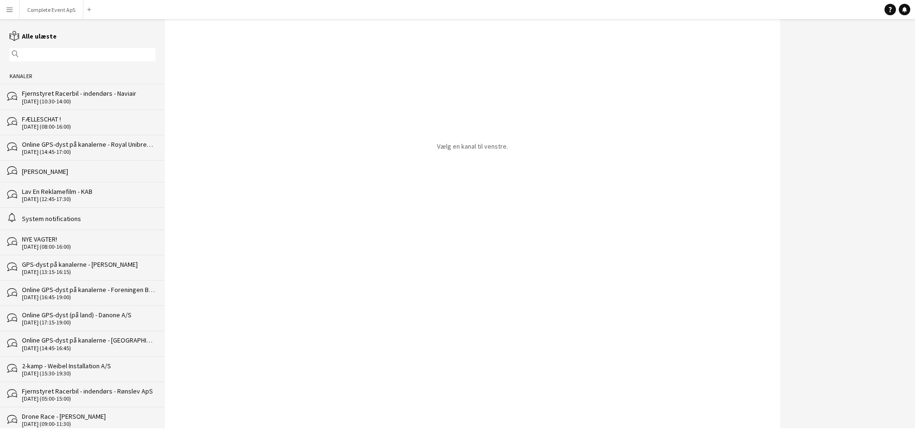
click at [109, 90] on div "Fjernstyret Racerbil - indendørs - Naviair" at bounding box center [88, 93] width 133 height 9
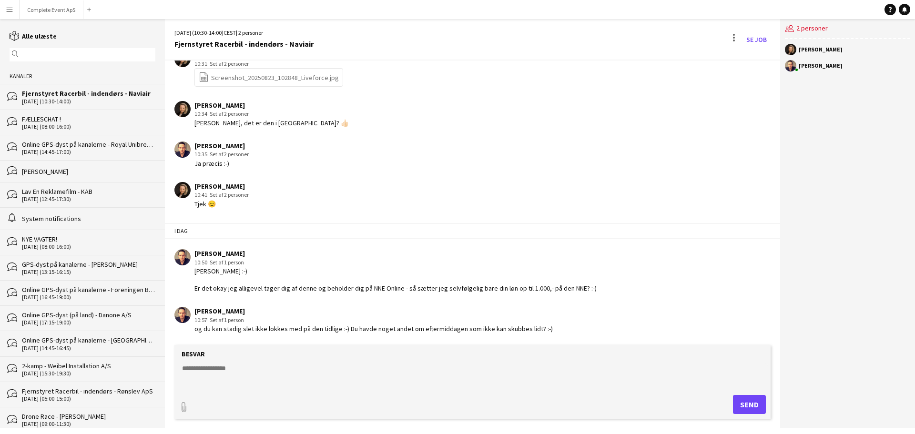
scroll to position [151, 0]
click at [57, 3] on button "Complete Event ApS Luk" at bounding box center [52, 9] width 64 height 19
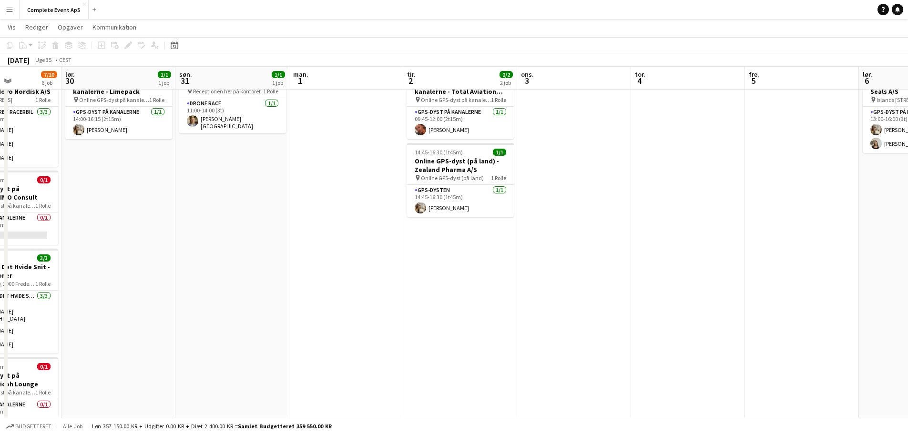
scroll to position [0, 286]
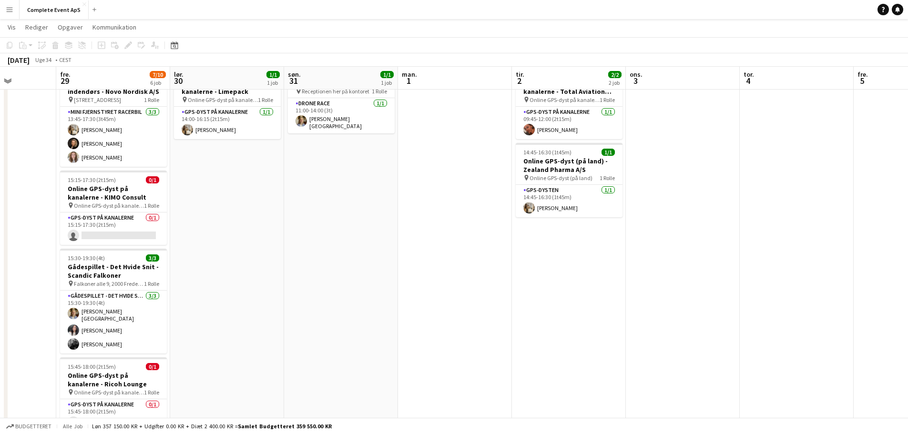
drag, startPoint x: 678, startPoint y: 215, endPoint x: 228, endPoint y: 208, distance: 449.5
click at [228, 208] on app-calendar-viewport "tir. 26 5/5 2 job ons. 27 4/4 3 job tor. 28 fre. 29 7/10 6 job lør. 30 1/1 1 jo…" at bounding box center [454, 299] width 908 height 617
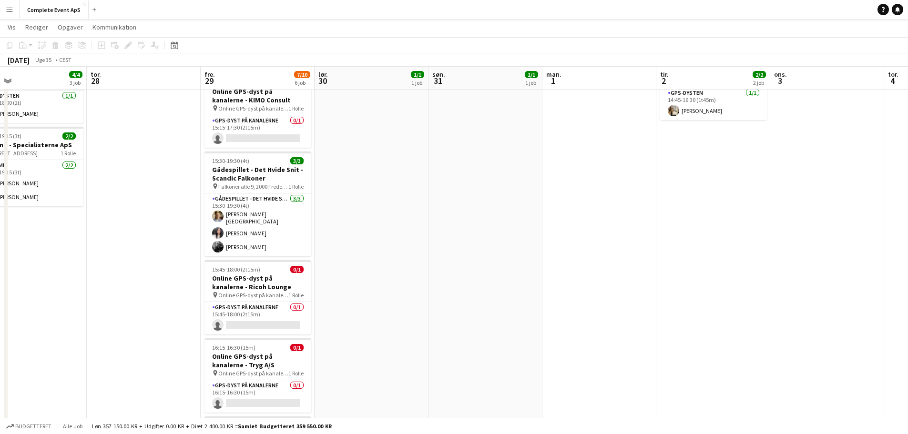
scroll to position [0, 246]
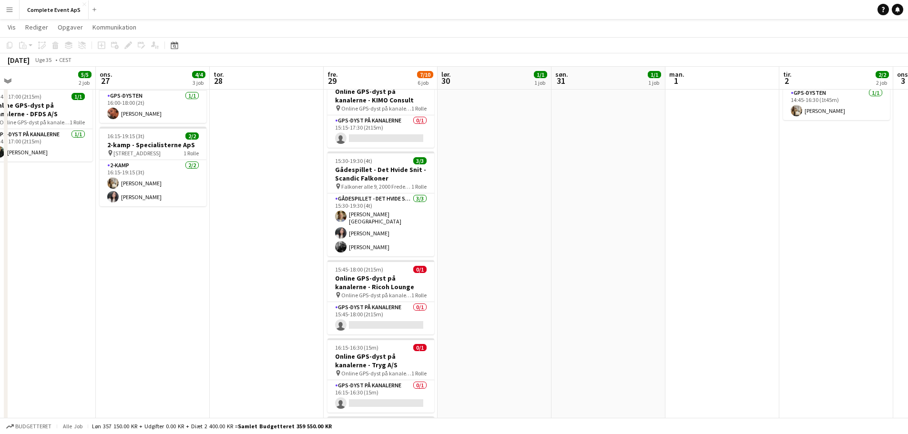
drag, startPoint x: 491, startPoint y: 271, endPoint x: 585, endPoint y: 251, distance: 96.4
click at [585, 251] on app-calendar-viewport "søn. 24 man. 25 tir. 26 5/5 2 job ons. 27 4/4 3 job tor. 28 fre. 29 7/10 6 job …" at bounding box center [454, 202] width 908 height 617
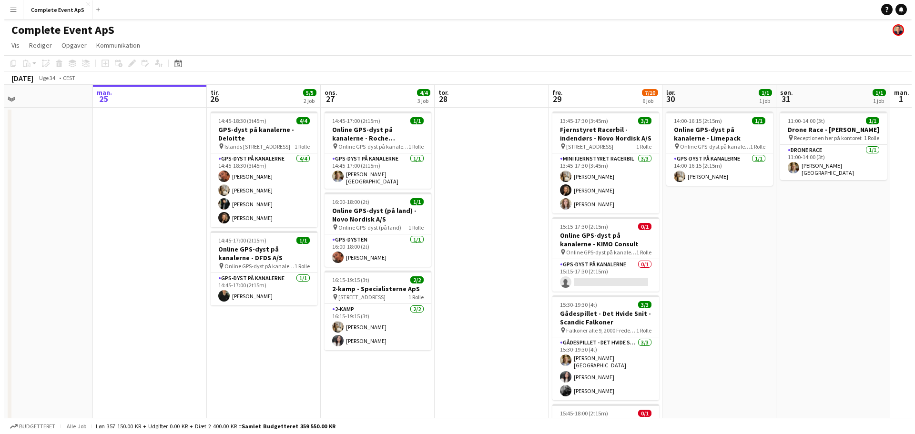
scroll to position [0, 236]
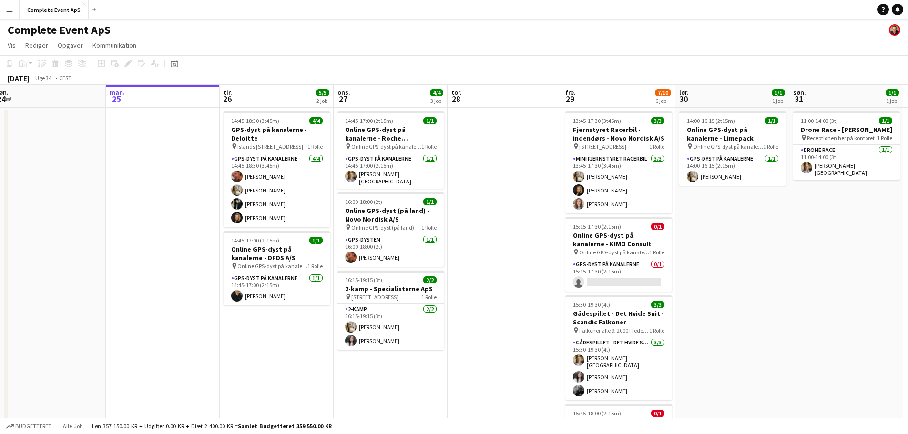
drag, startPoint x: 249, startPoint y: 259, endPoint x: 487, endPoint y: 258, distance: 237.8
click at [487, 258] on app-calendar-viewport "fre. 22 4/4 4 job lør. 23 søn. 24 man. 25 tir. 26 5/5 2 job ons. 27 4/4 3 job t…" at bounding box center [454, 370] width 908 height 571
drag, startPoint x: 901, startPoint y: 7, endPoint x: 800, endPoint y: 17, distance: 102.0
click at [901, 7] on link "Notifikationer" at bounding box center [897, 9] width 11 height 11
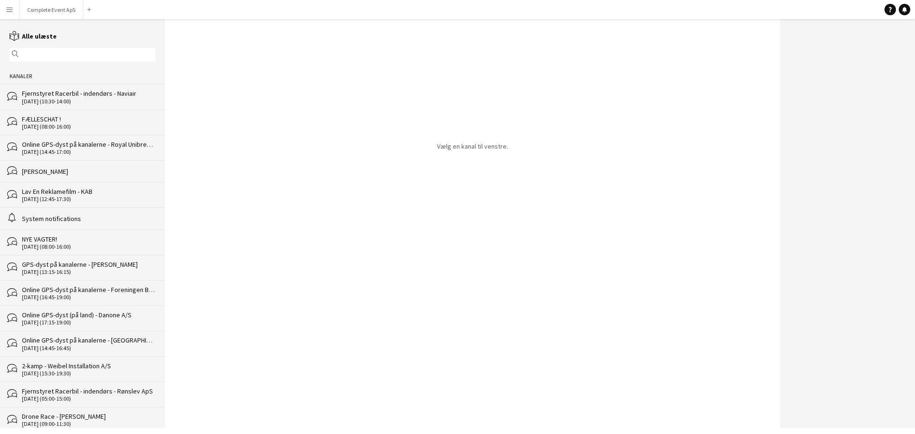
click at [75, 122] on div "FÆLLESCHAT !" at bounding box center [88, 119] width 133 height 9
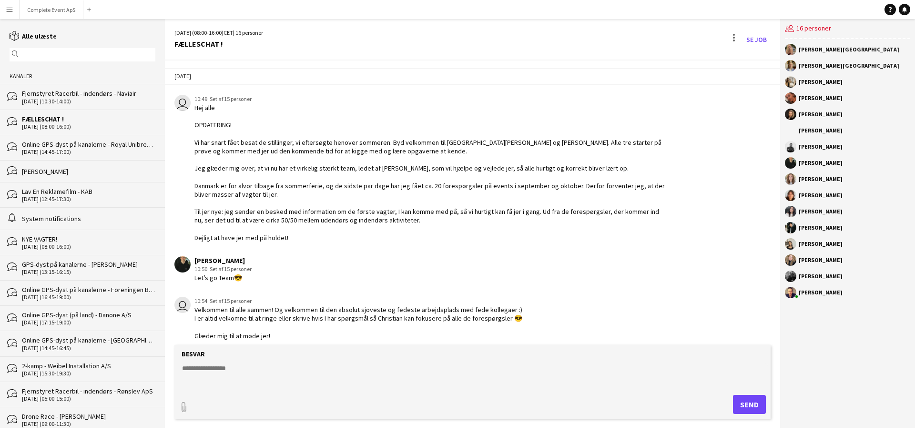
scroll to position [1440, 0]
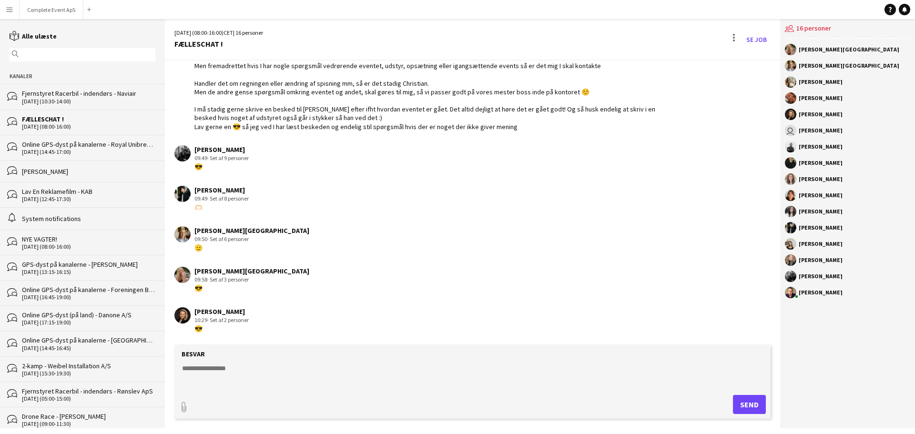
click at [280, 371] on textarea at bounding box center [474, 376] width 587 height 25
type textarea "**"
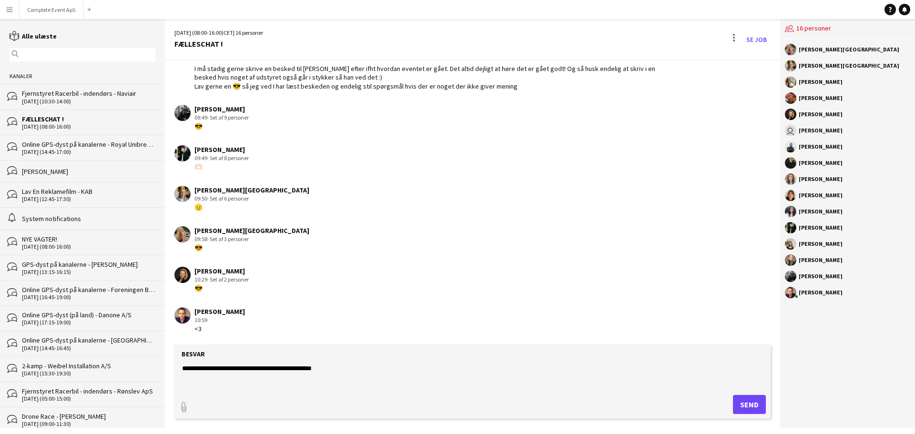
type textarea "**********"
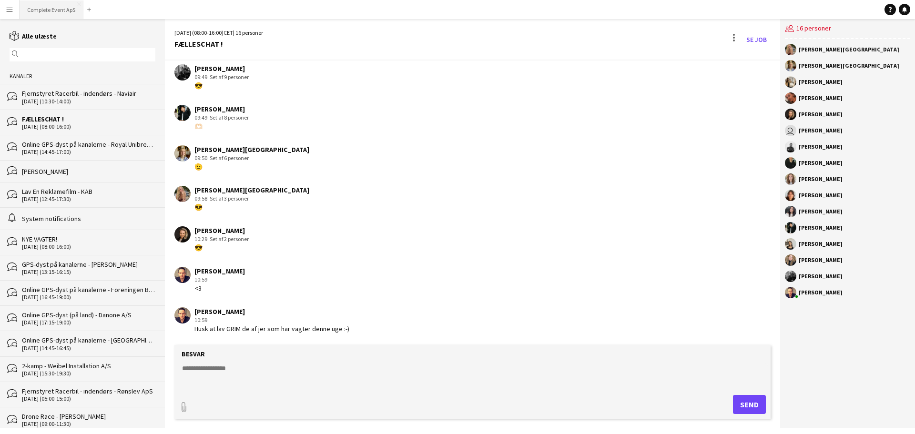
click at [40, 11] on button "Complete Event ApS Luk" at bounding box center [52, 9] width 64 height 19
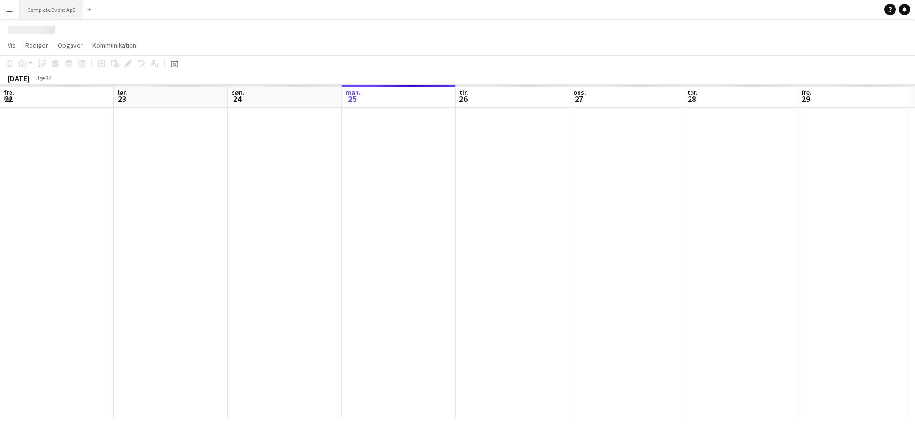
scroll to position [0, 228]
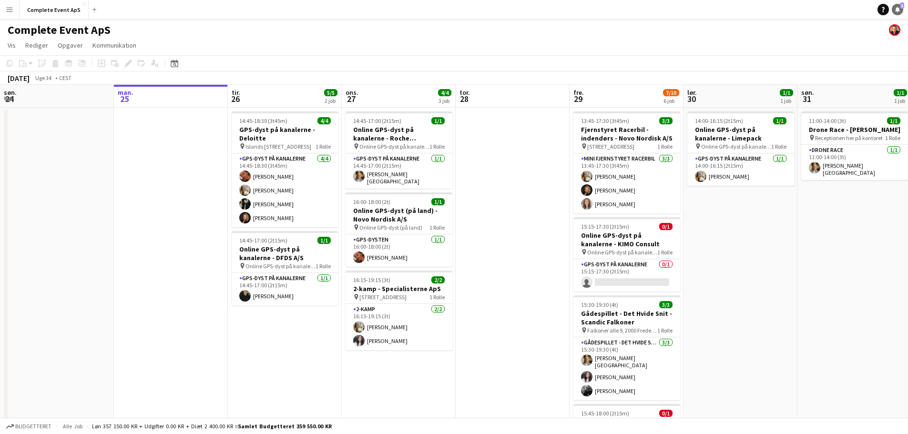
click at [893, 10] on link "Notifikationer 1" at bounding box center [897, 9] width 11 height 11
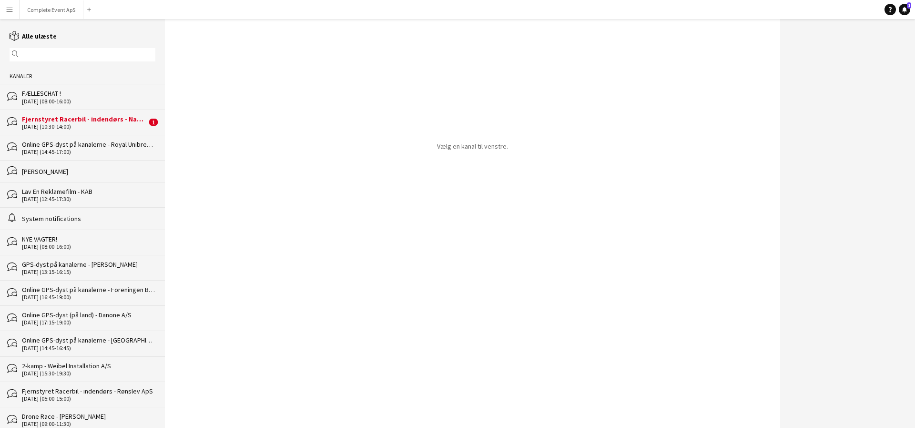
click at [90, 123] on div "Fjernstyret Racerbil - indendørs - Naviair" at bounding box center [84, 119] width 125 height 9
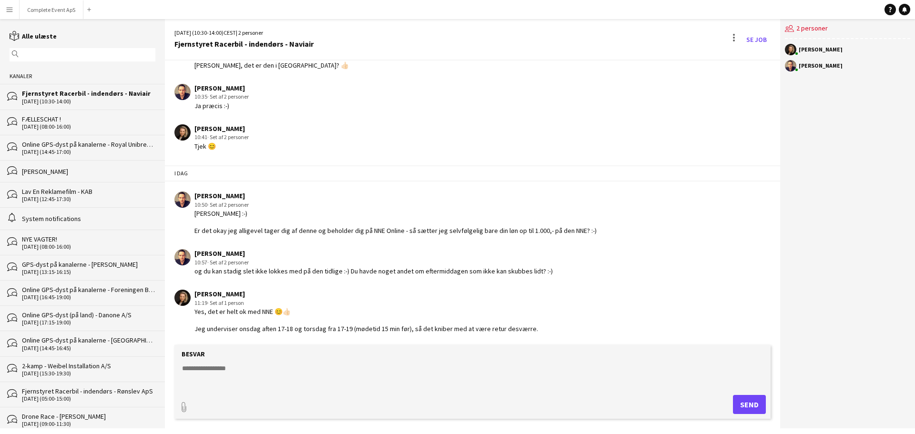
scroll to position [208, 0]
click at [52, 9] on button "Complete Event ApS Luk" at bounding box center [52, 9] width 64 height 19
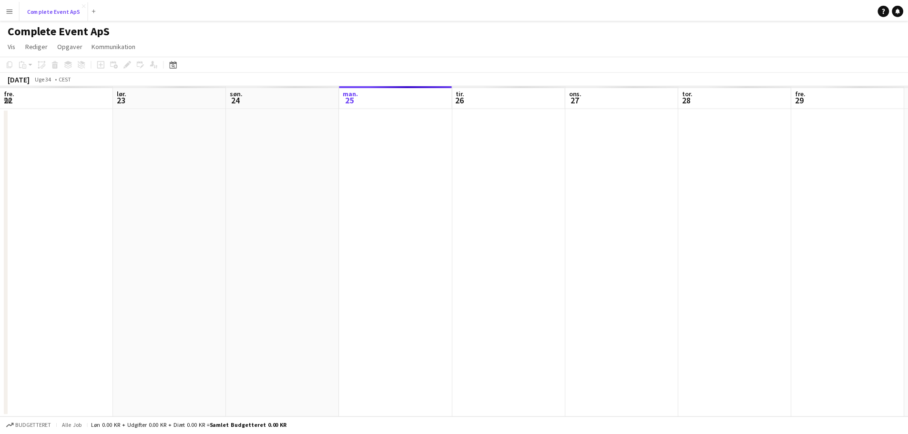
scroll to position [0, 228]
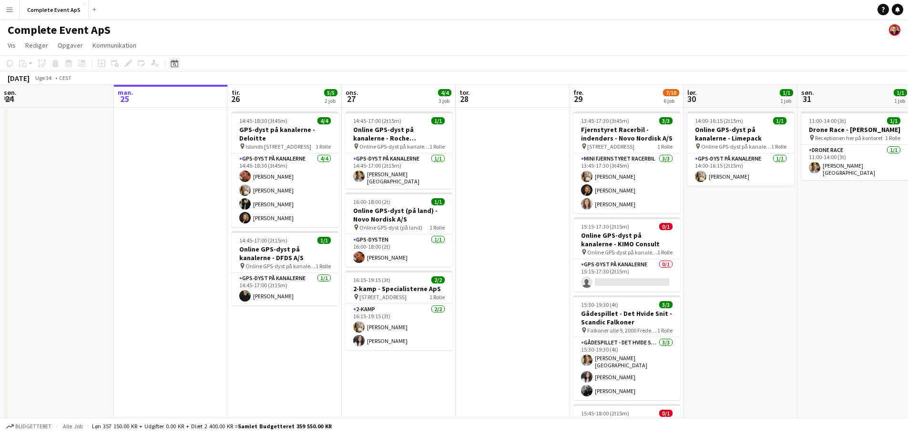
click at [172, 63] on icon "Datovælger" at bounding box center [175, 64] width 8 height 8
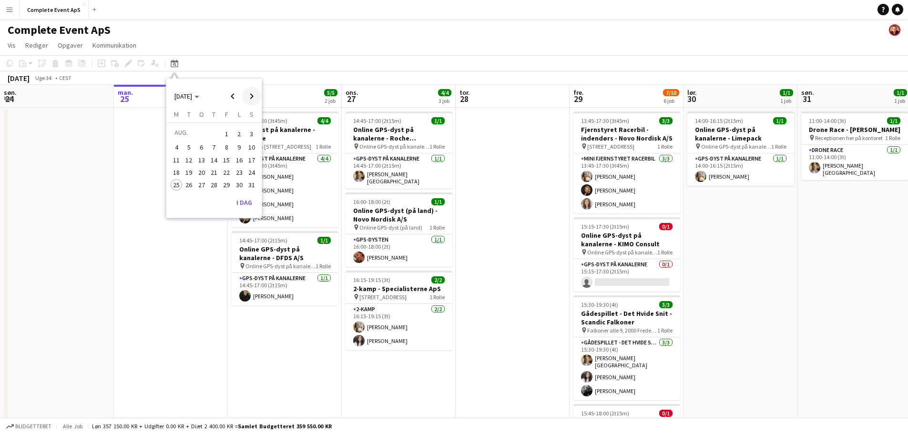
click at [247, 97] on span "Next month" at bounding box center [251, 96] width 19 height 19
click at [214, 156] on span "11" at bounding box center [213, 157] width 11 height 11
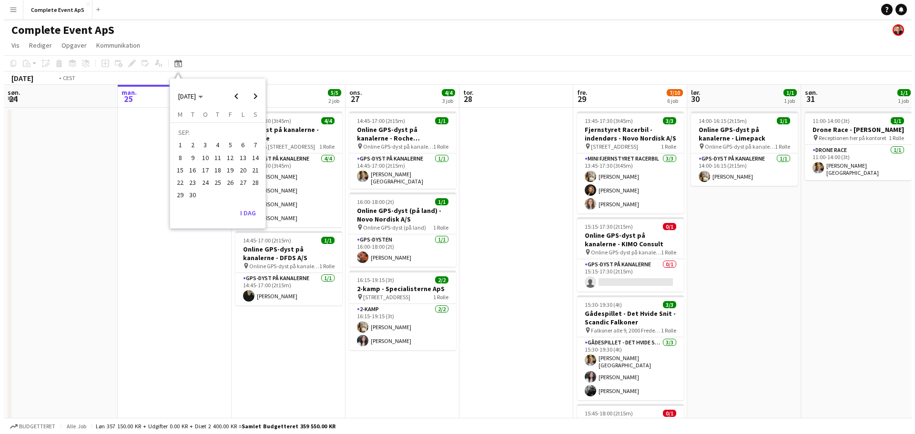
scroll to position [0, 328]
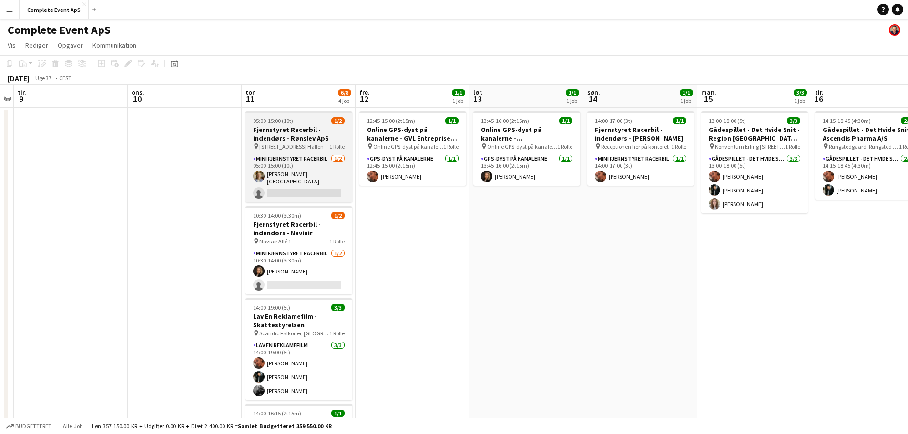
click at [318, 121] on div "05:00-15:00 (10t) 1/2" at bounding box center [298, 120] width 107 height 7
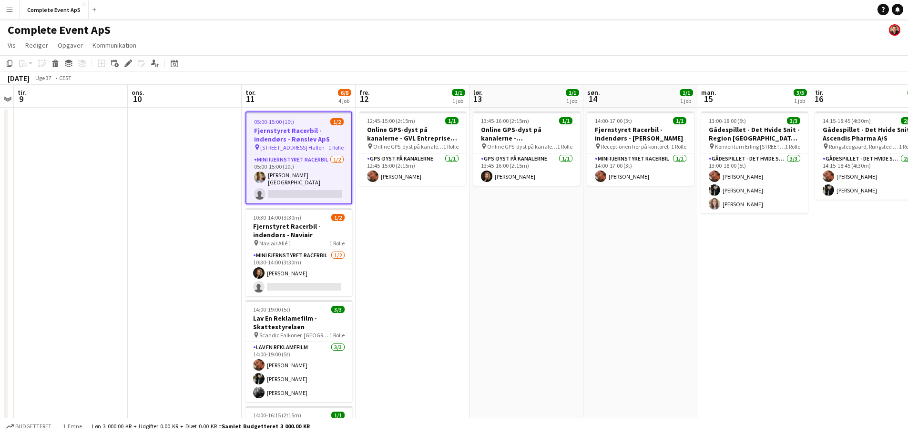
click at [318, 121] on div "05:00-15:00 (10t) 1/2" at bounding box center [298, 121] width 105 height 7
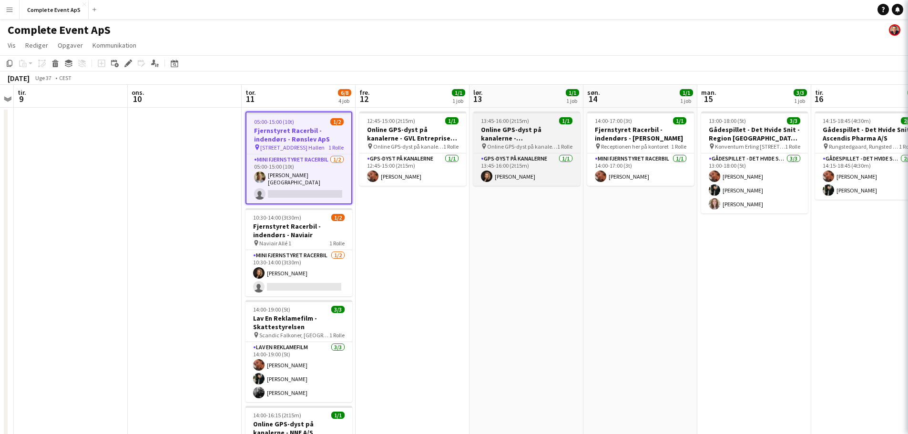
type input "**********"
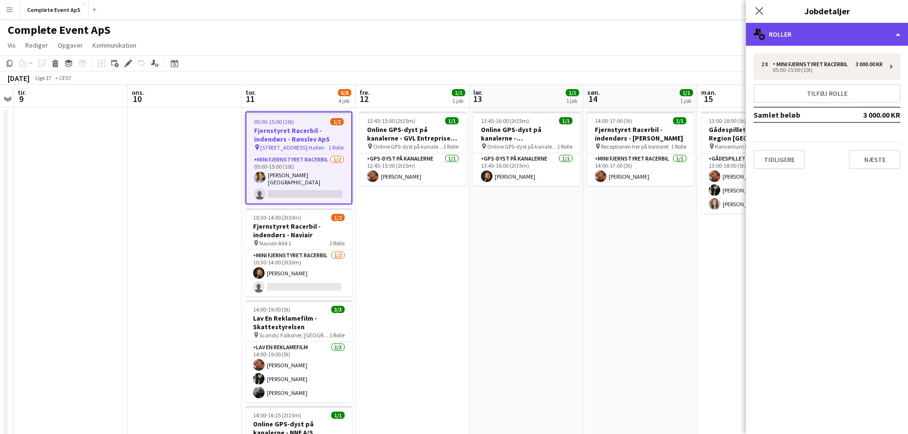
click at [806, 36] on div "multiple-users-add Roller" at bounding box center [827, 34] width 162 height 23
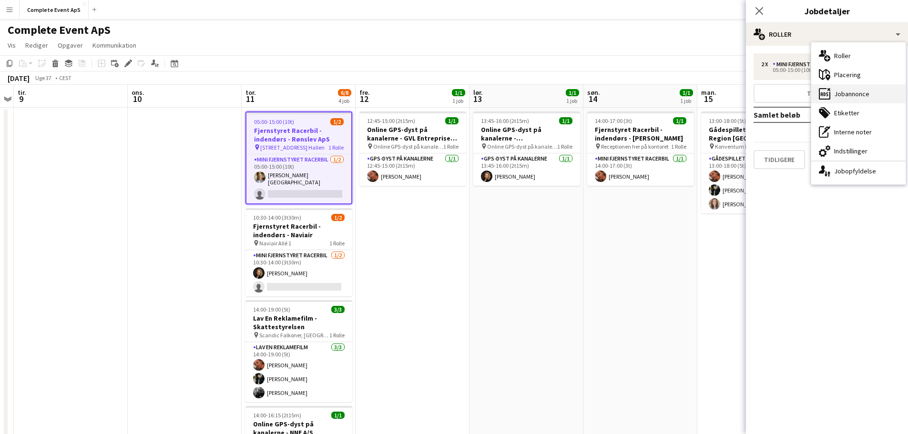
click at [857, 97] on div "ads-window Jobannonce" at bounding box center [858, 93] width 94 height 19
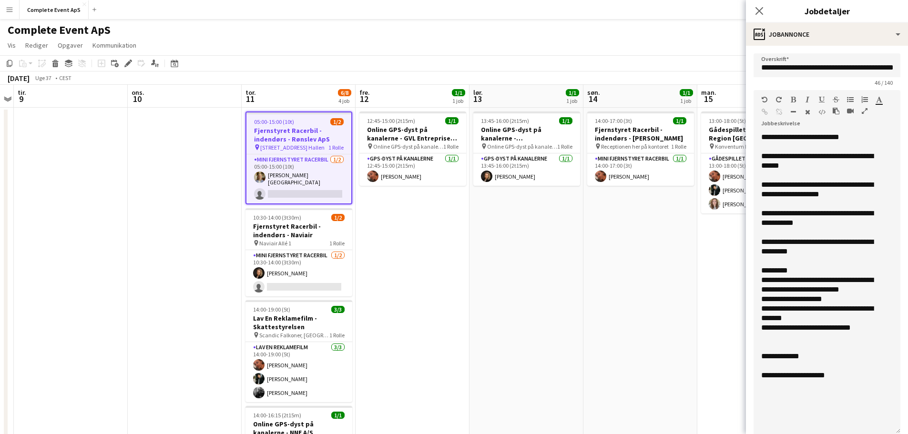
drag, startPoint x: 891, startPoint y: 184, endPoint x: 847, endPoint y: 408, distance: 227.3
click at [859, 429] on div "**********" at bounding box center [827, 284] width 147 height 302
click at [607, 280] on app-date-cell "14:00-17:00 (3t) 1/1 Fjernstyret Racerbil - indendørs - [PERSON_NAME] pin Recep…" at bounding box center [640, 382] width 114 height 548
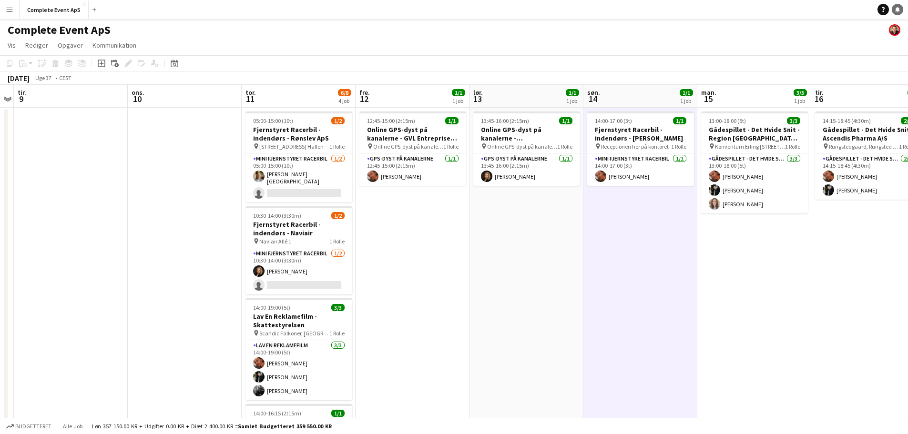
click at [902, 7] on link "Notifikationer" at bounding box center [897, 9] width 11 height 11
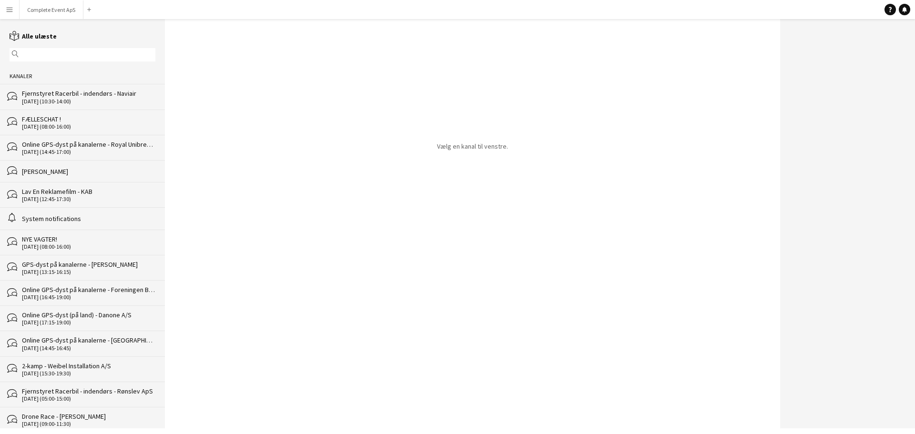
click at [112, 98] on div "Fjernstyret Racerbil - indendørs - Naviair" at bounding box center [88, 93] width 133 height 9
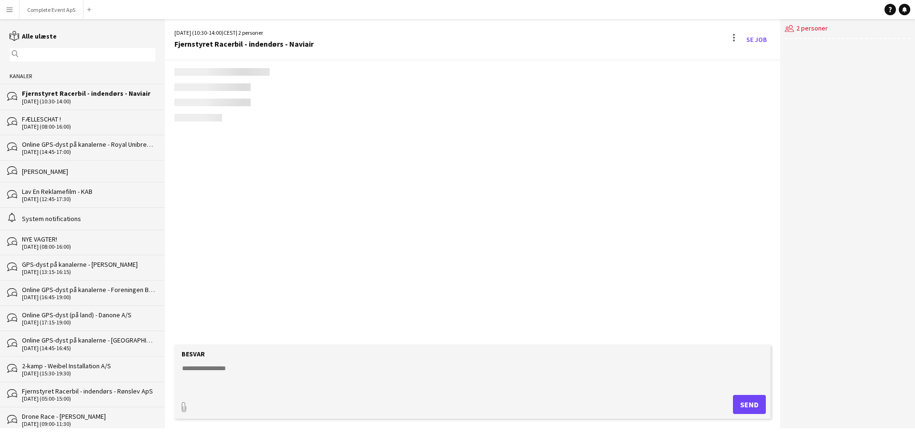
scroll to position [208, 0]
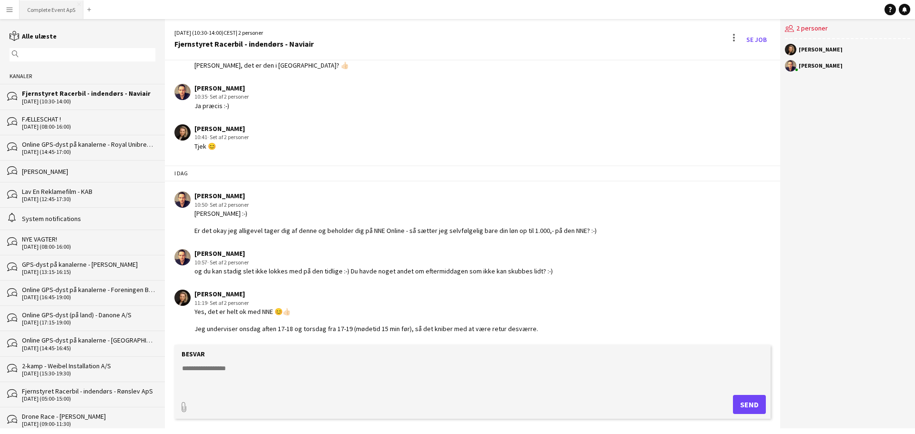
click at [51, 7] on button "Complete Event ApS Luk" at bounding box center [52, 9] width 64 height 19
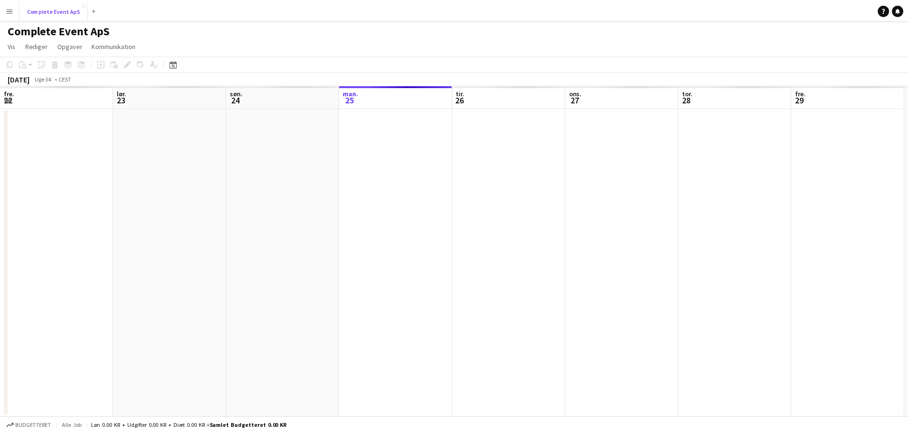
scroll to position [0, 228]
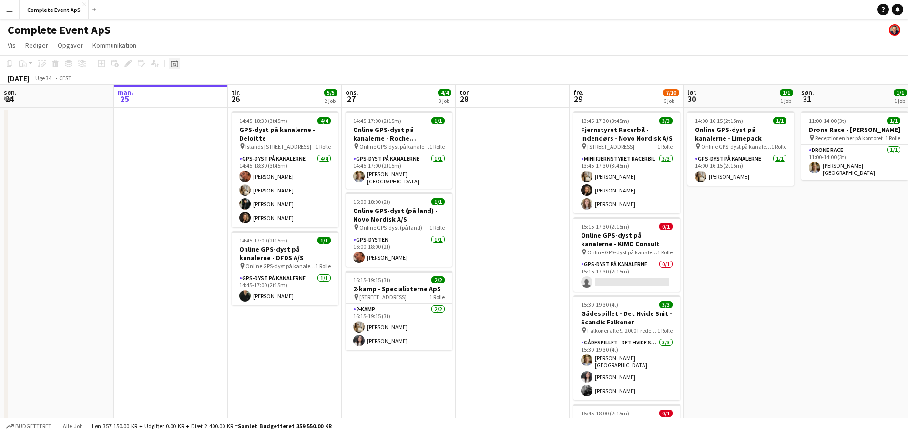
click at [179, 63] on div "Datovælger" at bounding box center [174, 63] width 11 height 11
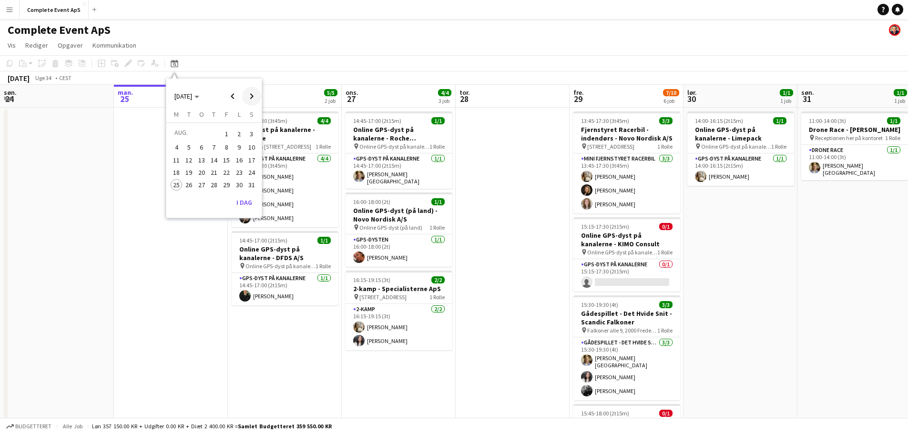
click at [250, 94] on span "Next month" at bounding box center [251, 96] width 19 height 19
click at [216, 157] on span "11" at bounding box center [213, 157] width 11 height 11
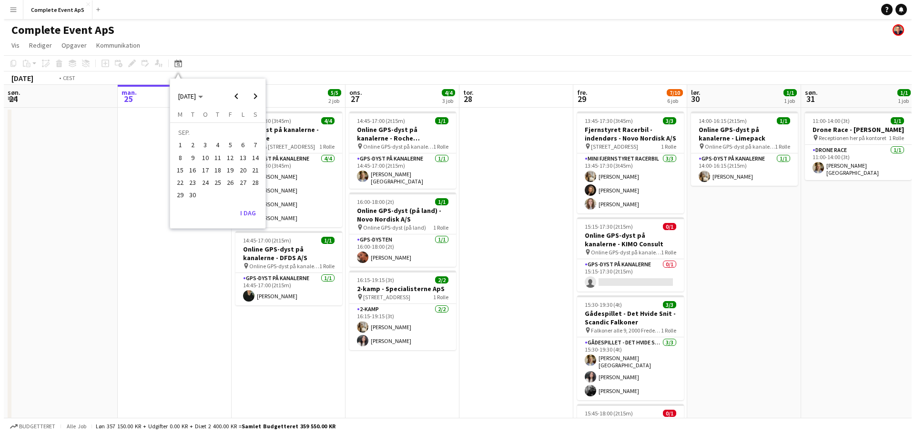
scroll to position [0, 328]
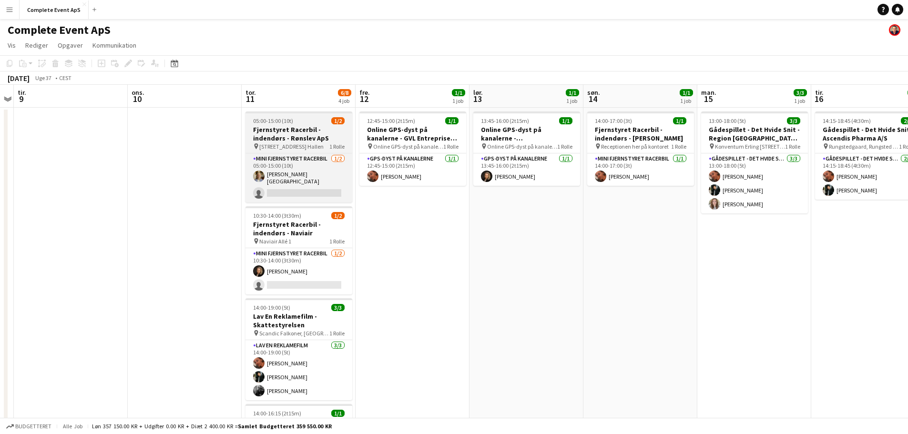
click at [319, 120] on div "05:00-15:00 (10t) 1/2" at bounding box center [298, 120] width 107 height 7
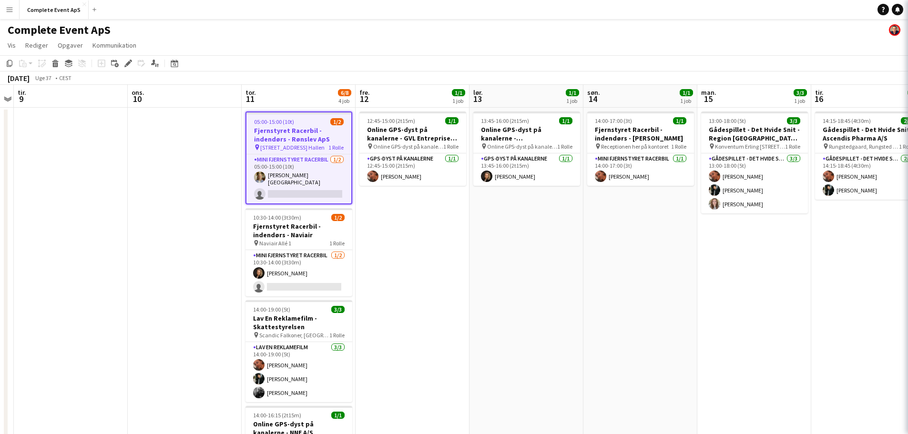
type input "**********"
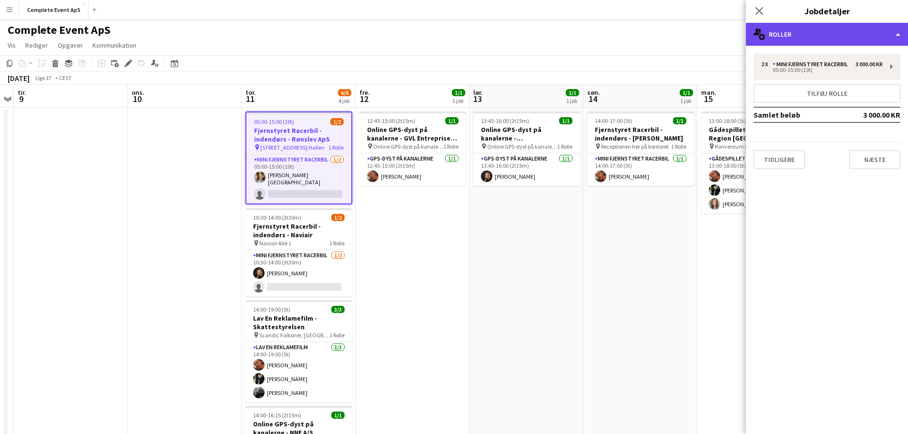
click at [800, 40] on div "multiple-users-add Roller" at bounding box center [827, 34] width 162 height 23
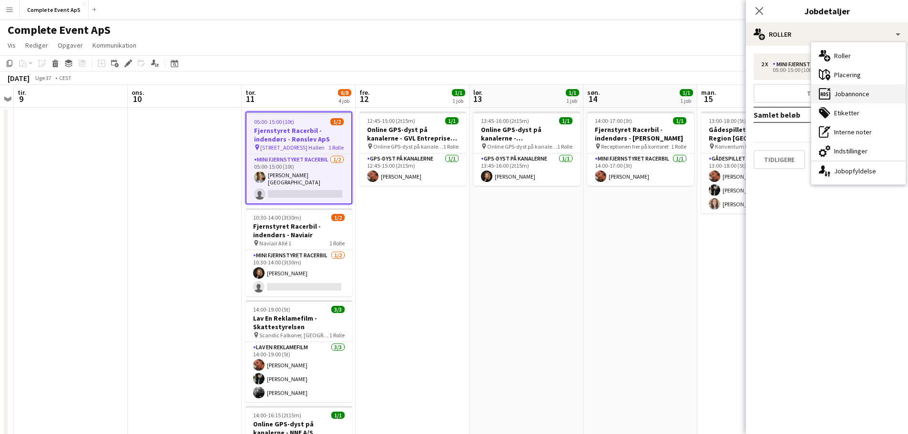
click at [832, 89] on div "ads-window Jobannonce" at bounding box center [858, 93] width 94 height 19
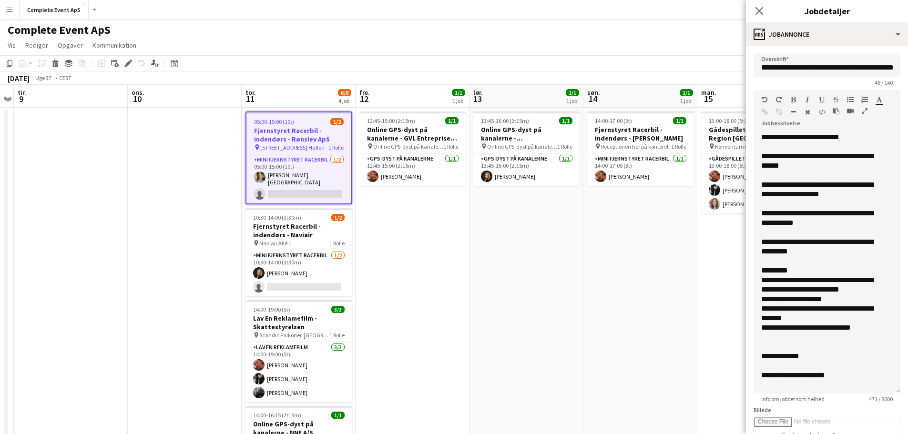
drag, startPoint x: 889, startPoint y: 184, endPoint x: 881, endPoint y: 390, distance: 205.6
click at [881, 390] on div "**********" at bounding box center [827, 263] width 147 height 261
drag, startPoint x: 832, startPoint y: 256, endPoint x: 779, endPoint y: 244, distance: 54.3
click at [779, 244] on div "**********" at bounding box center [823, 246] width 124 height 19
copy div "**********"
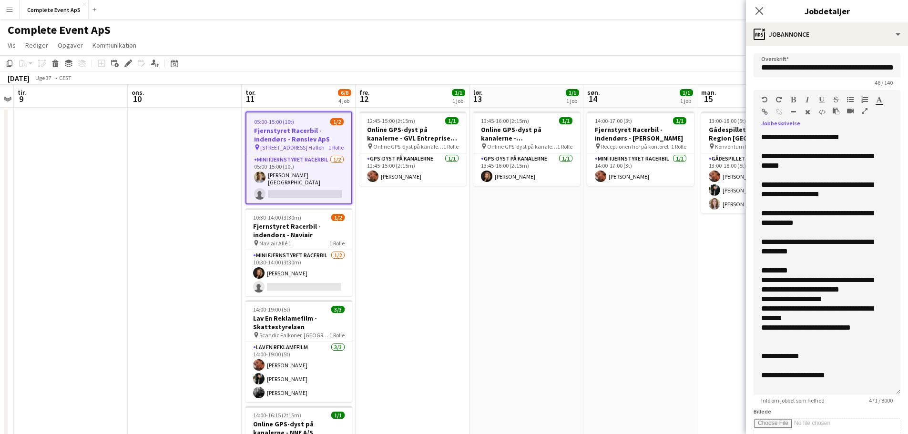
click at [521, 32] on div "Complete Event ApS" at bounding box center [454, 28] width 908 height 18
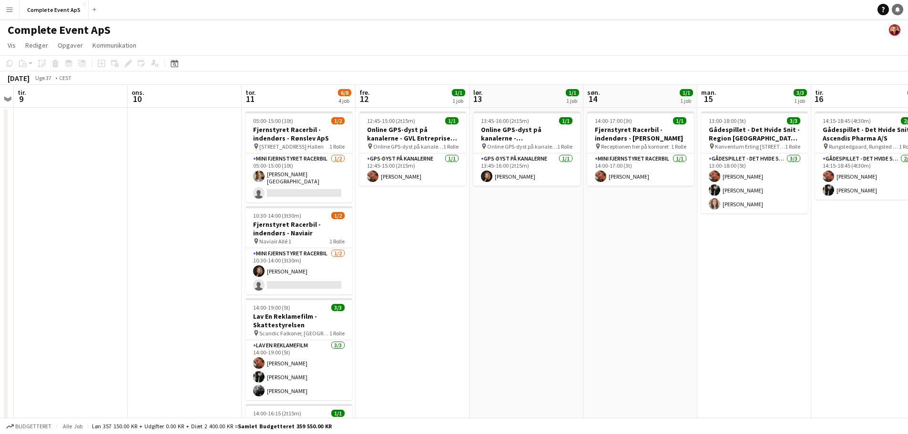
click at [897, 12] on link "Notifikationer" at bounding box center [897, 9] width 11 height 11
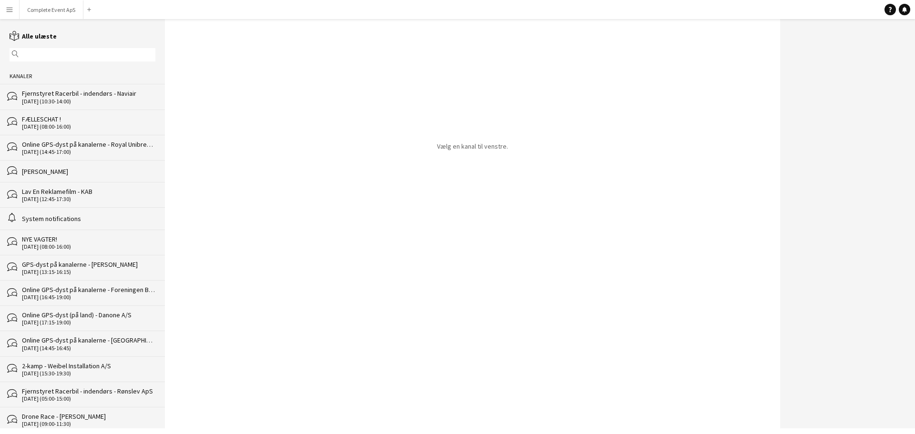
click at [61, 97] on div "Fjernstyret Racerbil - indendørs - Naviair" at bounding box center [88, 93] width 133 height 9
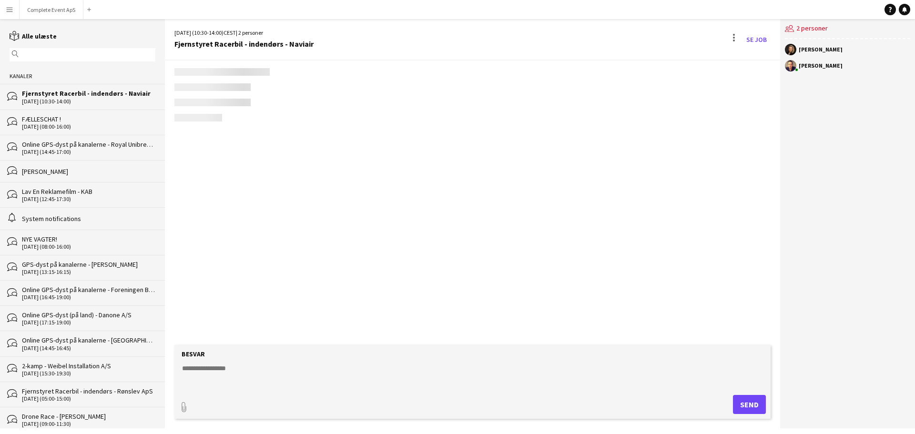
scroll to position [208, 0]
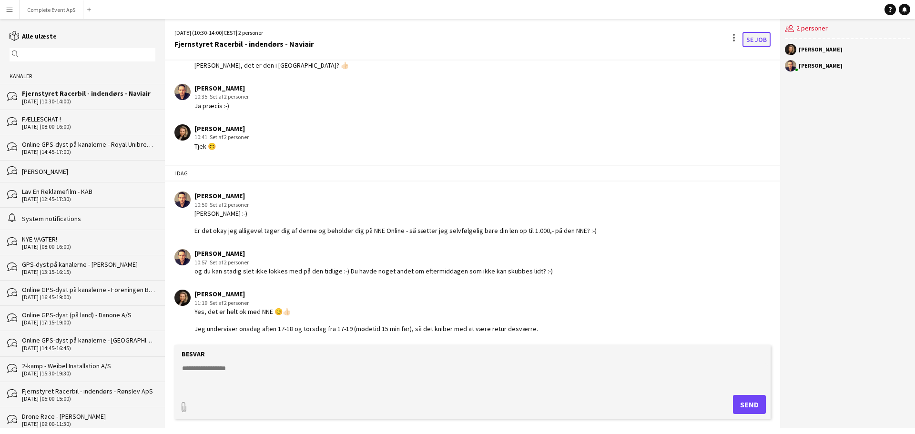
click at [760, 37] on link "Se Job" at bounding box center [757, 39] width 28 height 15
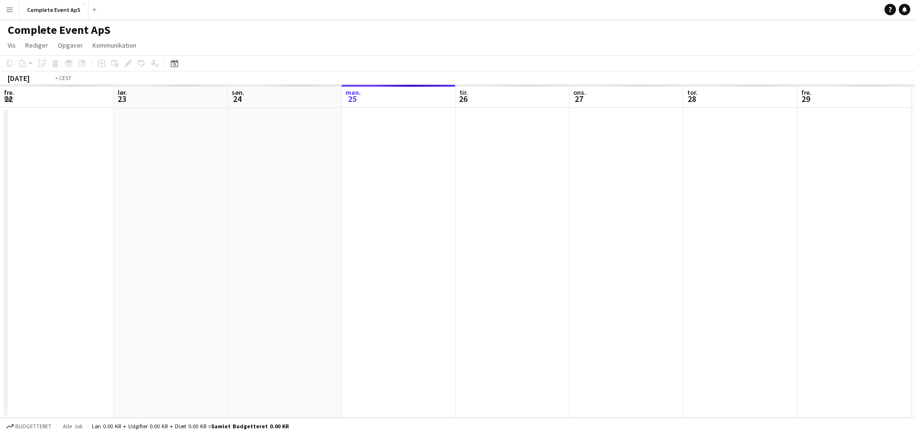
scroll to position [0, 328]
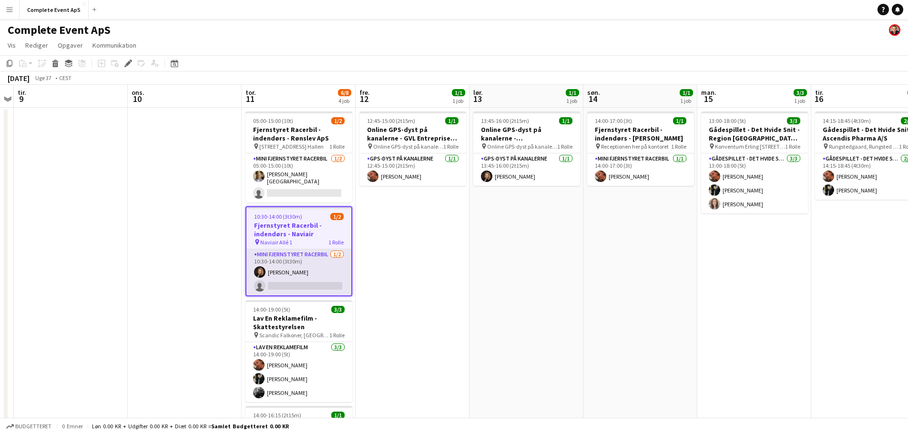
click at [309, 273] on app-card-role "Mini Fjernstyret Racerbil [DATE] 10:30-14:00 (3t30m) [PERSON_NAME] single-neutr…" at bounding box center [298, 272] width 105 height 46
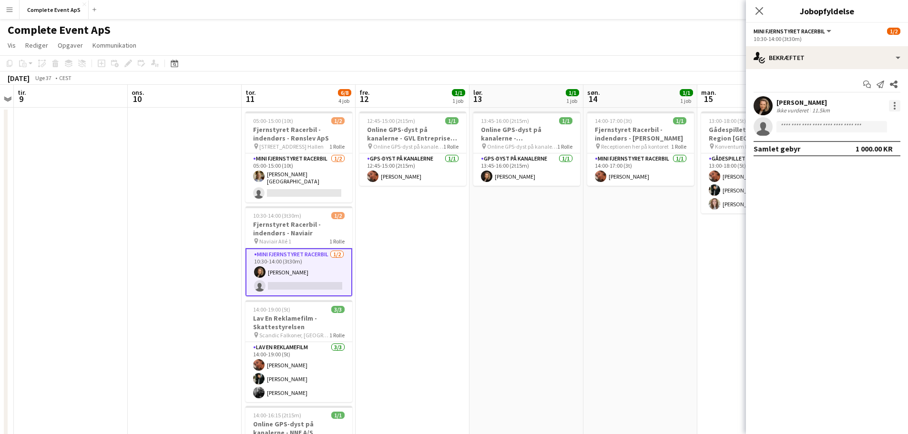
click at [896, 104] on div at bounding box center [894, 105] width 11 height 11
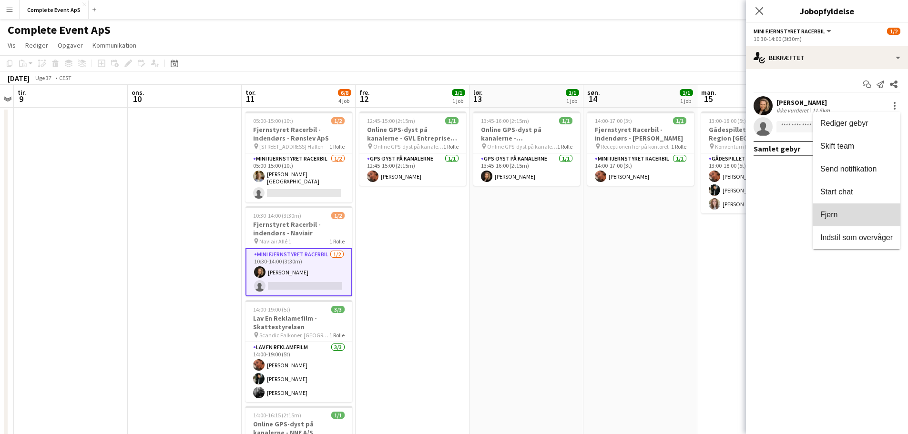
click at [851, 214] on span "Fjern" at bounding box center [856, 215] width 72 height 9
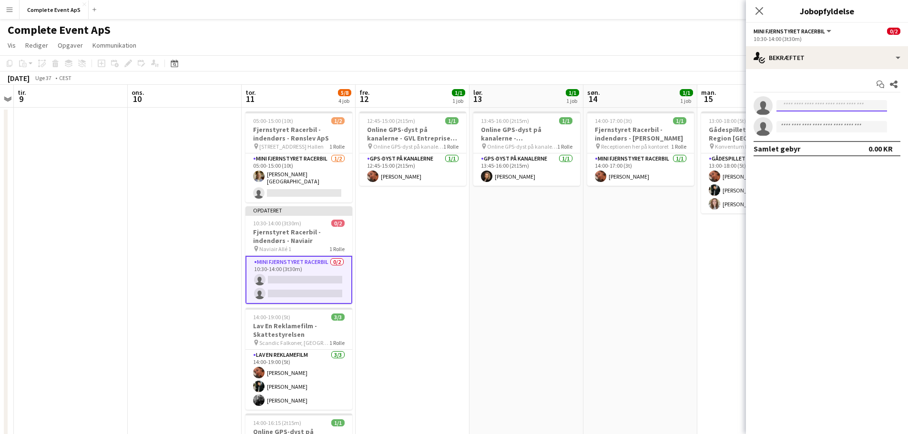
click at [801, 110] on input at bounding box center [831, 105] width 111 height 11
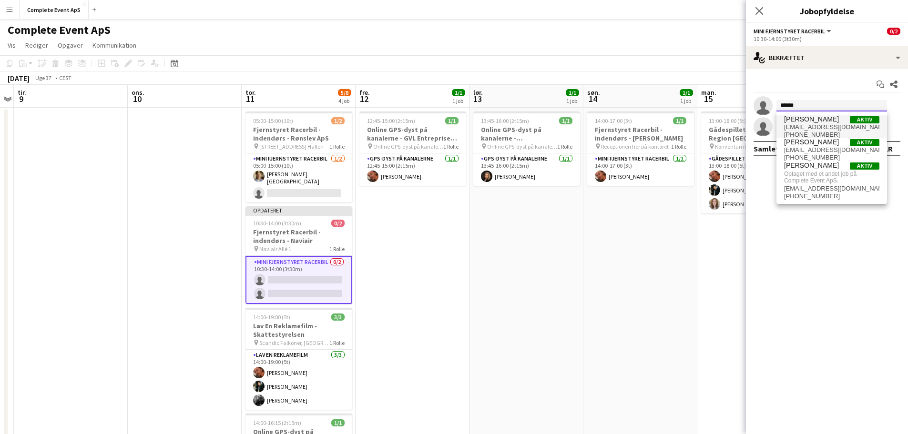
type input "******"
click at [814, 123] on span "[EMAIL_ADDRESS][DOMAIN_NAME]" at bounding box center [831, 127] width 95 height 8
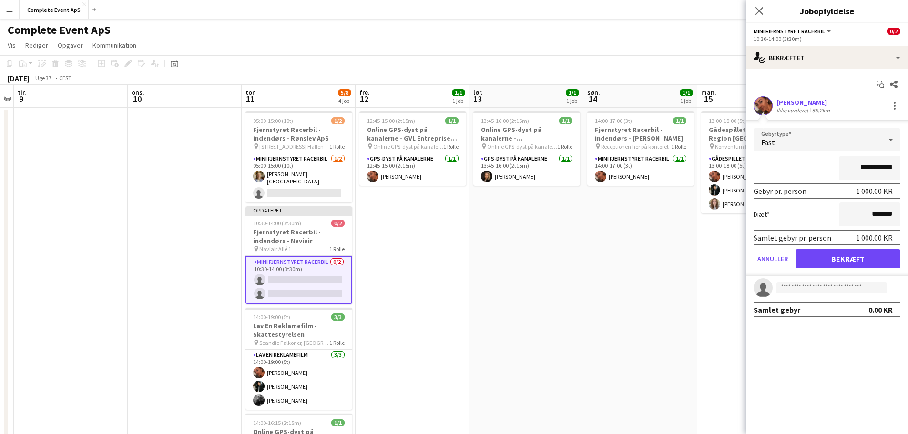
drag, startPoint x: 856, startPoint y: 169, endPoint x: 951, endPoint y: 177, distance: 96.1
click at [908, 177] on html "Menu Boards Boards Boards Alle job Status Arbejdsstyrke Arbejdsstyrke Min arbej…" at bounding box center [454, 336] width 908 height 672
type input "********"
click at [846, 259] on button "Bekræft" at bounding box center [848, 258] width 105 height 19
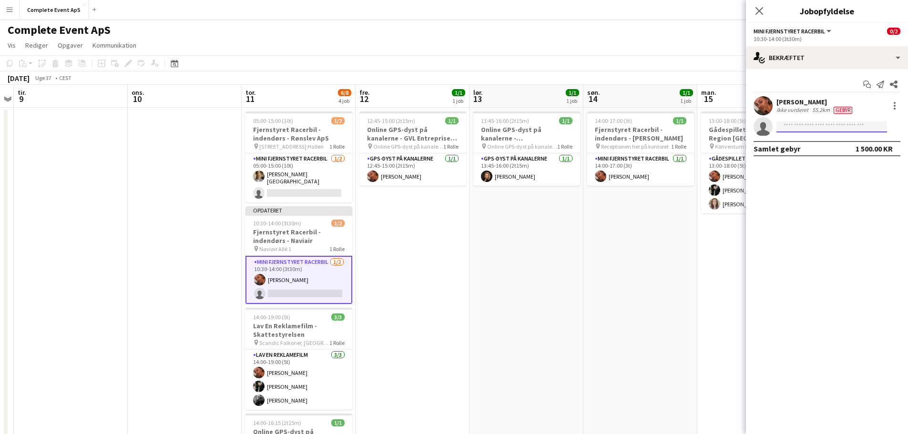
click at [813, 125] on input at bounding box center [831, 126] width 111 height 11
type input "*******"
click at [814, 142] on span "[PERSON_NAME]" at bounding box center [811, 140] width 55 height 8
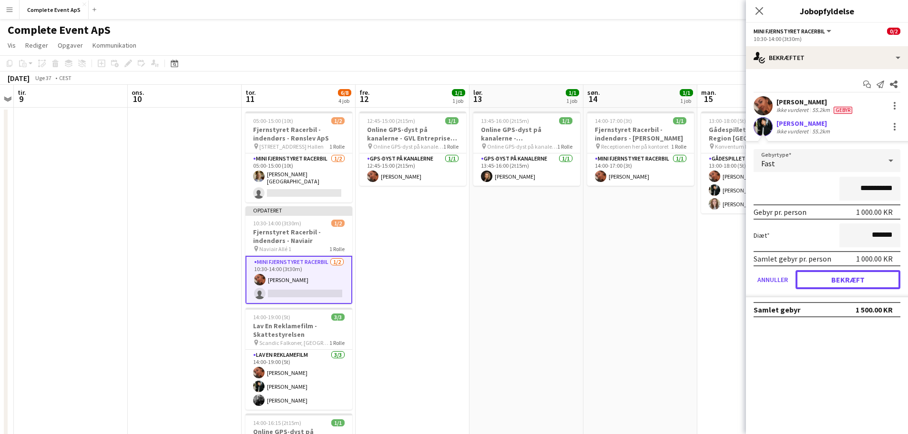
click at [836, 285] on button "Bekræft" at bounding box center [848, 279] width 105 height 19
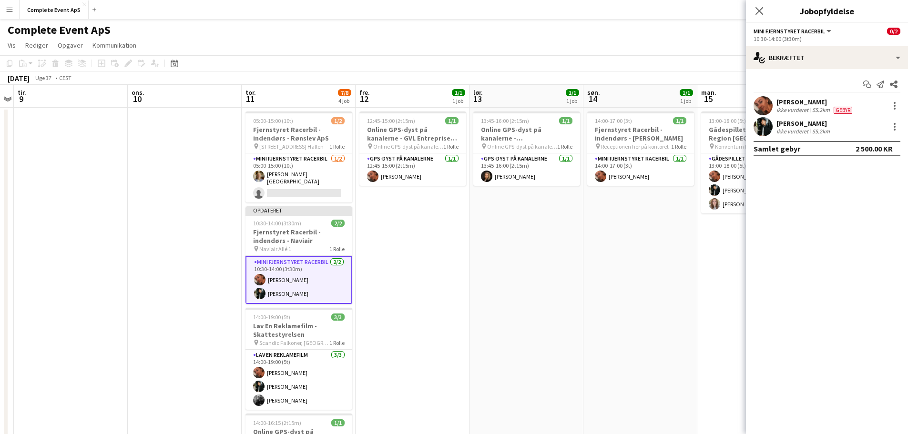
click at [662, 270] on app-date-cell "14:00-17:00 (3t) 1/1 Fjernstyret Racerbil - indendørs - [PERSON_NAME] pin Recep…" at bounding box center [640, 382] width 114 height 548
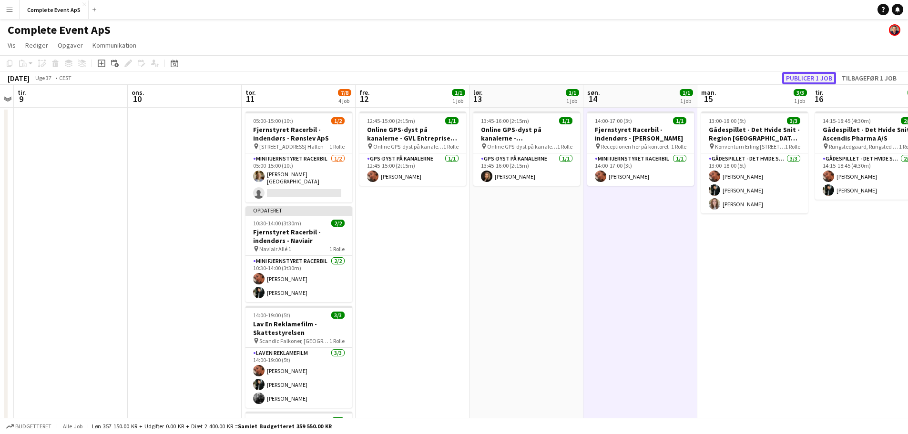
click at [817, 78] on button "Publicer 1 job" at bounding box center [809, 78] width 54 height 12
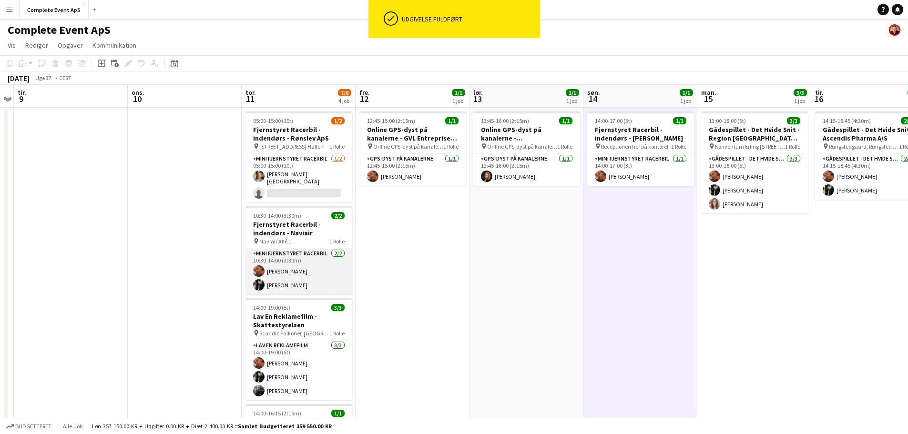
click at [321, 267] on app-card-role "Mini Fjernstyret Racerbil [DATE] 10:30-14:00 (3t30m) [PERSON_NAME] [PERSON_NAME]" at bounding box center [298, 271] width 107 height 46
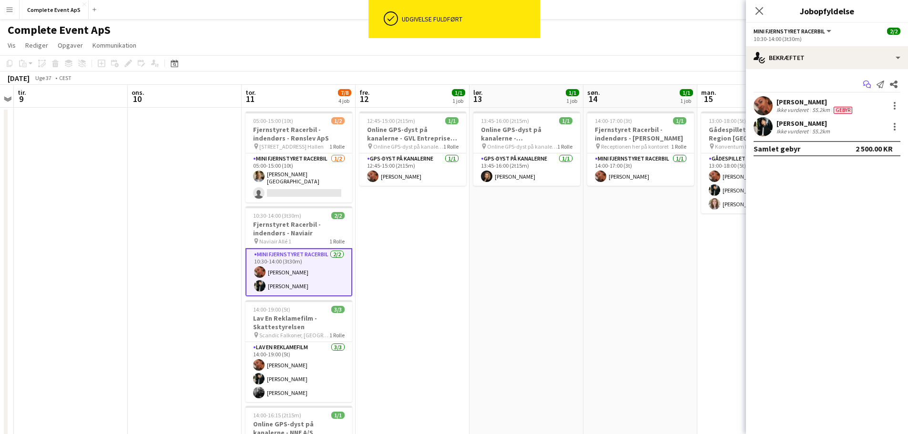
click at [867, 85] on icon at bounding box center [868, 86] width 5 height 5
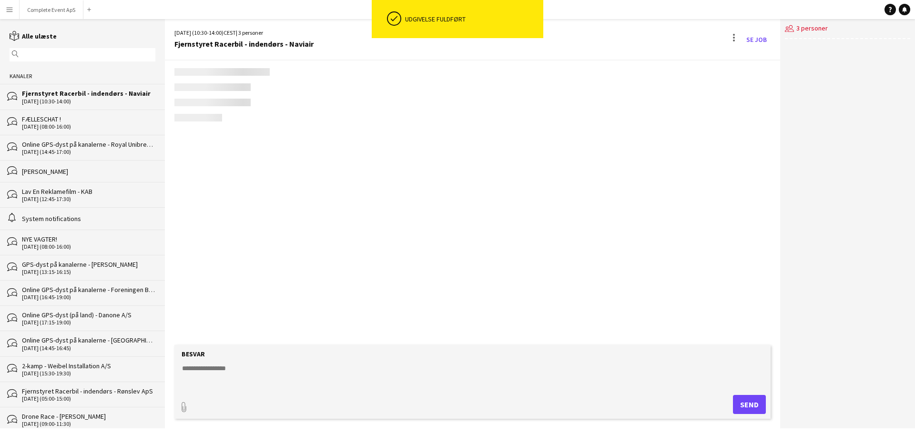
scroll to position [183, 0]
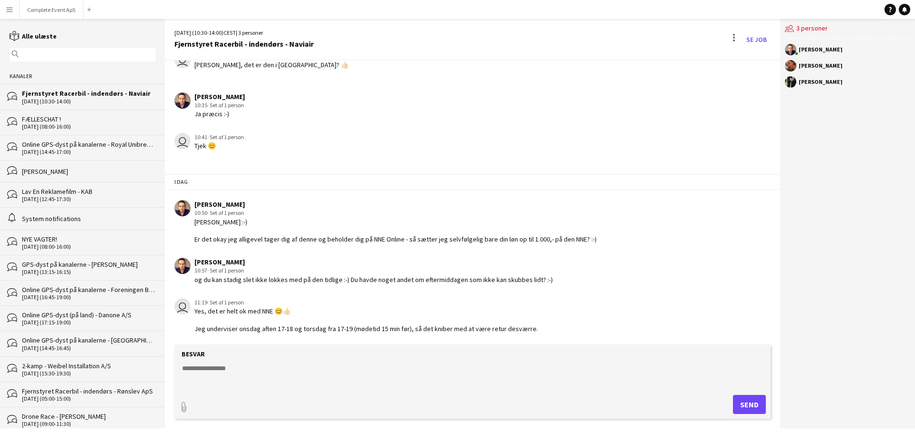
click at [402, 381] on textarea at bounding box center [474, 376] width 587 height 25
type textarea "**********"
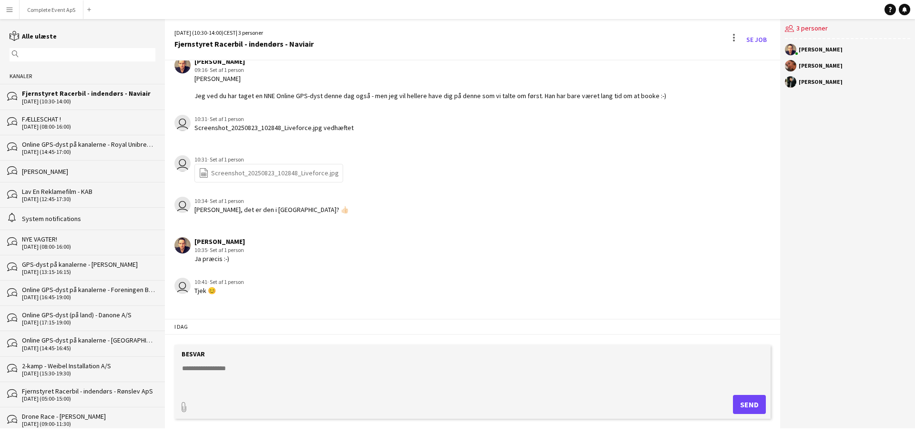
scroll to position [0, 0]
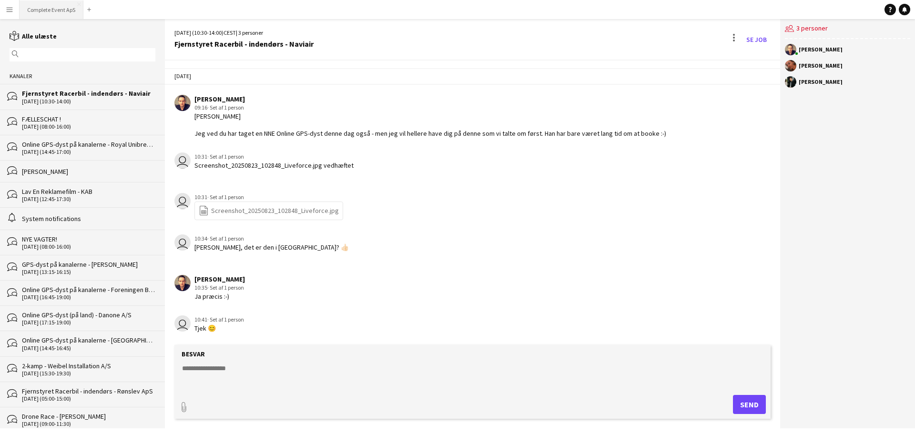
click at [41, 8] on button "Complete Event ApS Luk" at bounding box center [52, 9] width 64 height 19
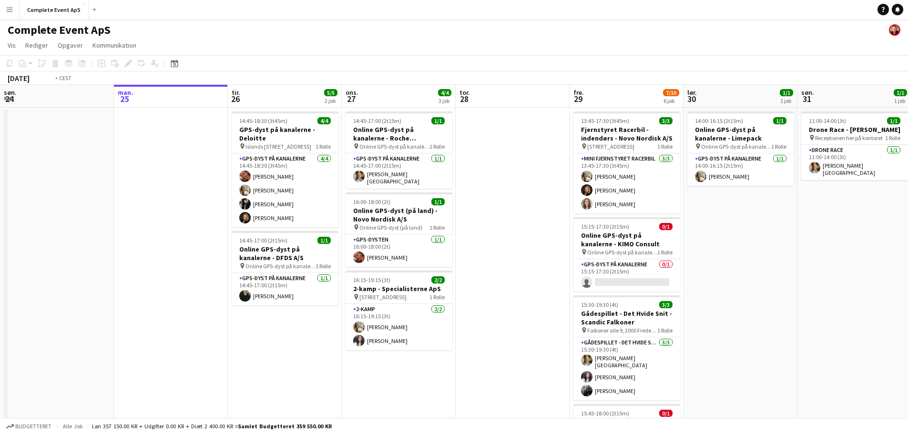
scroll to position [0, 356]
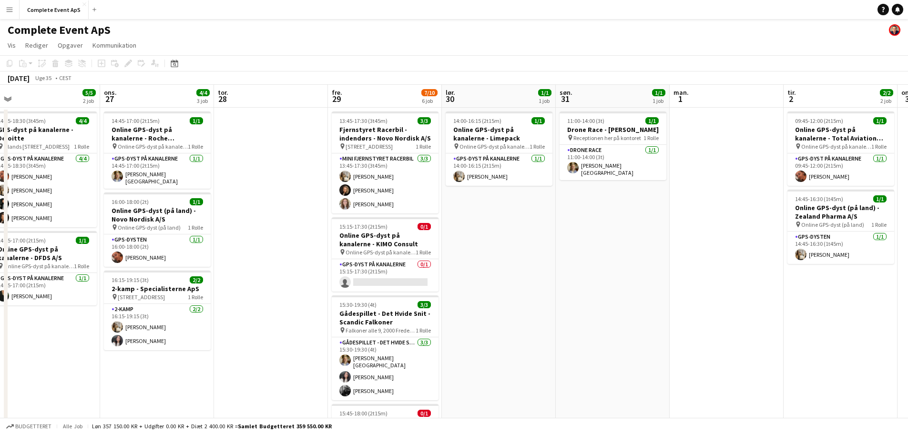
drag, startPoint x: 798, startPoint y: 296, endPoint x: 556, endPoint y: 284, distance: 242.4
click at [556, 285] on app-calendar-viewport "lør. 23 søn. 24 man. 25 tir. 26 5/5 2 job ons. 27 4/4 3 job tor. 28 fre. 29 7/1…" at bounding box center [454, 370] width 908 height 571
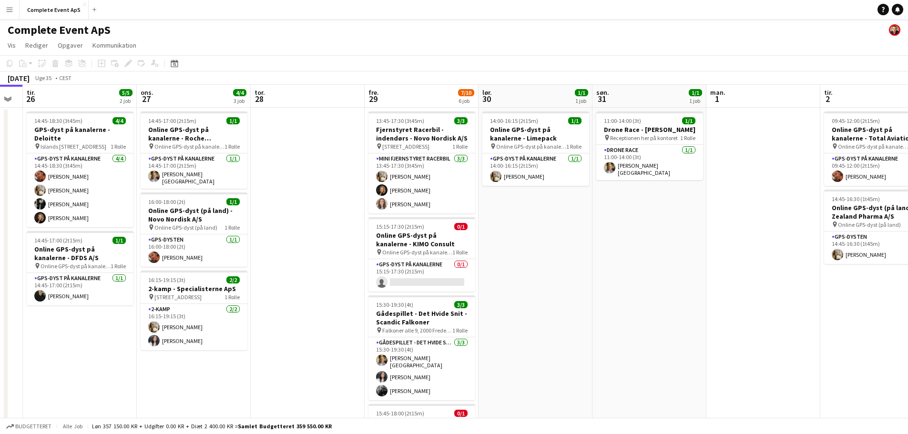
drag, startPoint x: 766, startPoint y: 243, endPoint x: 114, endPoint y: 248, distance: 652.6
click at [114, 248] on app-calendar-viewport "lør. 23 søn. 24 man. 25 tir. 26 5/5 2 job ons. 27 4/4 3 job tor. 28 fre. 29 7/1…" at bounding box center [454, 370] width 908 height 571
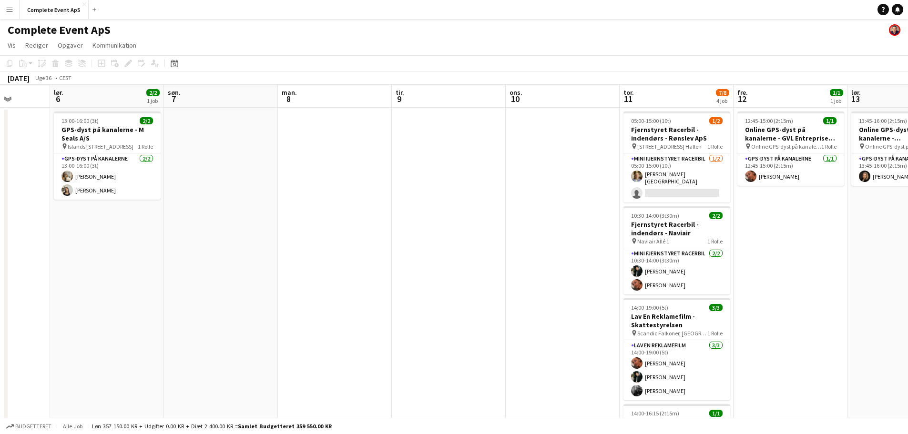
drag, startPoint x: 686, startPoint y: 272, endPoint x: 62, endPoint y: 230, distance: 625.4
click at [93, 239] on app-calendar-viewport "ons. 3 tor. 4 fre. 5 lør. 6 2/2 1 job søn. 7 man. 8 tir. 9 ons. 10 tor. 11 7/8 …" at bounding box center [454, 370] width 908 height 571
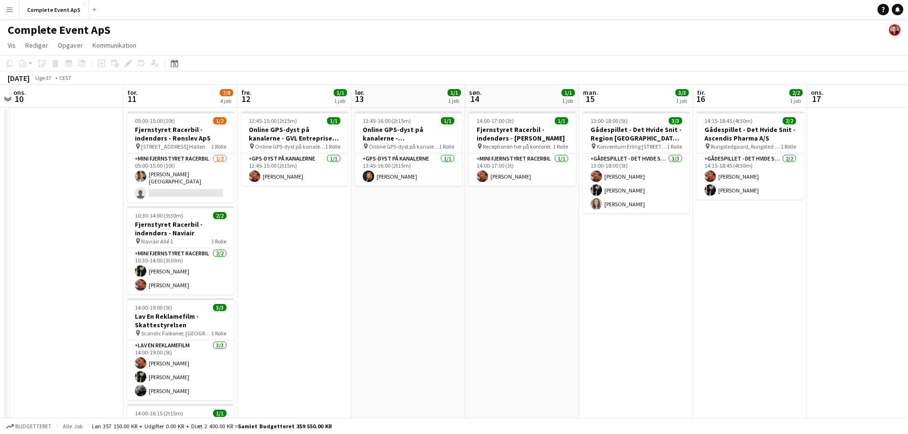
drag, startPoint x: 733, startPoint y: 273, endPoint x: 342, endPoint y: 252, distance: 391.9
click at [342, 252] on app-calendar-viewport "søn. 7 man. 8 tir. 9 ons. 10 tor. 11 7/8 4 job fre. 12 1/1 1 job lør. 13 1/1 1 …" at bounding box center [454, 370] width 908 height 571
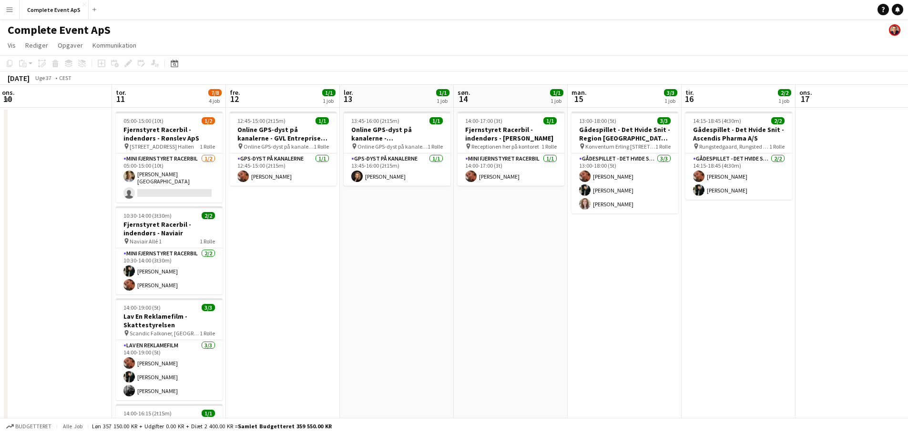
drag, startPoint x: 408, startPoint y: 261, endPoint x: 319, endPoint y: 243, distance: 91.4
click at [319, 243] on app-calendar-viewport "søn. 7 man. 8 tir. 9 ons. 10 tor. 11 7/8 4 job fre. 12 1/1 1 job lør. 13 1/1 1 …" at bounding box center [454, 370] width 908 height 571
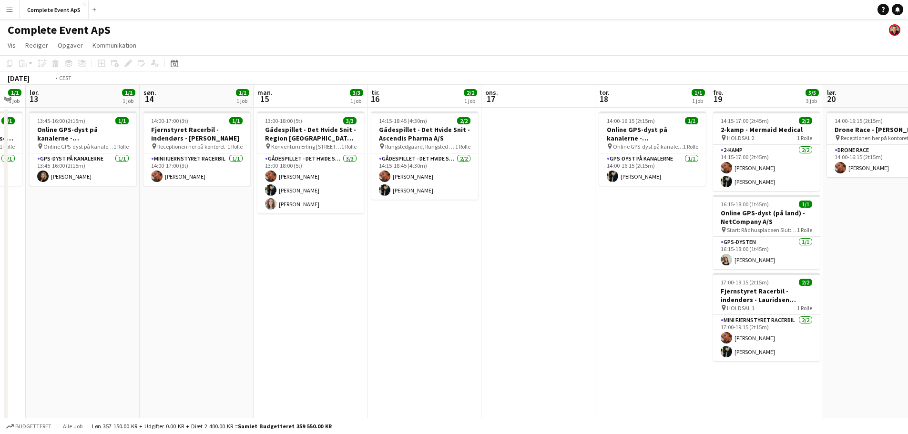
click at [179, 231] on app-calendar-viewport "ons. 10 tor. 11 7/8 4 job fre. 12 1/1 1 job lør. 13 1/1 1 job søn. 14 1/1 1 job…" at bounding box center [454, 370] width 908 height 571
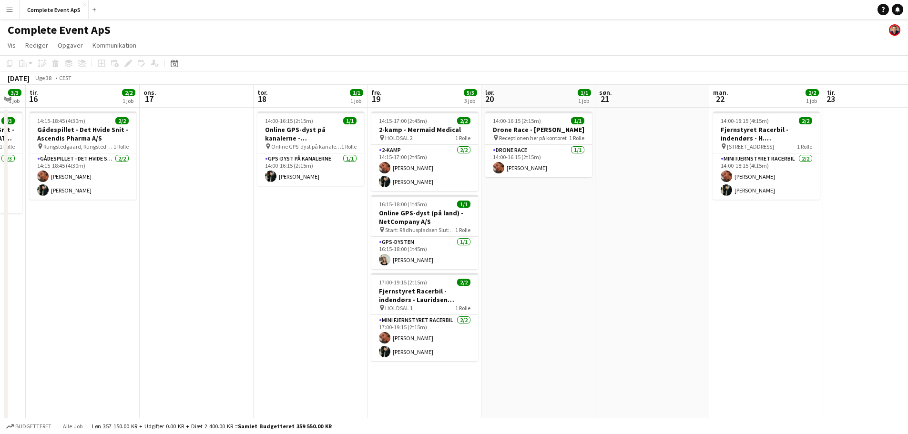
scroll to position [0, 290]
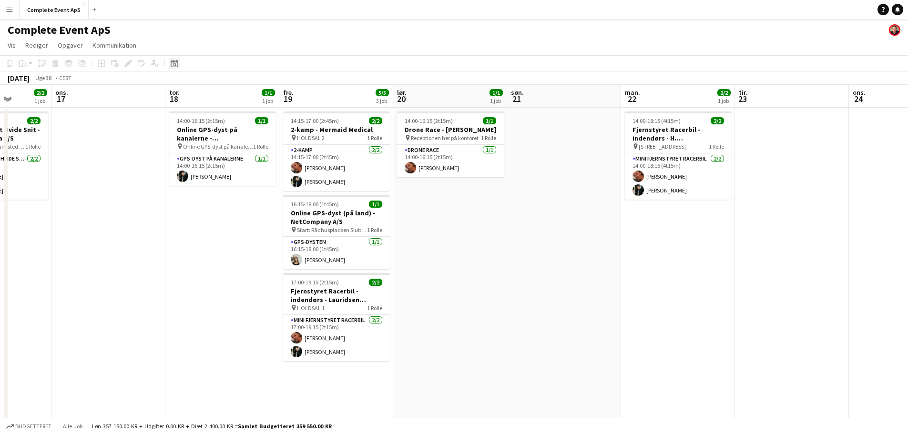
click at [177, 63] on icon "Datovælger" at bounding box center [175, 64] width 8 height 8
click at [252, 93] on span "Next month" at bounding box center [251, 96] width 19 height 19
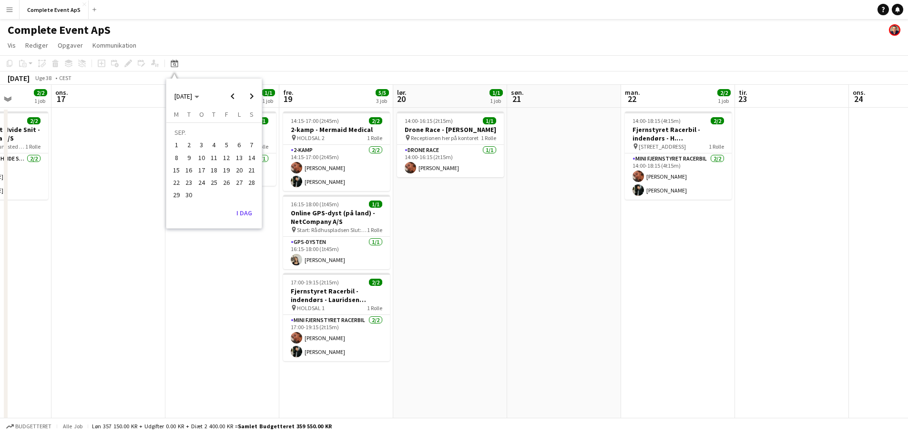
click at [214, 161] on span "11" at bounding box center [213, 157] width 11 height 11
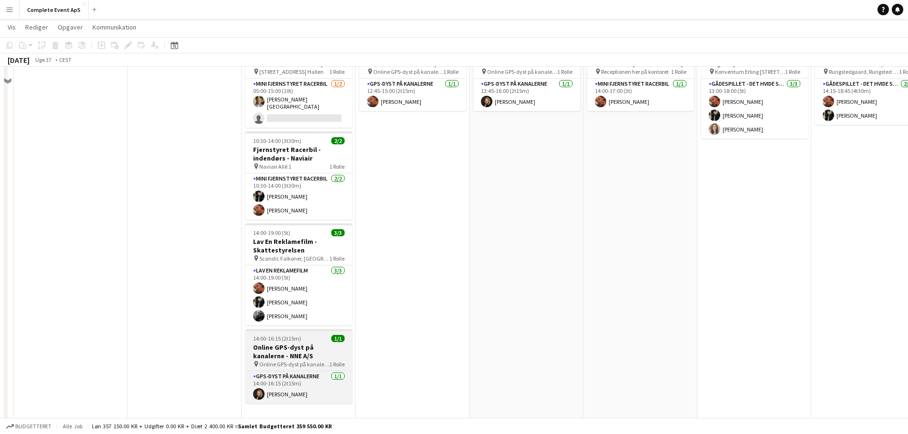
scroll to position [95, 0]
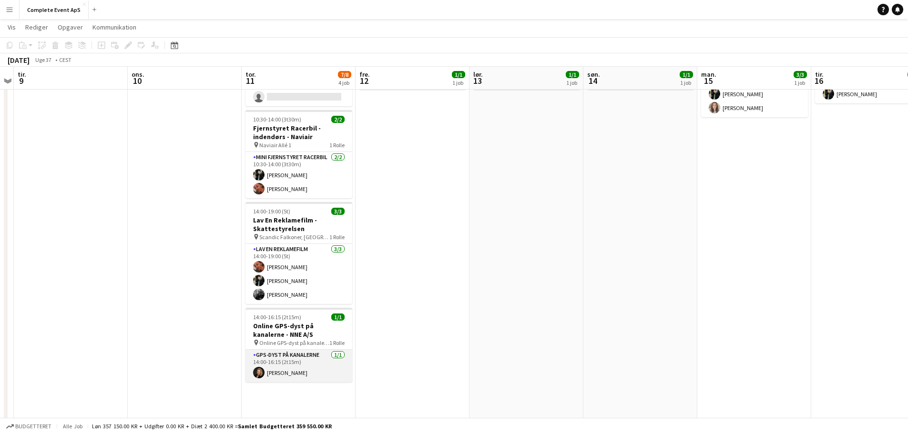
click at [302, 358] on app-card-role "GPS-dyst på kanalerne [DATE] 14:00-16:15 (2t15m) [PERSON_NAME]" at bounding box center [298, 366] width 107 height 32
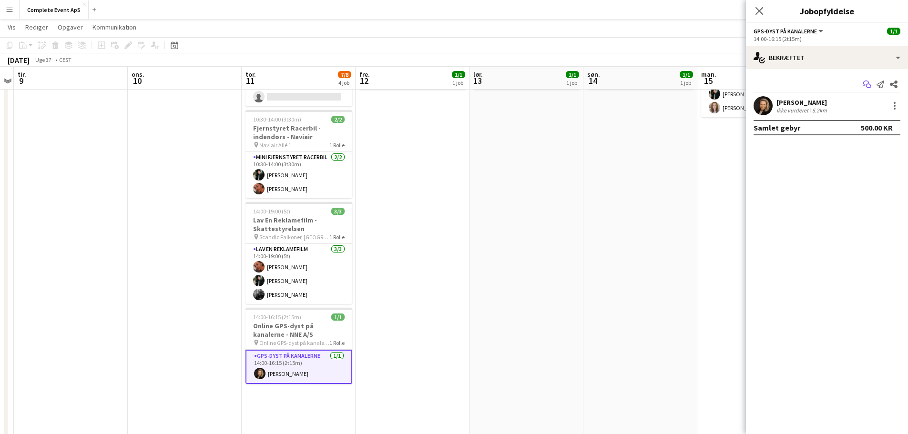
click at [866, 82] on icon "Start chat" at bounding box center [867, 85] width 8 height 8
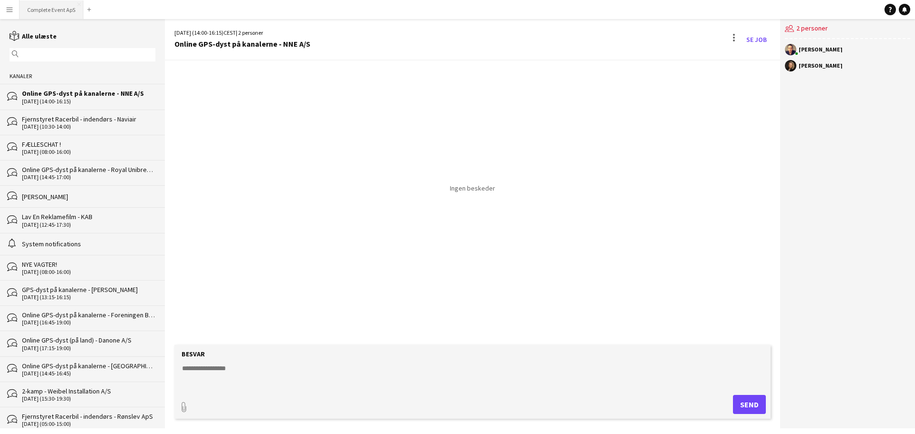
click at [50, 10] on button "Complete Event ApS Luk" at bounding box center [52, 9] width 64 height 19
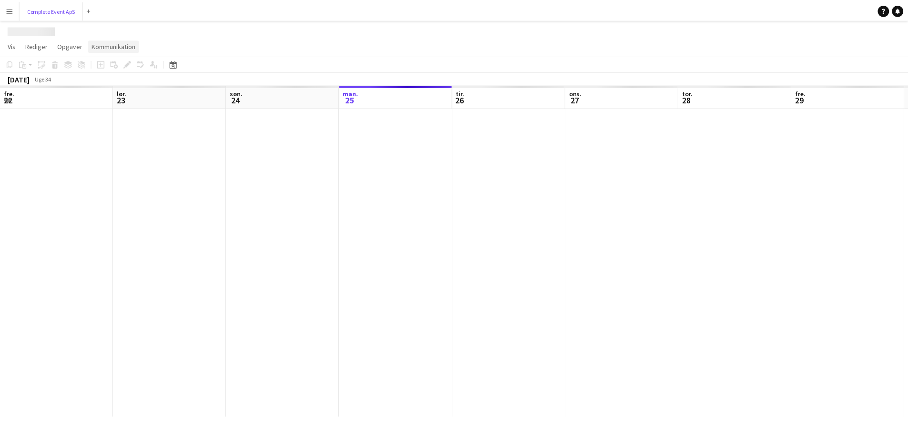
scroll to position [0, 228]
